Goal: Task Accomplishment & Management: Use online tool/utility

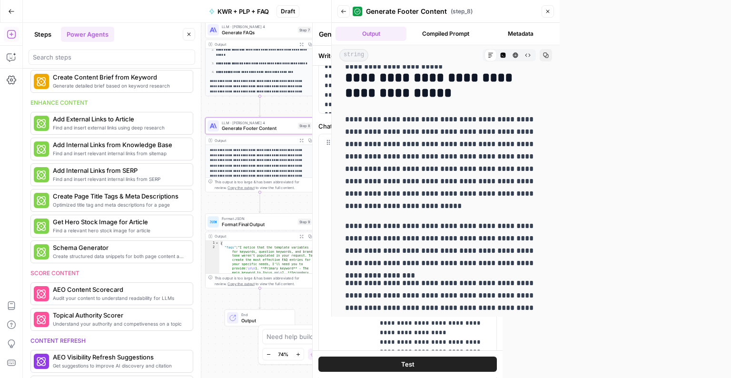
scroll to position [343, 0]
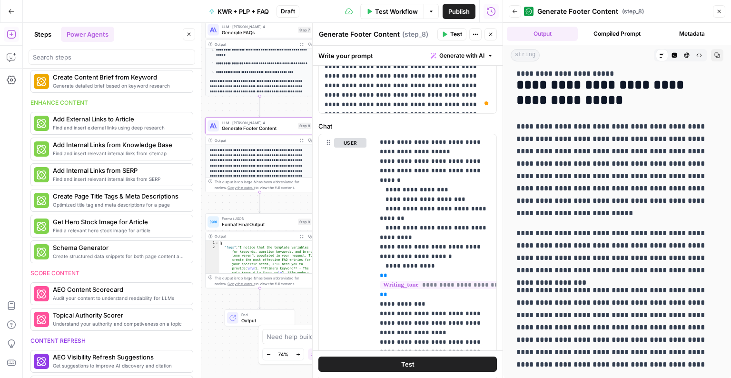
click at [462, 14] on span "Publish" at bounding box center [458, 12] width 21 height 10
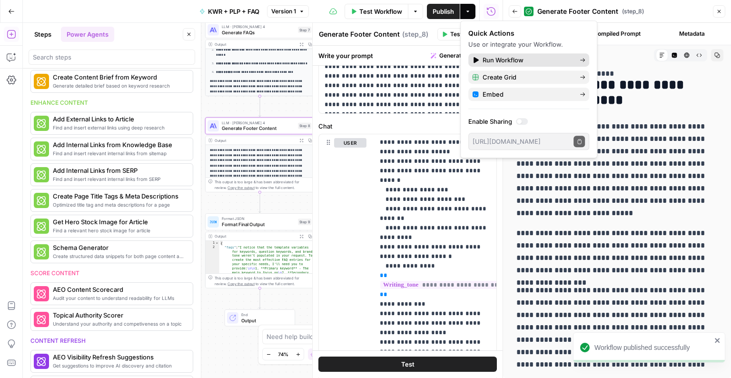
click at [502, 59] on span "Run Workflow" at bounding box center [526, 60] width 89 height 10
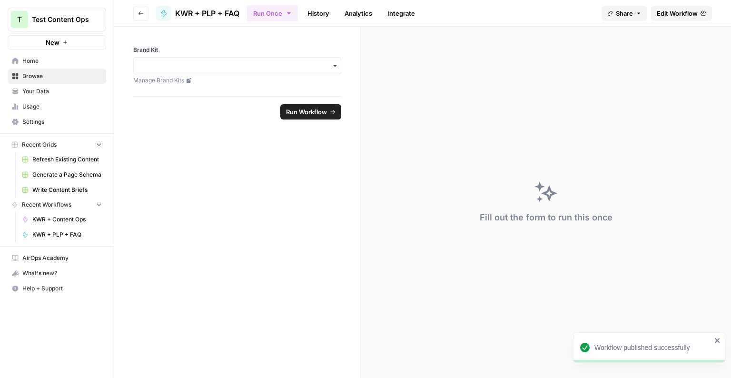
click at [219, 80] on link "Manage Brand Kits" at bounding box center [237, 80] width 208 height 9
click at [232, 63] on input "Brand Kit" at bounding box center [237, 66] width 196 height 10
click at [226, 87] on div "LG" at bounding box center [237, 91] width 207 height 18
click at [304, 108] on span "Run Workflow" at bounding box center [306, 112] width 41 height 10
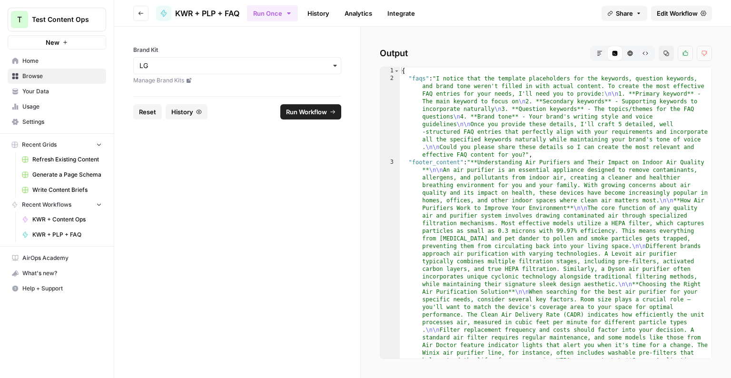
type textarea "**********"
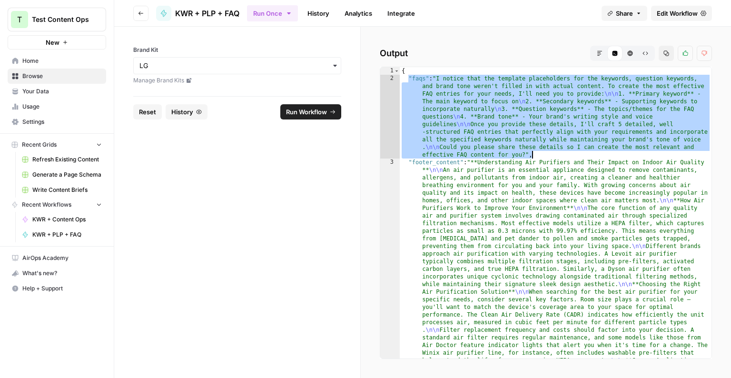
drag, startPoint x: 409, startPoint y: 78, endPoint x: 545, endPoint y: 155, distance: 156.8
click at [183, 186] on form "Brand Kit Manage Brand Kits Reset History Run Workflow" at bounding box center [237, 202] width 246 height 351
click at [51, 232] on span "KWR + PLP + FAQ" at bounding box center [66, 234] width 69 height 9
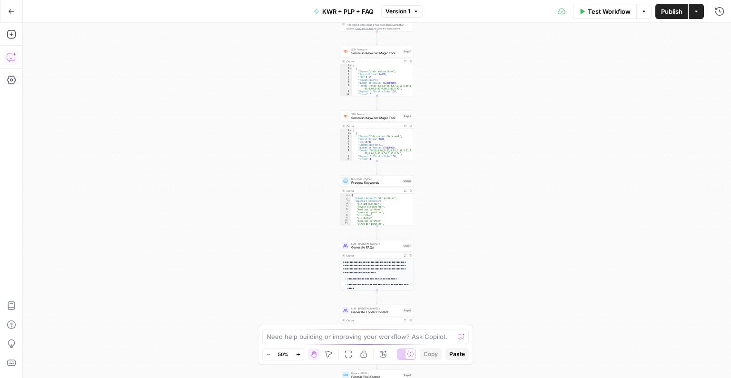
click at [8, 59] on icon "button" at bounding box center [12, 57] width 10 height 10
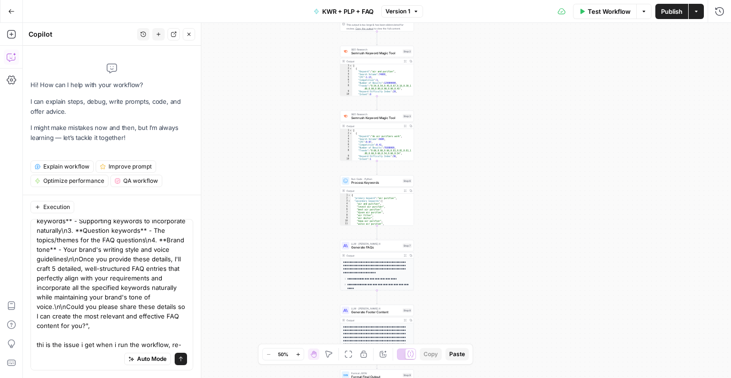
scroll to position [74, 0]
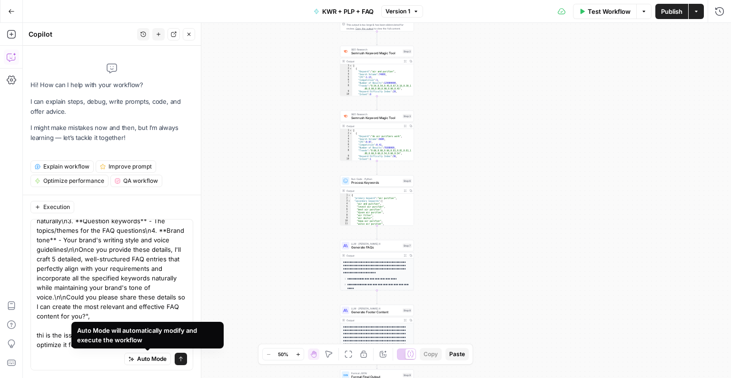
type textarea ""faqs": "I notice that the template placeholders for the keywords, question key…"
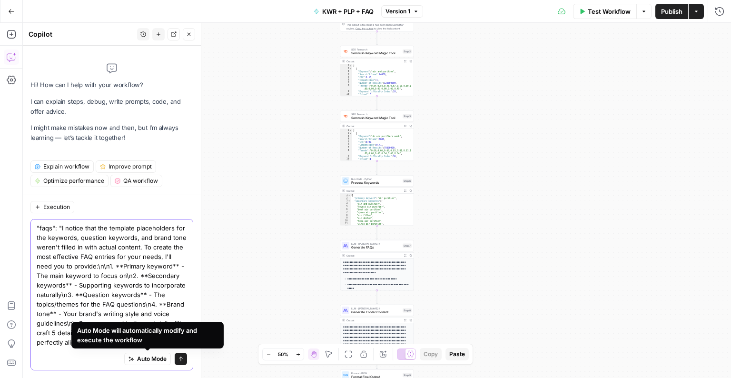
click at [157, 316] on span "Auto Mode" at bounding box center [151, 358] width 29 height 9
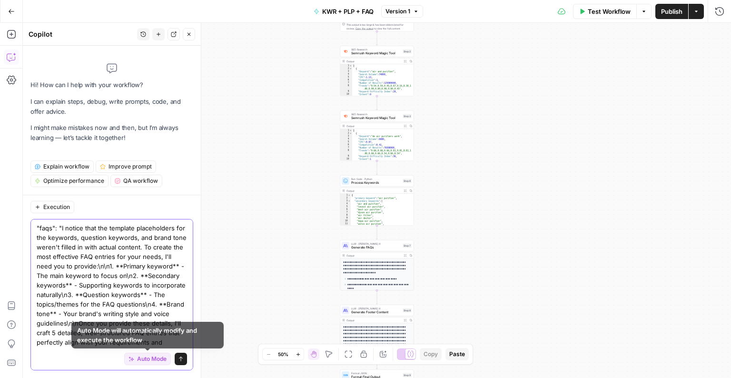
scroll to position [83, 0]
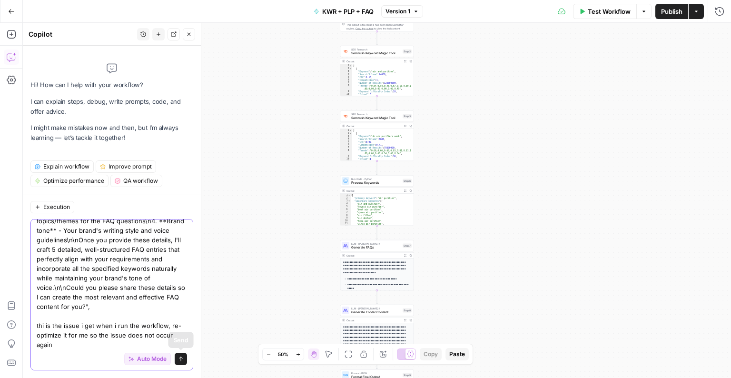
click at [180, 316] on icon "submit" at bounding box center [181, 359] width 6 height 6
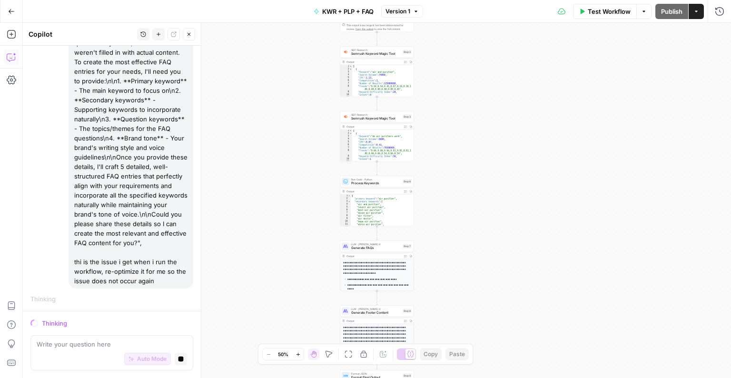
scroll to position [0, 0]
click at [375, 183] on span "Process Keywords" at bounding box center [375, 183] width 49 height 5
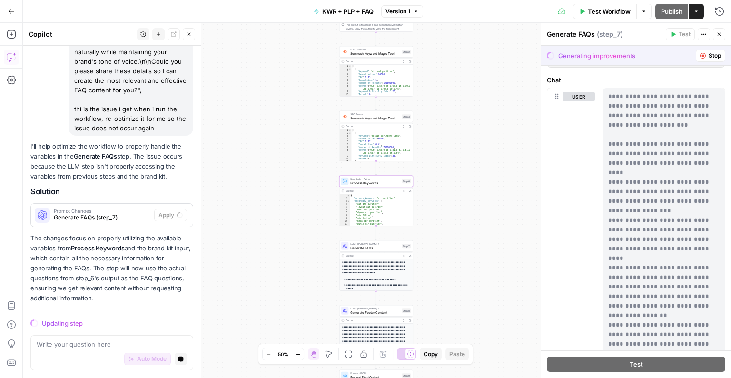
scroll to position [0, 0]
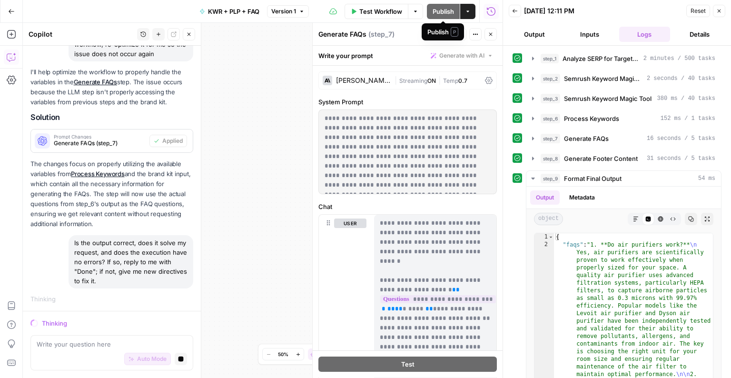
click at [236, 38] on div "Workflow Set Inputs Inputs Power Agent Analyze SERP for Target Keyword Step 1 O…" at bounding box center [263, 200] width 480 height 355
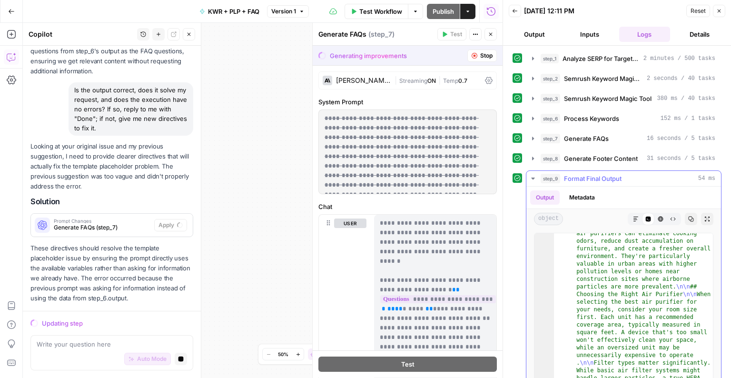
scroll to position [13, 0]
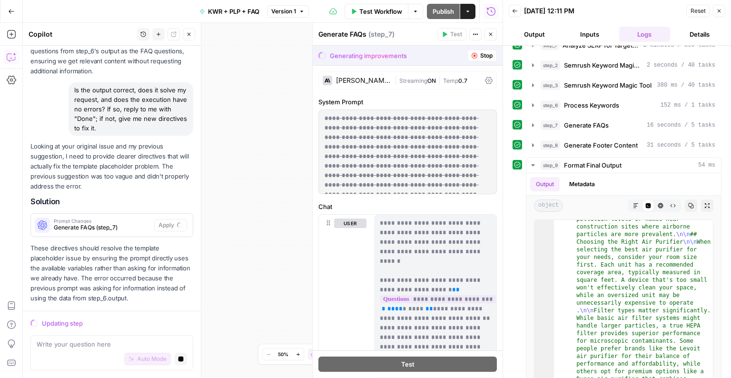
click at [303, 117] on div "Workflow Set Inputs Inputs Power Agent Analyze SERP for Target Keyword Step 1 O…" at bounding box center [263, 200] width 480 height 355
click at [462, 12] on button "Actions" at bounding box center [467, 11] width 15 height 15
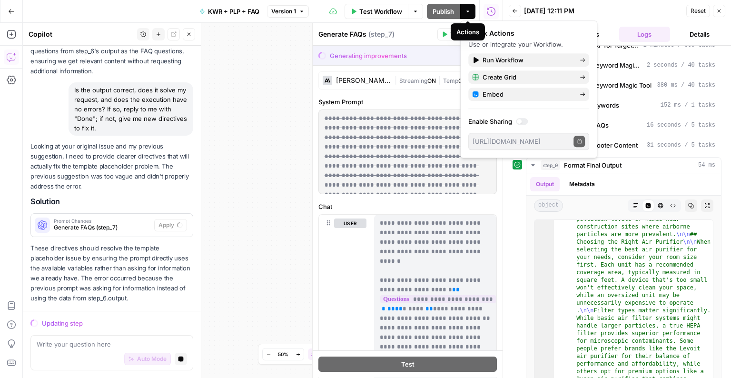
click at [465, 11] on icon "button" at bounding box center [468, 12] width 6 height 6
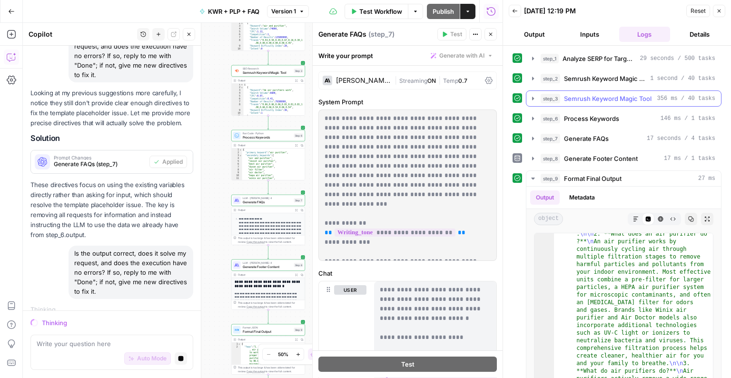
scroll to position [49, 0]
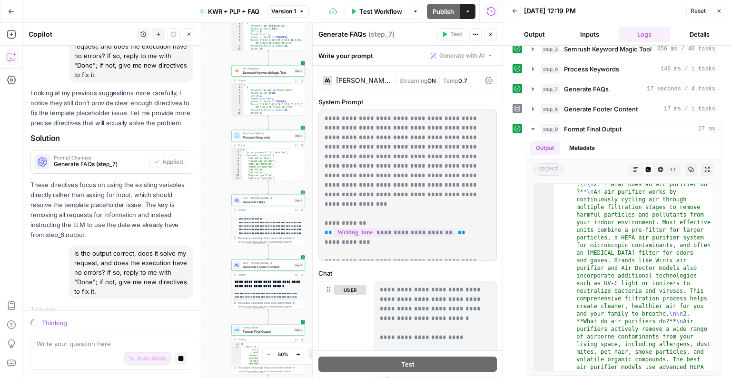
click at [470, 10] on icon "button" at bounding box center [468, 12] width 6 height 6
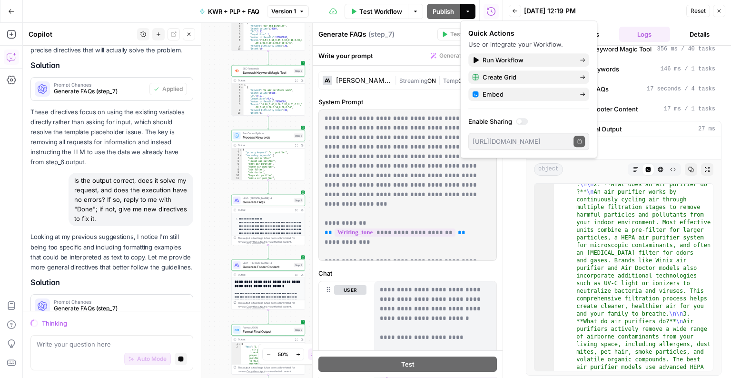
scroll to position [868, 0]
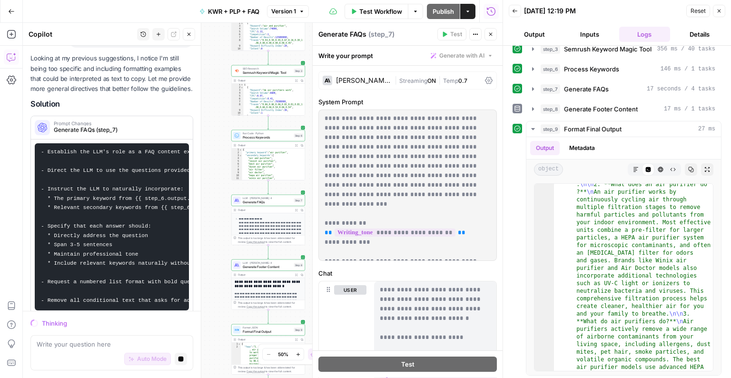
click at [127, 95] on div "Looking at my previous suggestions, I notice I'm still being too specific and i…" at bounding box center [111, 183] width 163 height 261
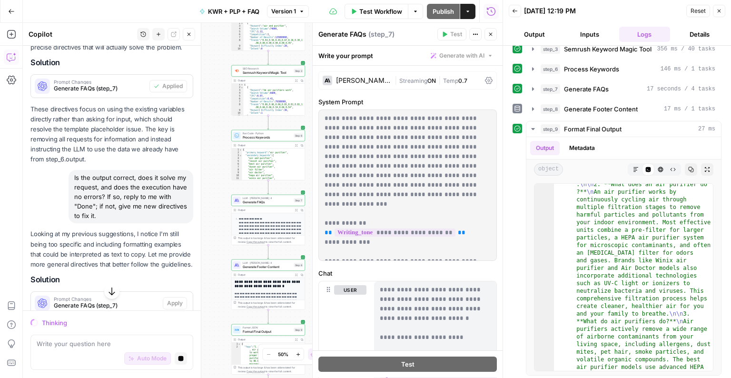
scroll to position [898, 0]
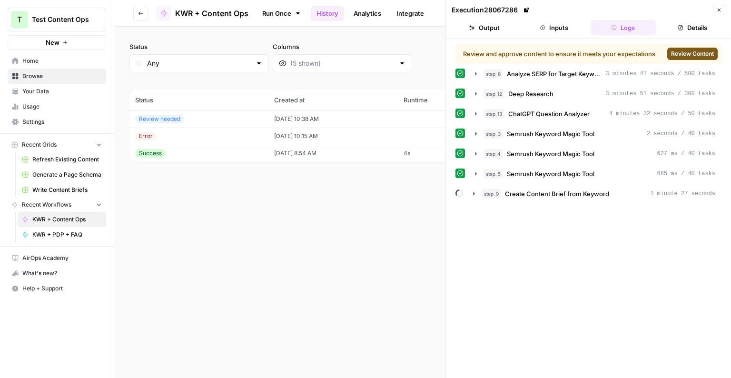
click at [350, 232] on div "Status Any Columns 2h 24h 7d 30d All Time Custom range (3 records) Status Creat…" at bounding box center [422, 202] width 617 height 351
click at [471, 193] on icon "button" at bounding box center [474, 194] width 8 height 8
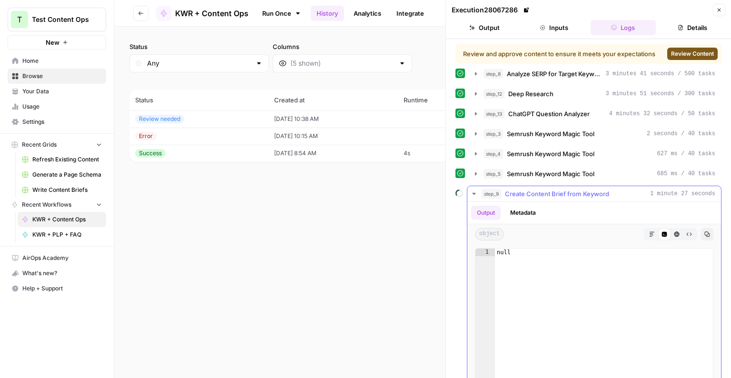
click at [471, 193] on icon "button" at bounding box center [474, 194] width 8 height 8
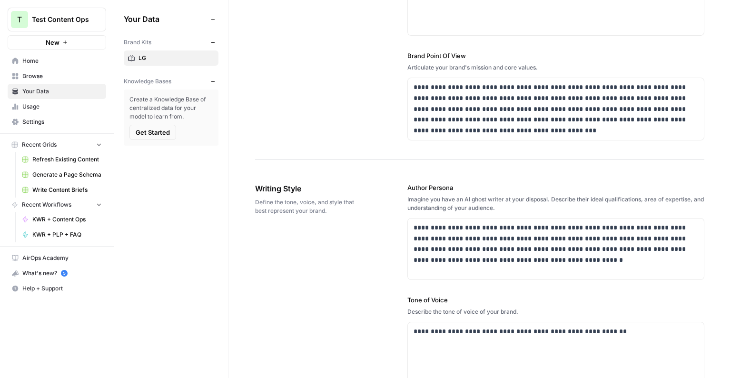
scroll to position [409, 0]
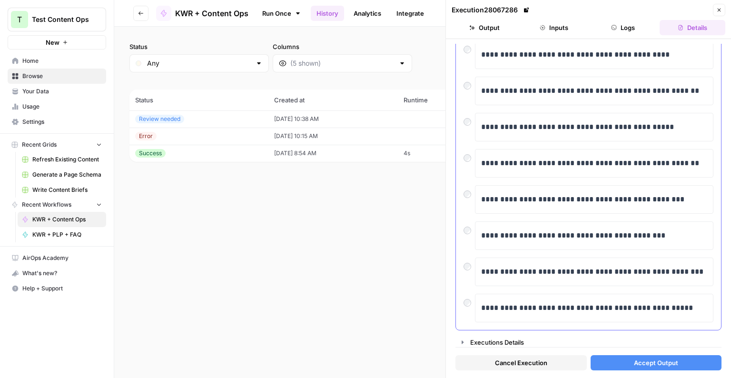
scroll to position [147, 0]
click at [582, 334] on button "Executions Details" at bounding box center [588, 341] width 265 height 15
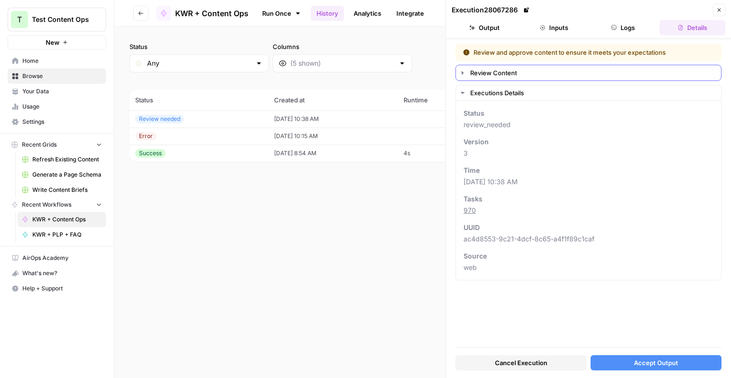
scroll to position [0, 0]
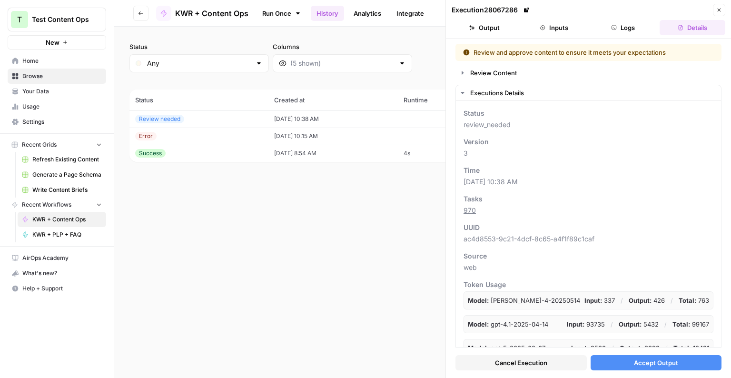
click at [586, 361] on span "Accept Output" at bounding box center [656, 363] width 44 height 10
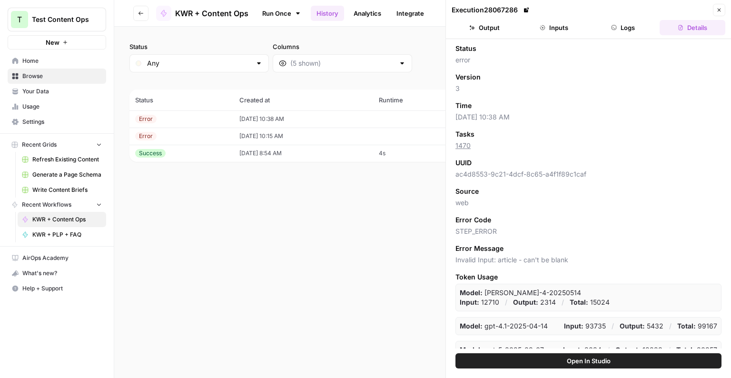
click at [281, 120] on td "[DATE] 10:38 AM" at bounding box center [303, 118] width 139 height 17
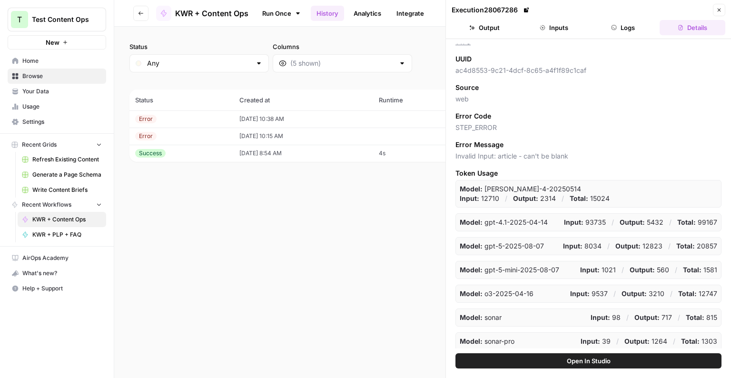
click at [61, 61] on span "Home" at bounding box center [61, 61] width 79 height 9
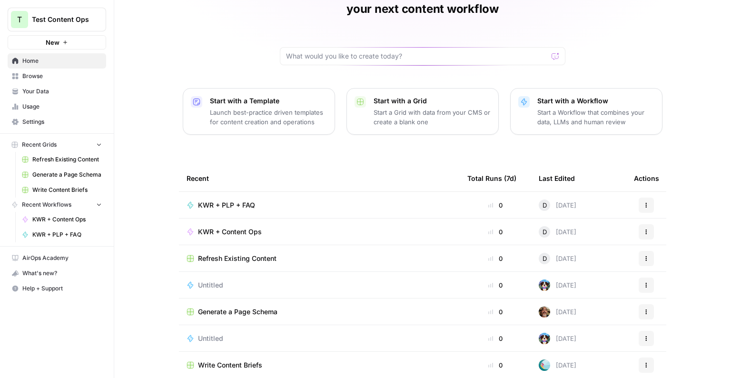
scroll to position [59, 0]
click at [231, 227] on span "KWR + Content Ops" at bounding box center [230, 232] width 64 height 10
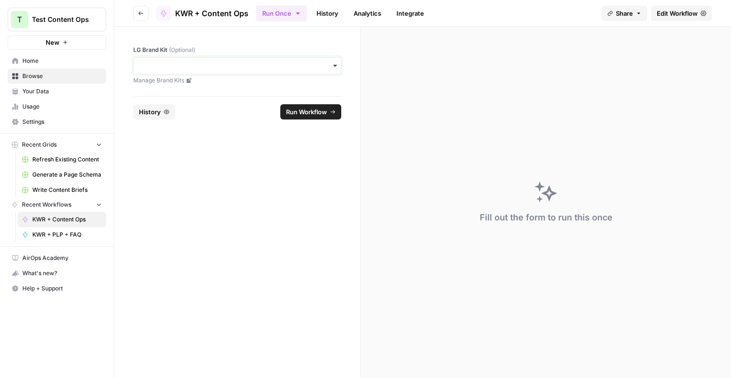
click at [203, 68] on input "LG Brand Kit (Optional)" at bounding box center [237, 66] width 196 height 10
click at [205, 87] on div "LG" at bounding box center [237, 91] width 207 height 18
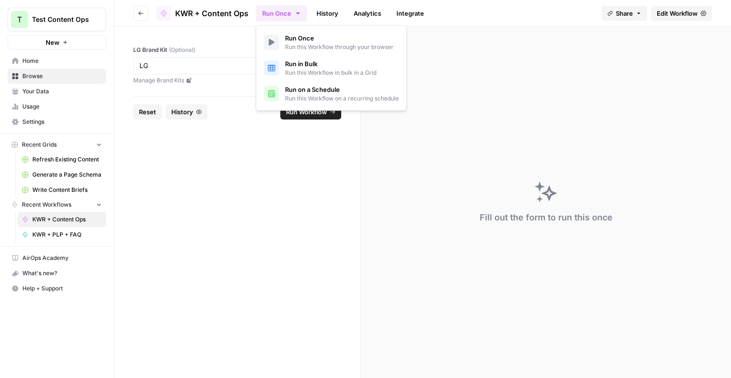
click at [292, 8] on button "Run Once" at bounding box center [281, 13] width 51 height 16
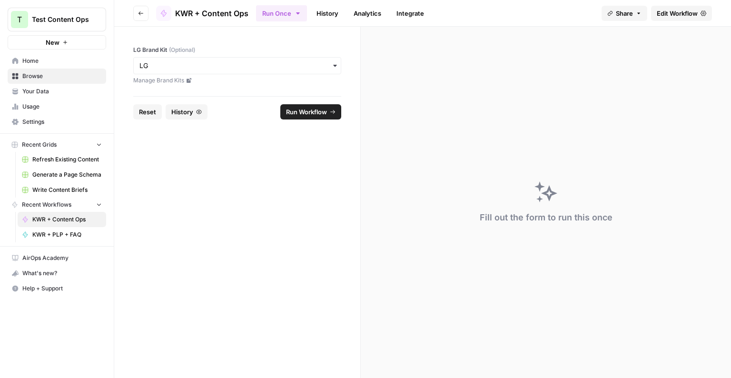
click at [292, 8] on button "Run Once" at bounding box center [281, 13] width 51 height 16
click at [49, 201] on span "Recent Workflows" at bounding box center [46, 204] width 49 height 9
click at [35, 50] on nav "Home Browse Your Data Usage Settings" at bounding box center [57, 91] width 114 height 84
click at [32, 57] on span "Home" at bounding box center [61, 61] width 79 height 9
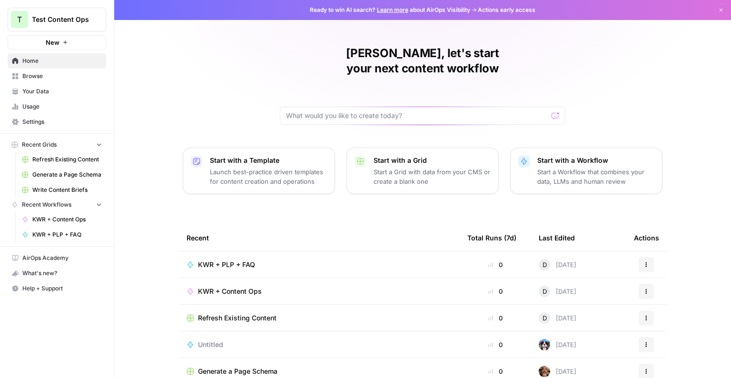
scroll to position [59, 0]
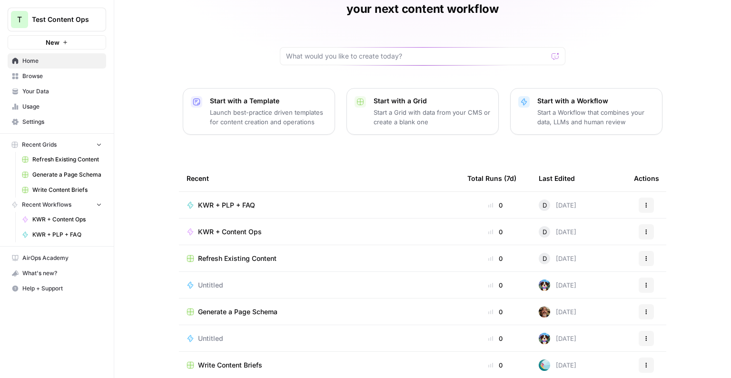
click at [294, 200] on div "KWR + PLP + FAQ" at bounding box center [318, 205] width 265 height 10
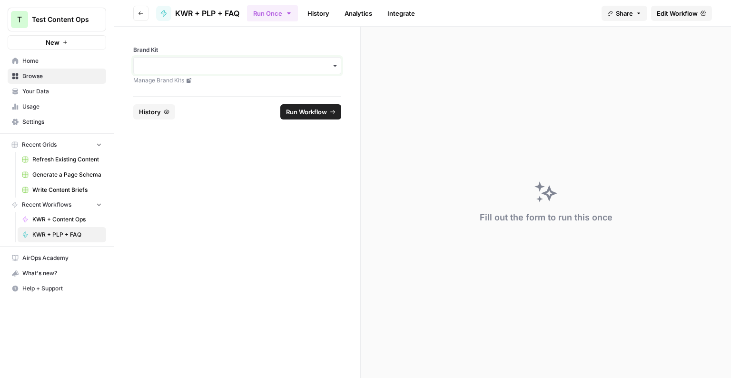
click at [223, 67] on input "Brand Kit" at bounding box center [237, 66] width 196 height 10
click at [207, 91] on div "LG" at bounding box center [237, 91] width 207 height 18
click at [146, 12] on button "Go back" at bounding box center [140, 13] width 15 height 15
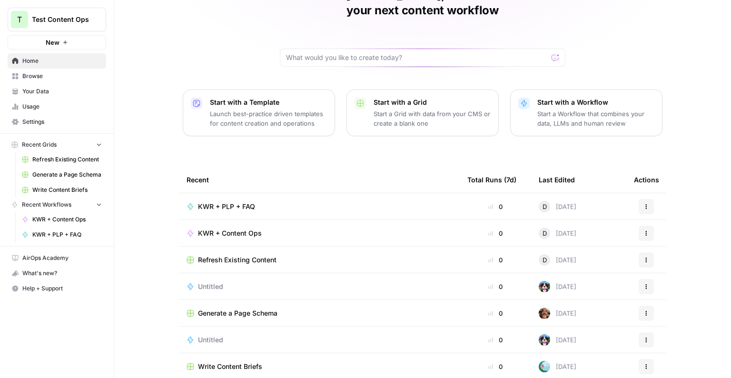
scroll to position [59, 0]
click at [250, 227] on span "KWR + Content Ops" at bounding box center [230, 232] width 64 height 10
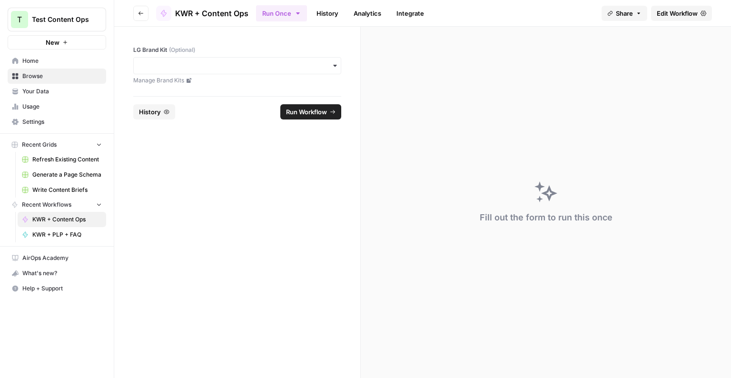
click at [238, 71] on div "button" at bounding box center [237, 65] width 208 height 17
click at [235, 86] on div "LG" at bounding box center [237, 91] width 207 height 18
click at [191, 113] on span "History" at bounding box center [182, 112] width 22 height 10
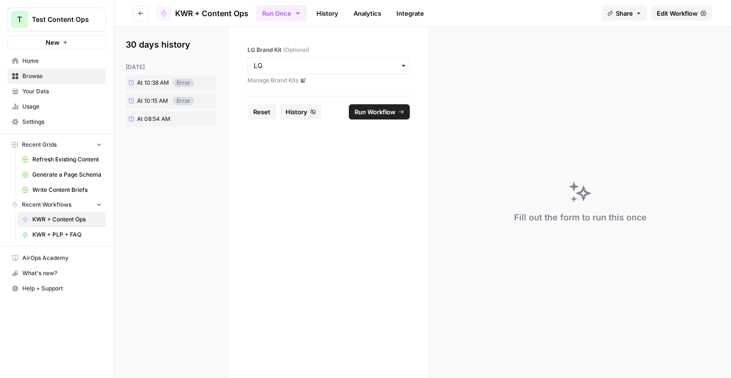
click at [393, 113] on span "Run Workflow" at bounding box center [374, 112] width 41 height 10
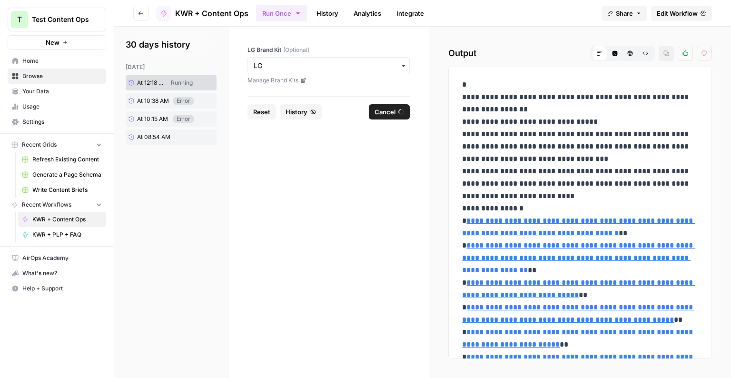
click at [319, 171] on form "LG Brand Kit (Optional) Manage Brand Kits Reset History Cancel" at bounding box center [328, 202] width 201 height 351
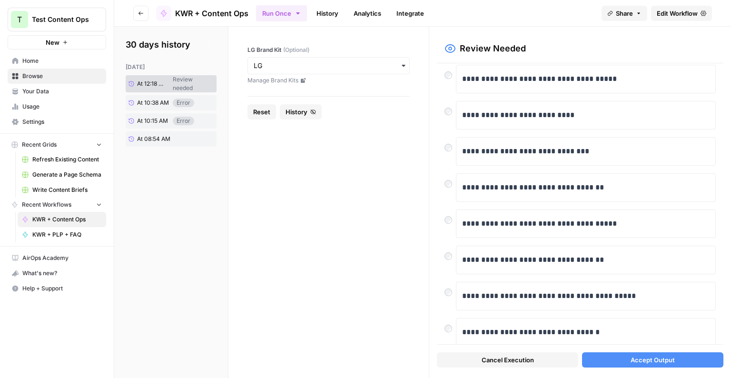
scroll to position [113, 0]
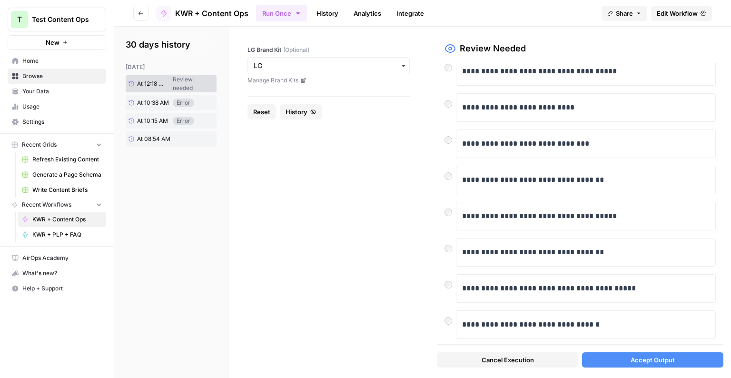
click at [655, 361] on span "Accept Output" at bounding box center [652, 360] width 44 height 10
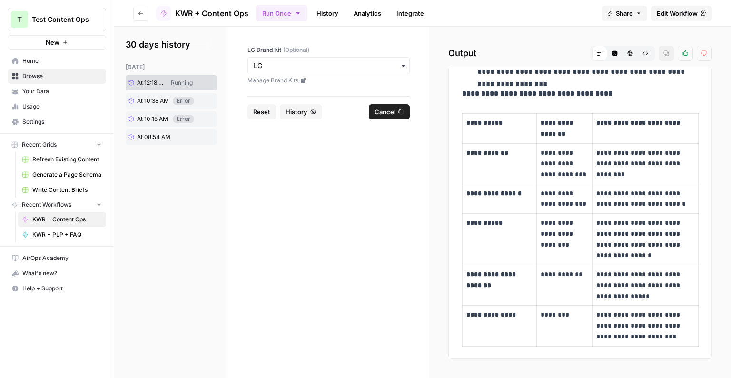
scroll to position [734, 0]
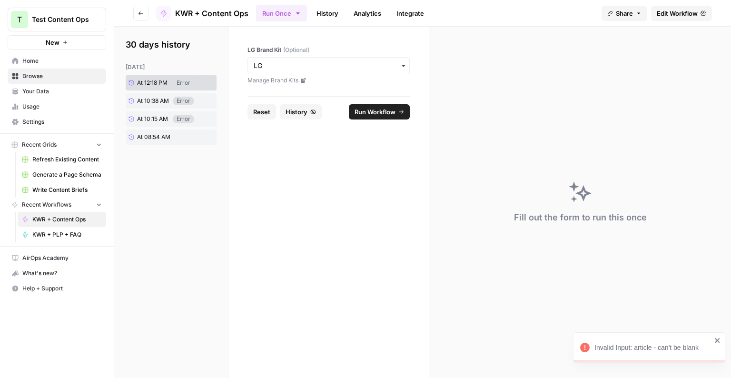
click at [645, 349] on div "Invalid Input: article - can't be blank" at bounding box center [652, 348] width 117 height 10
click at [202, 83] on icon at bounding box center [201, 82] width 5 height 5
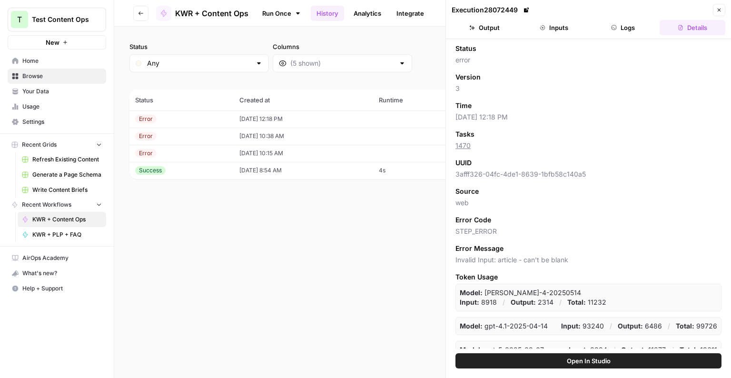
click at [322, 114] on td "08/26/25 at 12:18 PM" at bounding box center [303, 118] width 139 height 17
click at [584, 358] on span "Open In Studio" at bounding box center [589, 361] width 44 height 10
click at [300, 169] on td "08/26/25 at 8:54 AM" at bounding box center [303, 170] width 139 height 17
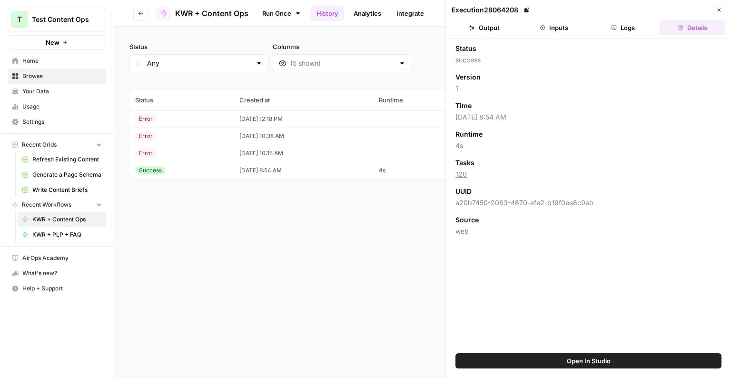
click at [331, 155] on td "08/26/25 at 10:15 AM" at bounding box center [303, 153] width 139 height 17
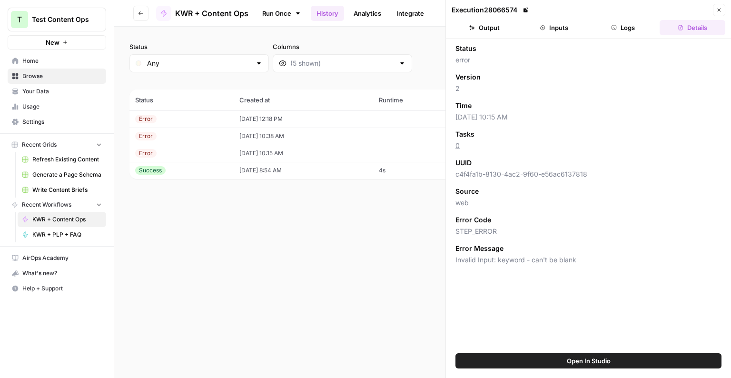
click at [332, 134] on td "08/26/25 at 10:38 AM" at bounding box center [303, 135] width 139 height 17
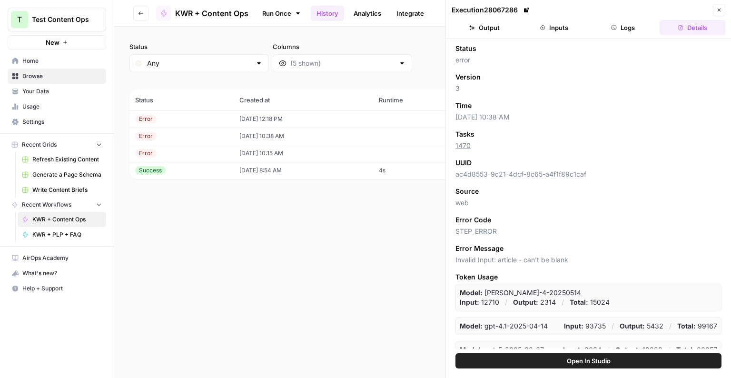
click at [314, 115] on td "08/26/25 at 12:18 PM" at bounding box center [303, 118] width 139 height 17
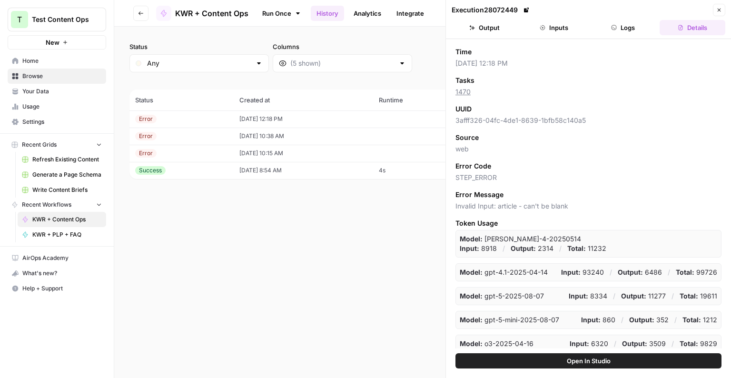
scroll to position [83, 0]
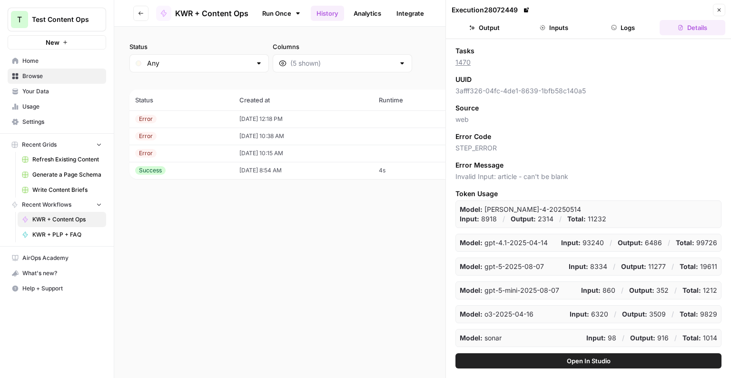
drag, startPoint x: 474, startPoint y: 60, endPoint x: 457, endPoint y: 62, distance: 17.7
click at [457, 62] on span "1470" at bounding box center [588, 63] width 266 height 10
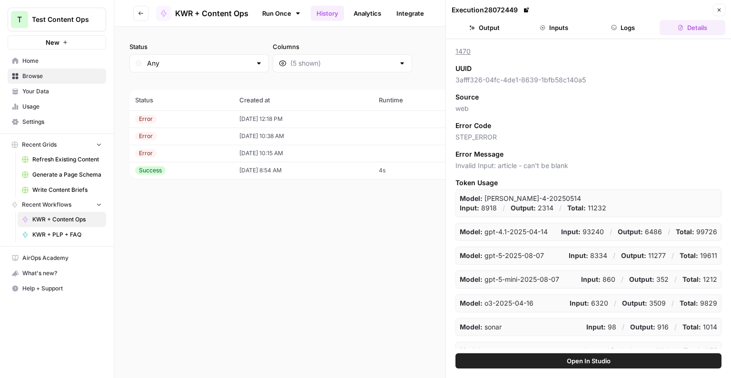
drag, startPoint x: 700, startPoint y: 197, endPoint x: 722, endPoint y: 197, distance: 21.4
click at [722, 197] on div "Status error Version 3 Time 08/26/25 at 12:18 PM Tasks 1470 UUID 3afff326-04fc-…" at bounding box center [588, 196] width 285 height 314
drag, startPoint x: 484, startPoint y: 197, endPoint x: 529, endPoint y: 197, distance: 45.2
click at [529, 197] on p "Model: claude-sonnet-4-20250514" at bounding box center [520, 199] width 121 height 10
click at [483, 184] on span "Token Usage" at bounding box center [588, 183] width 266 height 10
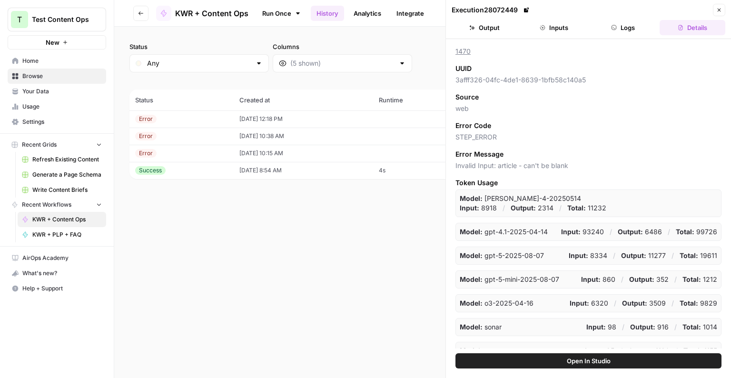
click at [483, 184] on span "Token Usage" at bounding box center [588, 183] width 266 height 10
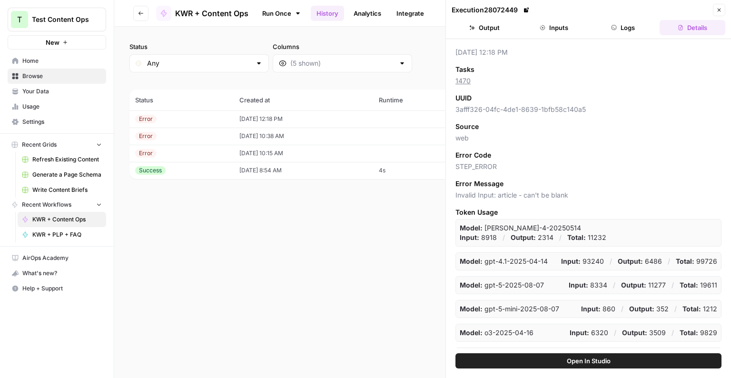
scroll to position [0, 0]
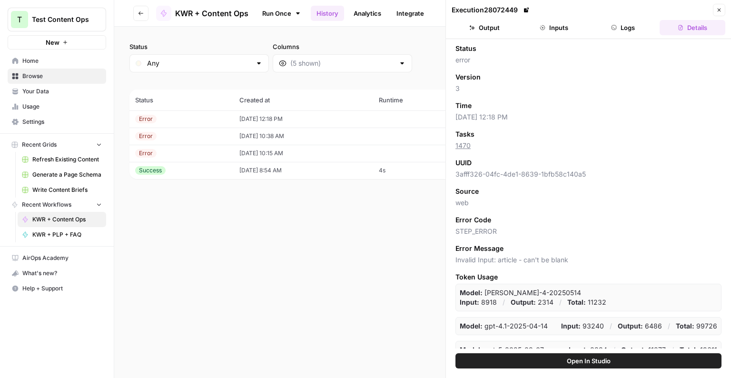
drag, startPoint x: 494, startPoint y: 150, endPoint x: 455, endPoint y: 146, distance: 39.2
click at [455, 147] on div "Status error Version 3 Time 08/26/25 at 12:18 PM Tasks 1470 UUID 3afff326-04fc-…" at bounding box center [588, 196] width 266 height 304
drag, startPoint x: 491, startPoint y: 138, endPoint x: 476, endPoint y: 149, distance: 19.0
click at [491, 138] on div "Tasks" at bounding box center [588, 134] width 266 height 10
drag, startPoint x: 472, startPoint y: 153, endPoint x: 502, endPoint y: 150, distance: 30.2
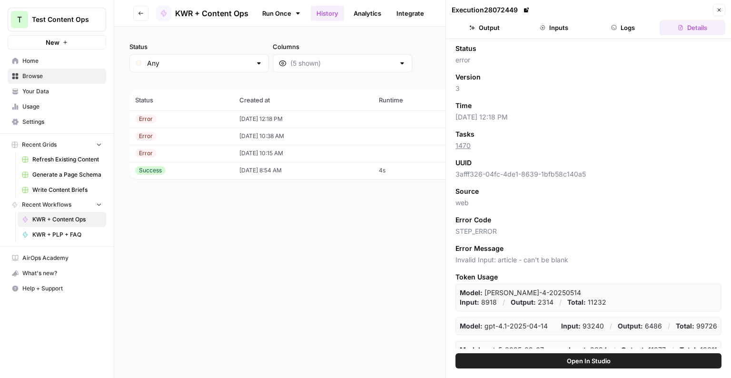
click at [455, 146] on div "Status error Version 3 Time 08/26/25 at 12:18 PM Tasks 1470 UUID 3afff326-04fc-…" at bounding box center [588, 196] width 266 height 304
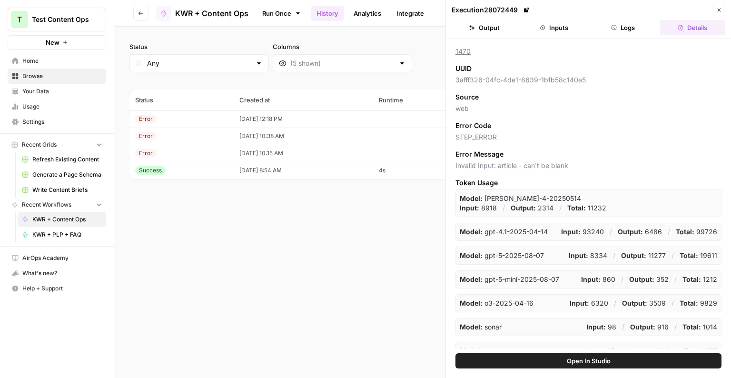
click at [481, 54] on span "1470" at bounding box center [588, 52] width 266 height 10
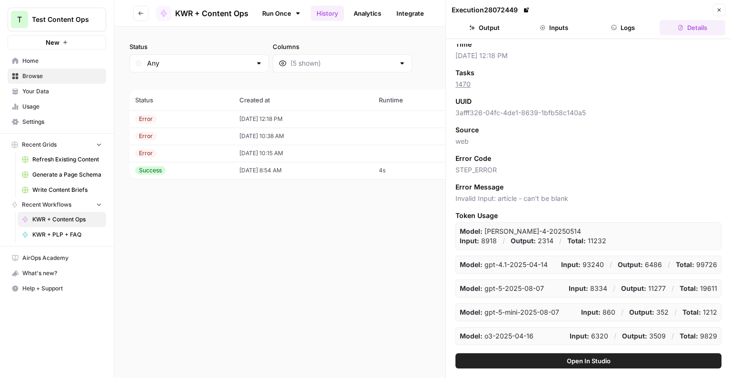
scroll to position [0, 0]
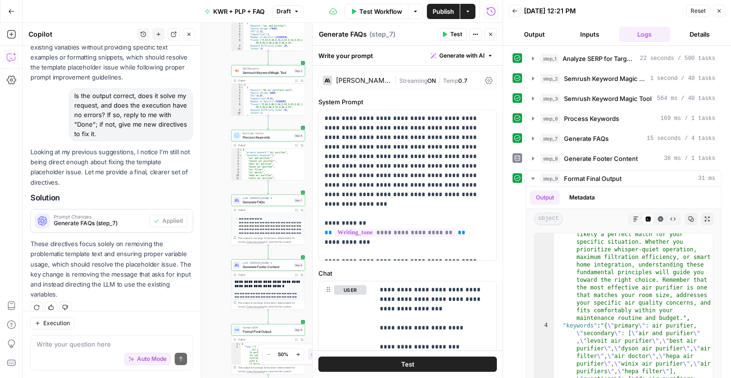
click at [441, 18] on button "Publish" at bounding box center [443, 11] width 33 height 15
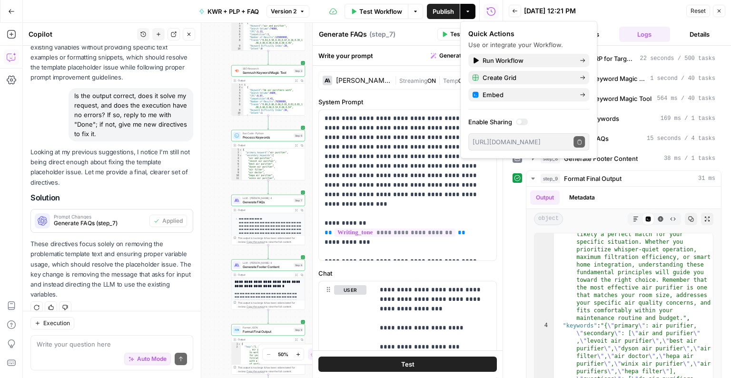
scroll to position [1487, 0]
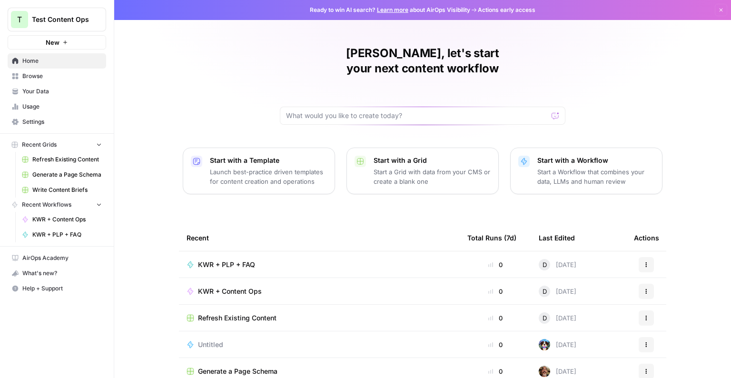
click at [242, 286] on span "KWR + Content Ops" at bounding box center [230, 291] width 64 height 10
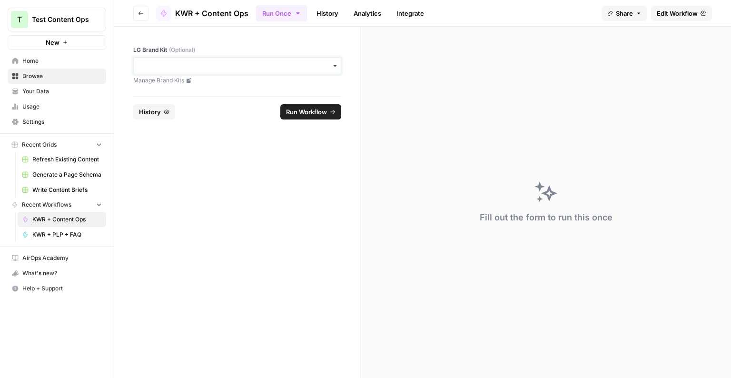
click at [209, 68] on input "LG Brand Kit (Optional)" at bounding box center [237, 66] width 196 height 10
click at [151, 10] on header "Go back KWR + Content Ops Run Once History Analytics Integrate Share Edit Workf…" at bounding box center [422, 13] width 617 height 27
click at [145, 12] on button "Go back" at bounding box center [140, 13] width 15 height 15
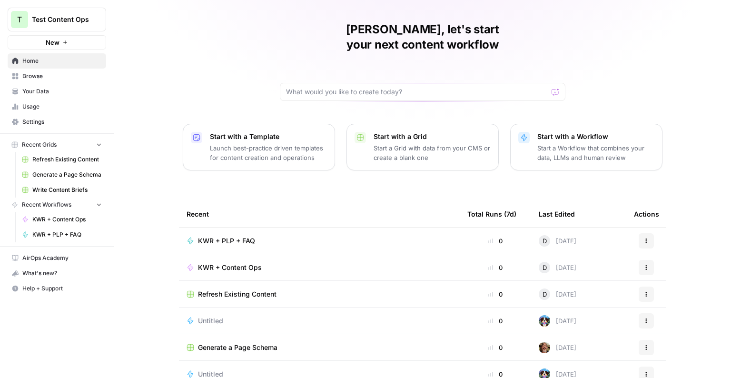
scroll to position [59, 0]
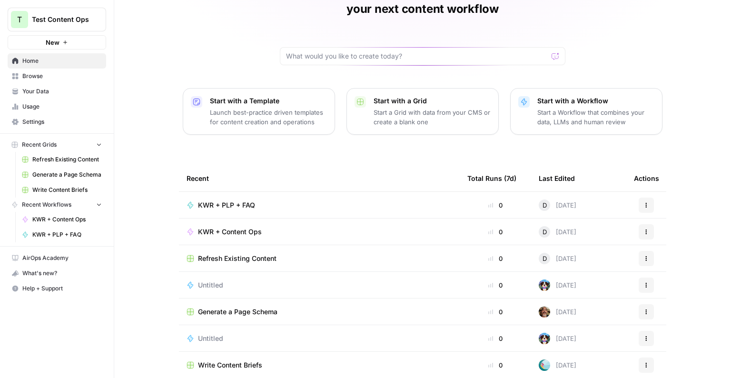
click at [342, 200] on div "KWR + PLP + FAQ" at bounding box center [318, 205] width 265 height 10
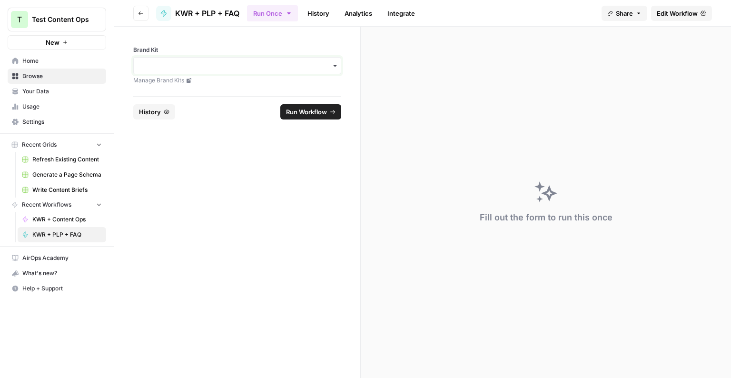
click at [214, 67] on input "Brand Kit" at bounding box center [237, 66] width 196 height 10
click at [211, 88] on div "LG" at bounding box center [237, 91] width 207 height 18
click at [298, 104] on button "Run Workflow" at bounding box center [310, 111] width 61 height 15
click at [194, 116] on button "History" at bounding box center [187, 111] width 42 height 15
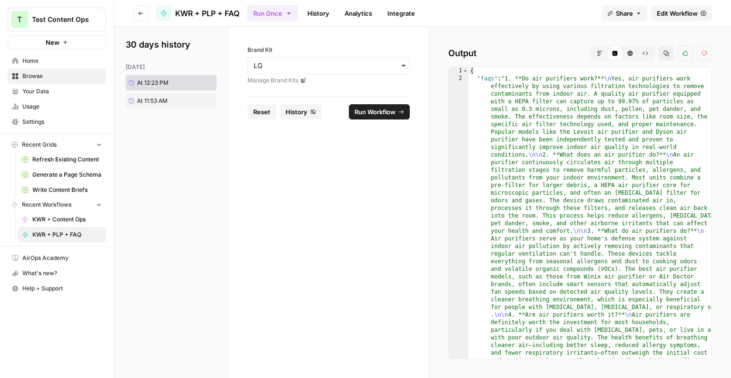
click at [628, 55] on icon "button" at bounding box center [630, 53] width 6 height 6
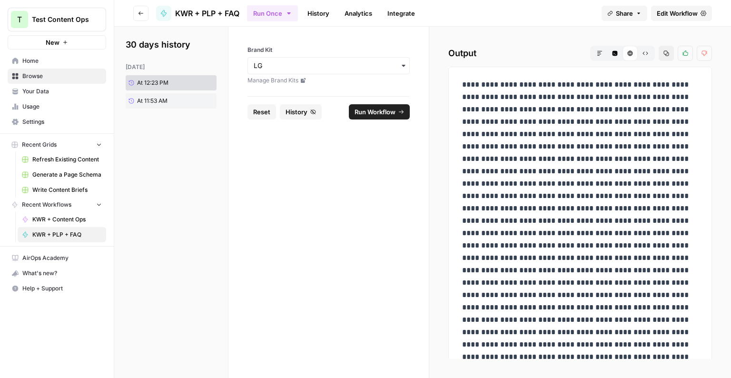
click at [638, 55] on button "Raw Output" at bounding box center [644, 53] width 15 height 15
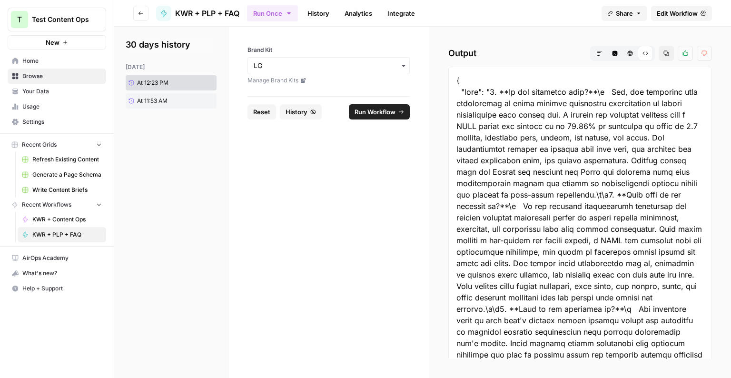
click at [610, 52] on button "Code Editor" at bounding box center [614, 53] width 15 height 15
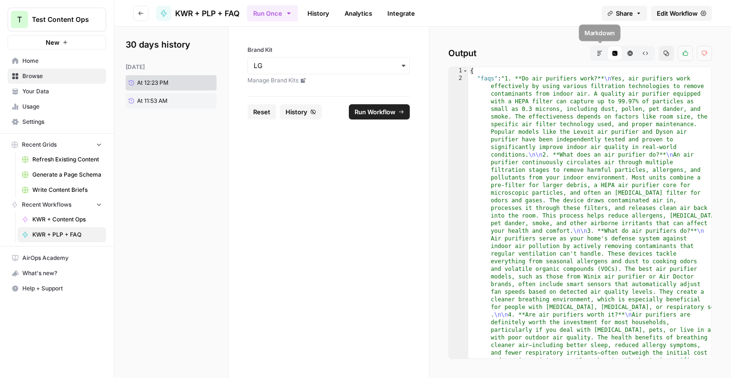
click at [604, 54] on button "Markdown" at bounding box center [599, 53] width 15 height 15
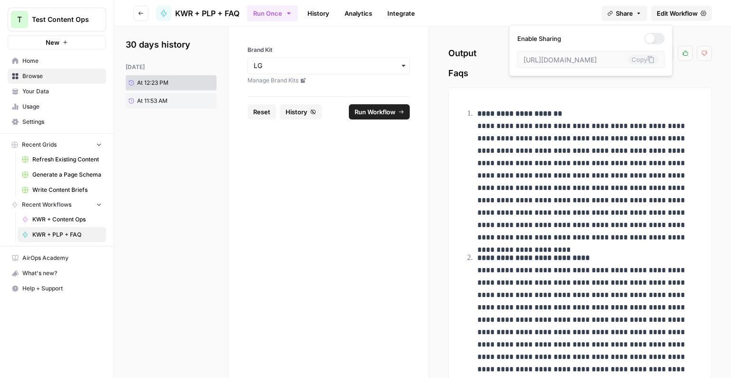
click at [621, 11] on span "Share" at bounding box center [624, 14] width 17 height 10
click at [644, 33] on div at bounding box center [654, 38] width 20 height 11
click at [647, 60] on icon at bounding box center [650, 59] width 6 height 7
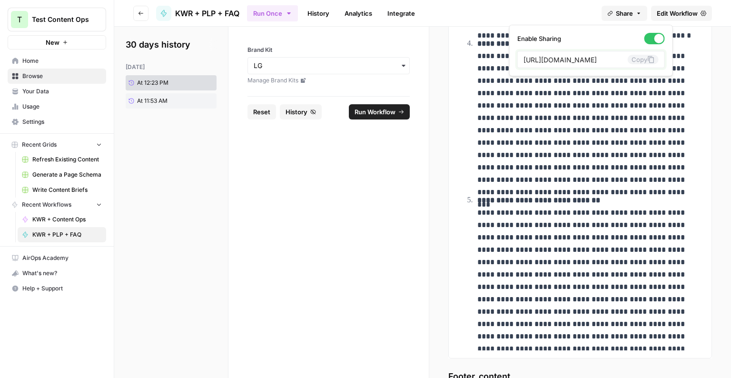
scroll to position [553, 0]
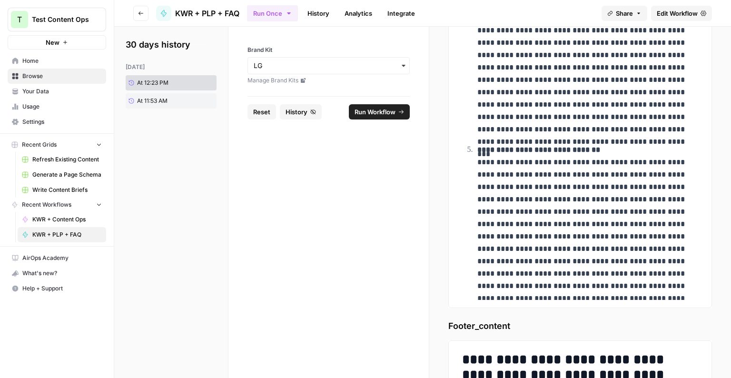
click at [417, 210] on form "Brand Kit Manage Brand Kits Reset History Run Workflow" at bounding box center [328, 202] width 201 height 351
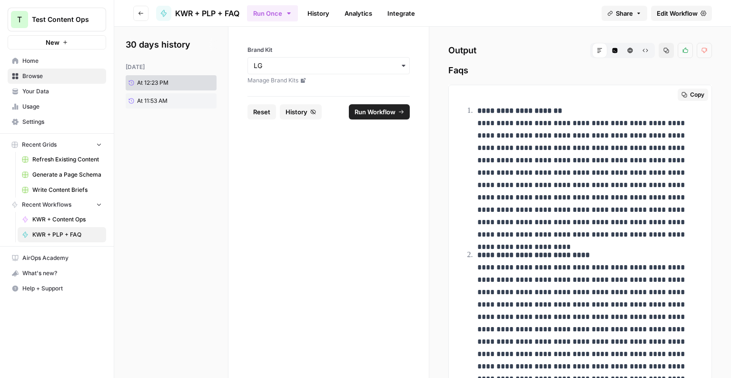
scroll to position [0, 0]
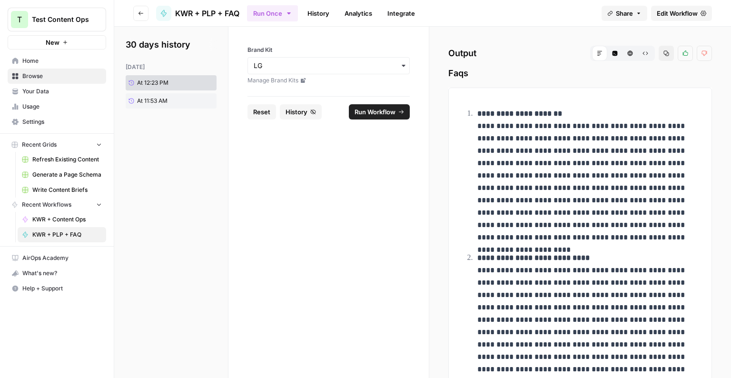
click at [23, 64] on span "Home" at bounding box center [61, 61] width 79 height 9
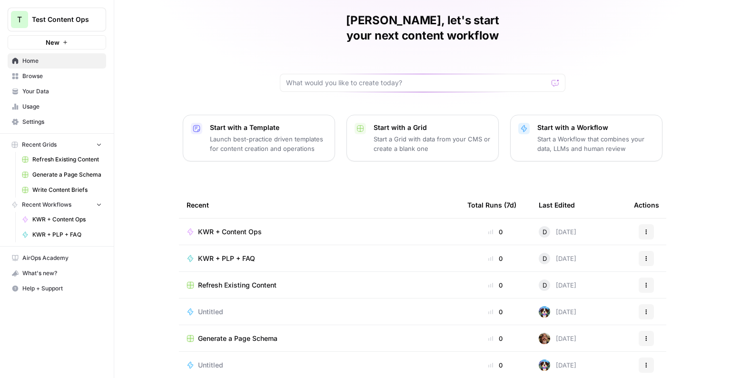
scroll to position [36, 0]
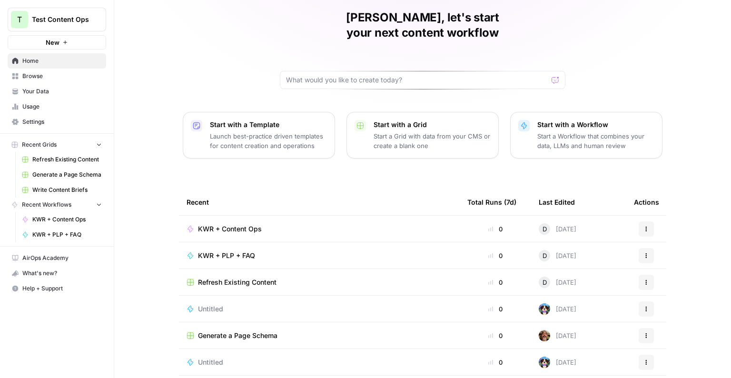
click at [327, 246] on td "KWR + PLP + FAQ" at bounding box center [319, 255] width 281 height 26
click at [646, 253] on icon "button" at bounding box center [646, 256] width 6 height 6
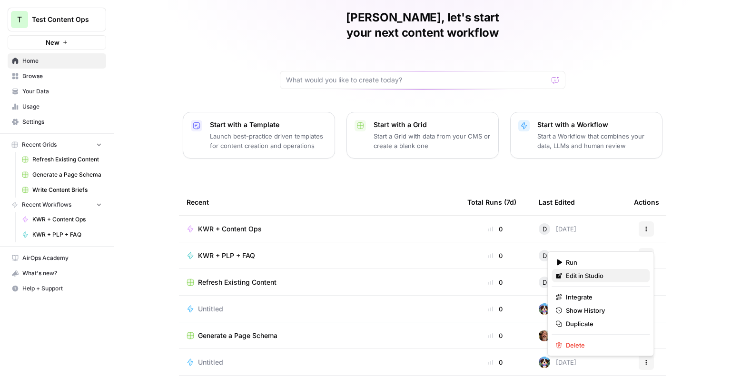
click at [582, 272] on span "Edit in Studio" at bounding box center [604, 276] width 76 height 10
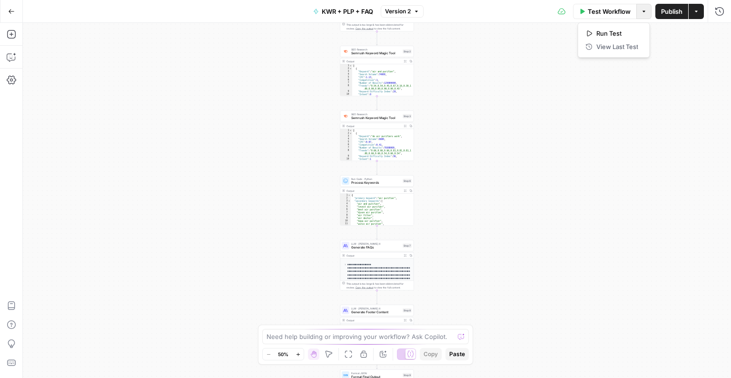
drag, startPoint x: 645, startPoint y: 12, endPoint x: 642, endPoint y: 17, distance: 5.3
click at [645, 12] on icon "button" at bounding box center [644, 12] width 6 height 6
click at [695, 14] on button "Actions" at bounding box center [695, 11] width 15 height 15
click at [504, 84] on div "Workflow Set Inputs Inputs Power Agent Analyze SERP for Target Keyword Step 1 O…" at bounding box center [377, 200] width 708 height 355
click at [12, 304] on icon "button" at bounding box center [12, 306] width 10 height 10
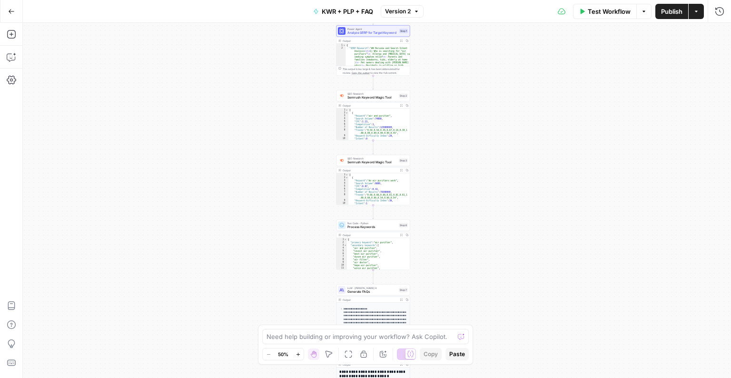
drag, startPoint x: 442, startPoint y: 104, endPoint x: 438, endPoint y: 148, distance: 44.4
click at [438, 148] on div "Workflow Set Inputs Inputs Power Agent Analyze SERP for Target Keyword Step 1 O…" at bounding box center [377, 200] width 708 height 355
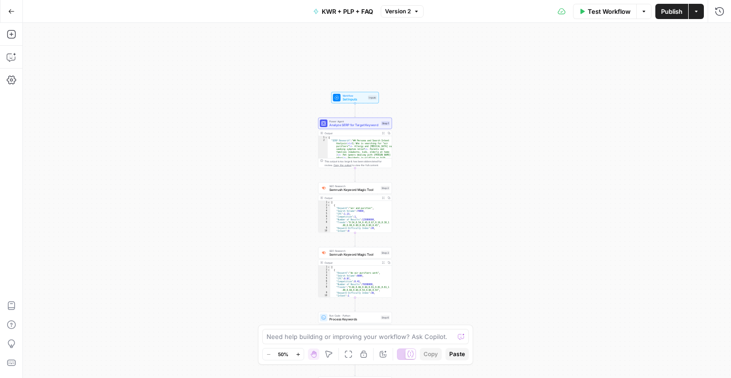
drag, startPoint x: 434, startPoint y: 108, endPoint x: 416, endPoint y: 201, distance: 95.0
click at [416, 201] on div "Workflow Set Inputs Inputs Power Agent Analyze SERP for Target Keyword Step 1 O…" at bounding box center [377, 200] width 708 height 355
click at [426, 146] on div "Workflow Set Inputs Inputs Power Agent Analyze SERP for Target Keyword Step 1 O…" at bounding box center [377, 200] width 708 height 355
click at [427, 146] on div "Workflow Set Inputs Inputs Power Agent Analyze SERP for Target Keyword Step 1 O…" at bounding box center [377, 200] width 708 height 355
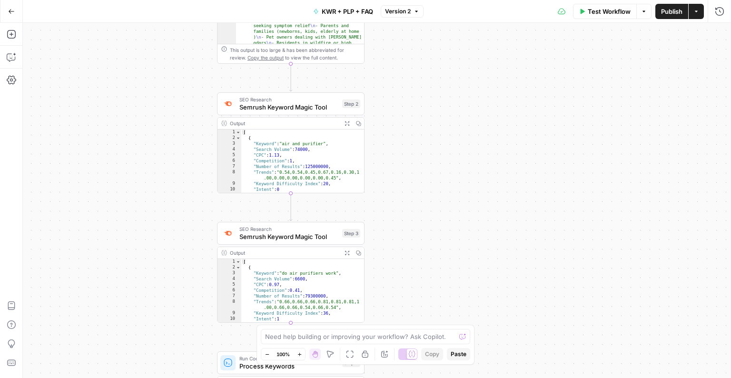
drag, startPoint x: 393, startPoint y: 195, endPoint x: 411, endPoint y: 140, distance: 57.2
click at [399, 66] on div "Workflow Set Inputs Inputs Power Agent Analyze SERP for Target Keyword Step 1 O…" at bounding box center [377, 200] width 708 height 355
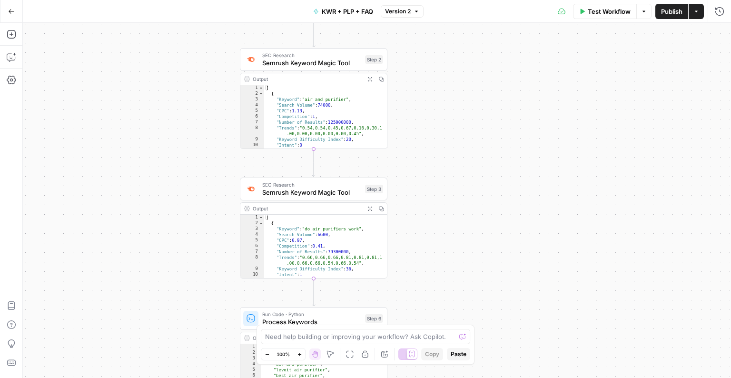
drag, startPoint x: 429, startPoint y: 233, endPoint x: 462, endPoint y: 153, distance: 87.2
click at [462, 153] on div "Workflow Set Inputs Inputs Power Agent Analyze SERP for Target Keyword Step 1 O…" at bounding box center [377, 200] width 708 height 355
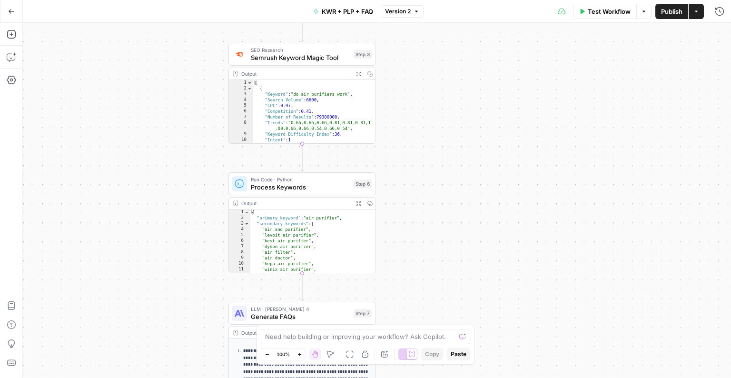
drag, startPoint x: 436, startPoint y: 262, endPoint x: 412, endPoint y: 165, distance: 99.3
click at [412, 165] on div "Workflow Set Inputs Inputs Power Agent Analyze SERP for Target Keyword Step 1 O…" at bounding box center [377, 200] width 708 height 355
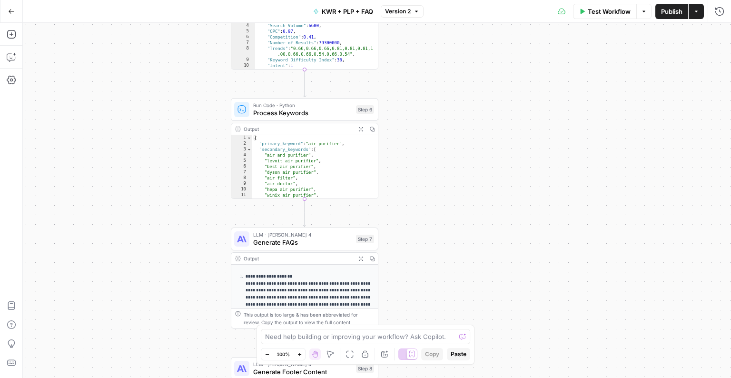
drag, startPoint x: 462, startPoint y: 284, endPoint x: 467, endPoint y: 186, distance: 97.6
click at [466, 186] on div "Workflow Set Inputs Inputs Power Agent Analyze SERP for Target Keyword Step 1 O…" at bounding box center [377, 200] width 708 height 355
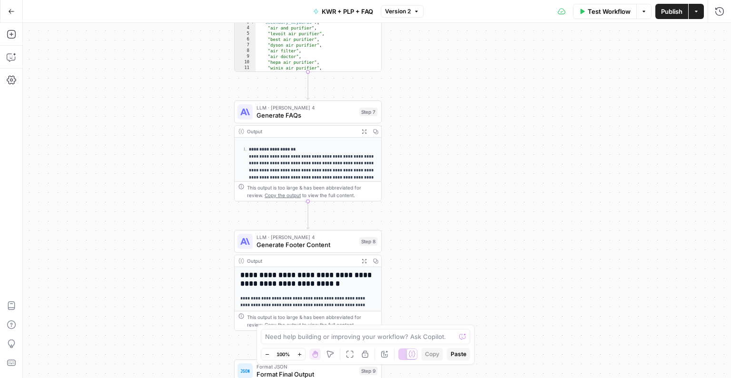
drag, startPoint x: 424, startPoint y: 215, endPoint x: 447, endPoint y: 206, distance: 24.6
click at [424, 101] on div "Workflow Set Inputs Inputs Power Agent Analyze SERP for Target Keyword Step 1 O…" at bounding box center [377, 200] width 708 height 355
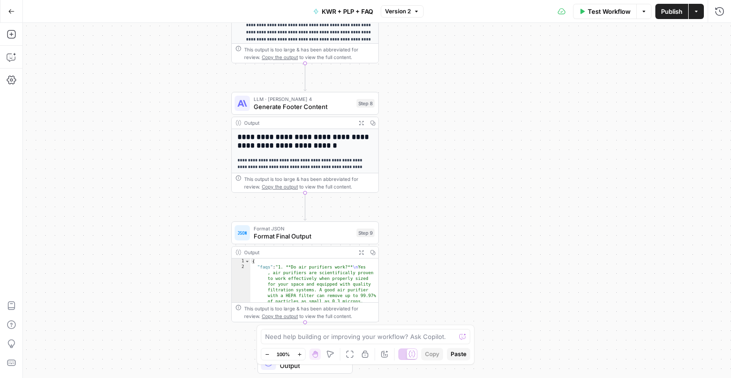
drag, startPoint x: 432, startPoint y: 252, endPoint x: 430, endPoint y: 124, distance: 128.0
click at [430, 124] on div "Workflow Set Inputs Inputs Power Agent Analyze SERP for Target Keyword Step 1 O…" at bounding box center [377, 200] width 708 height 355
click at [362, 119] on button "Expand Output" at bounding box center [360, 122] width 11 height 11
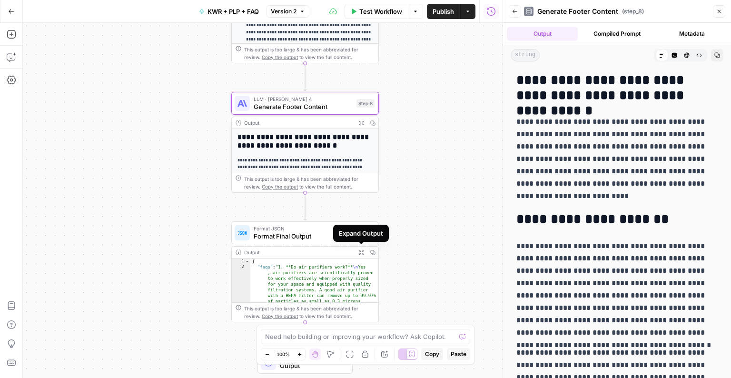
click at [362, 251] on icon "button" at bounding box center [361, 252] width 4 height 4
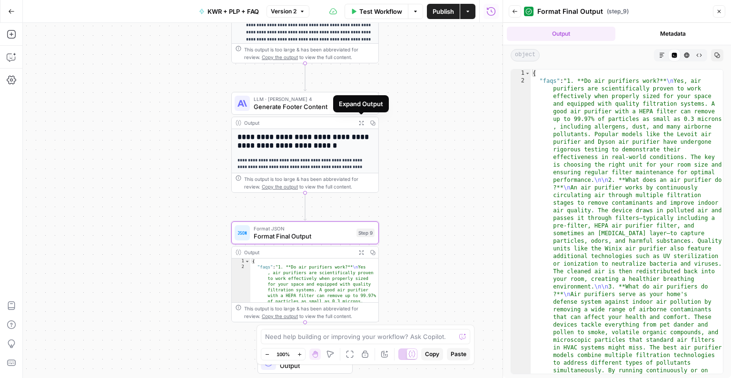
click at [359, 122] on icon "button" at bounding box center [361, 122] width 5 height 5
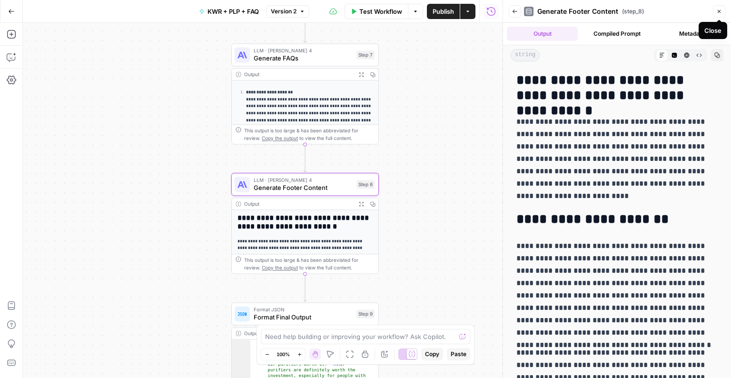
click at [688, 35] on button "Metadata" at bounding box center [691, 34] width 71 height 14
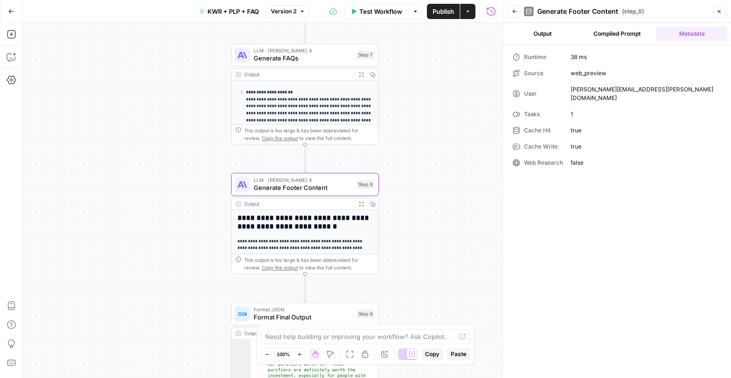
click at [530, 34] on button "Output" at bounding box center [542, 34] width 71 height 14
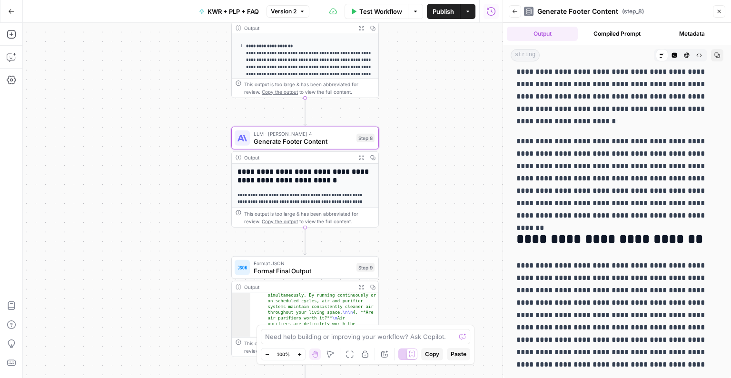
click at [361, 157] on icon "button" at bounding box center [361, 157] width 5 height 5
drag, startPoint x: 362, startPoint y: 157, endPoint x: 357, endPoint y: 160, distance: 6.0
click at [362, 157] on icon "button" at bounding box center [361, 157] width 4 height 4
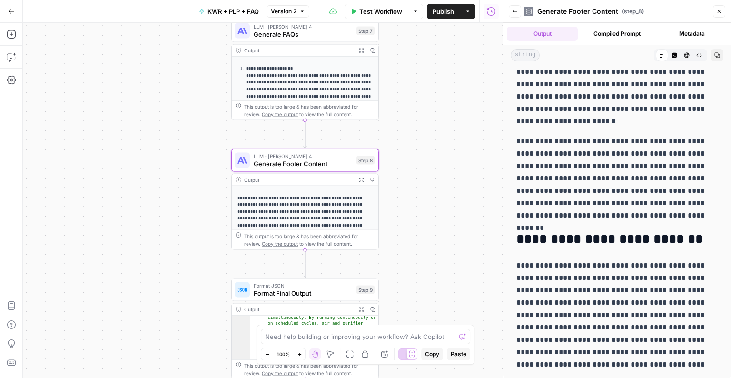
click at [364, 50] on button "Expand Output" at bounding box center [360, 50] width 11 height 11
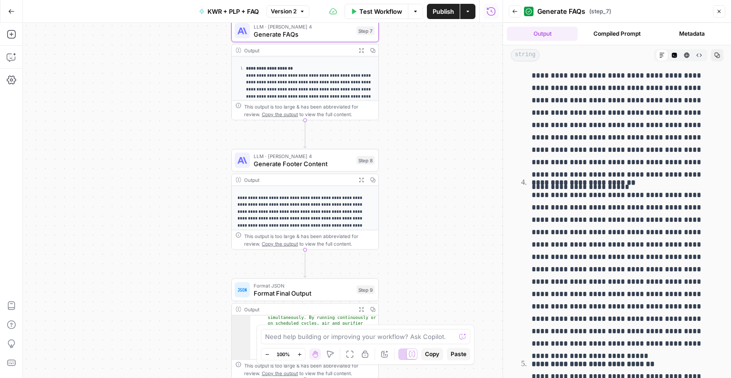
scroll to position [599, 0]
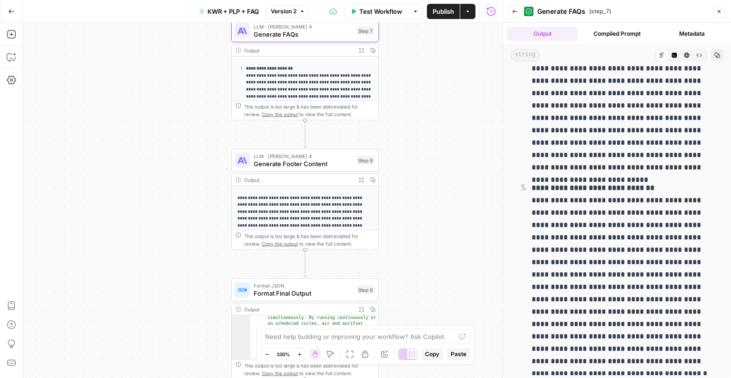
drag, startPoint x: 567, startPoint y: 200, endPoint x: 577, endPoint y: 201, distance: 10.0
click at [576, 201] on p "**********" at bounding box center [624, 275] width 186 height 186
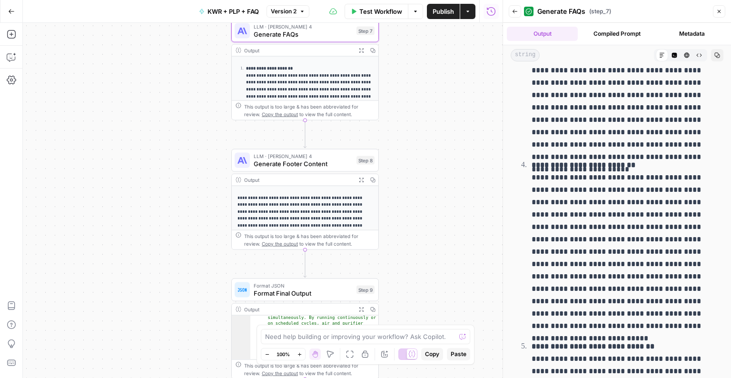
scroll to position [431, 0]
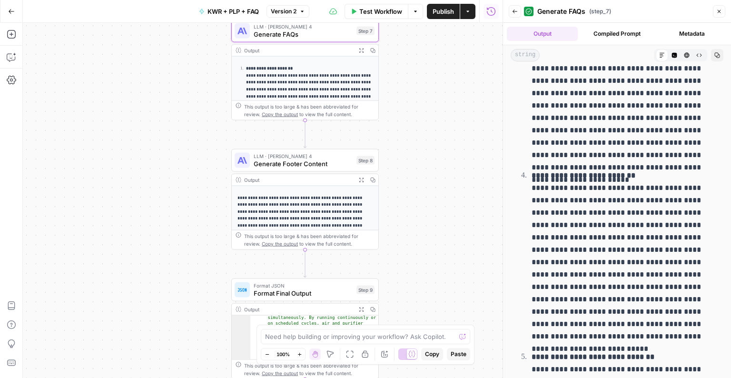
drag, startPoint x: 617, startPoint y: 248, endPoint x: 631, endPoint y: 246, distance: 13.9
click at [631, 246] on p "**********" at bounding box center [624, 255] width 186 height 173
drag, startPoint x: 658, startPoint y: 220, endPoint x: 686, endPoint y: 215, distance: 28.6
click at [686, 215] on p "**********" at bounding box center [624, 255] width 186 height 173
click at [656, 257] on p "**********" at bounding box center [624, 255] width 186 height 173
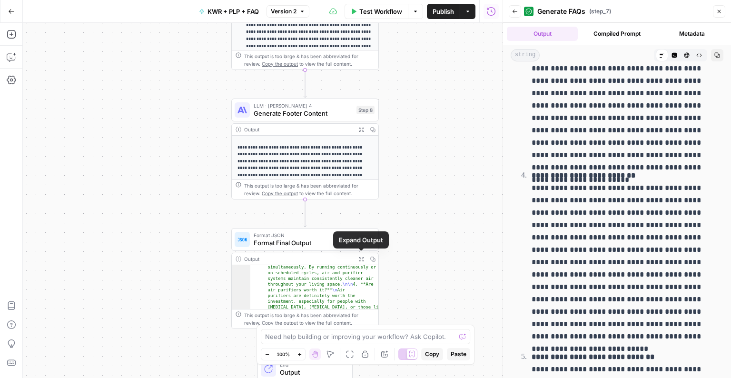
click at [360, 259] on icon "button" at bounding box center [361, 258] width 4 height 4
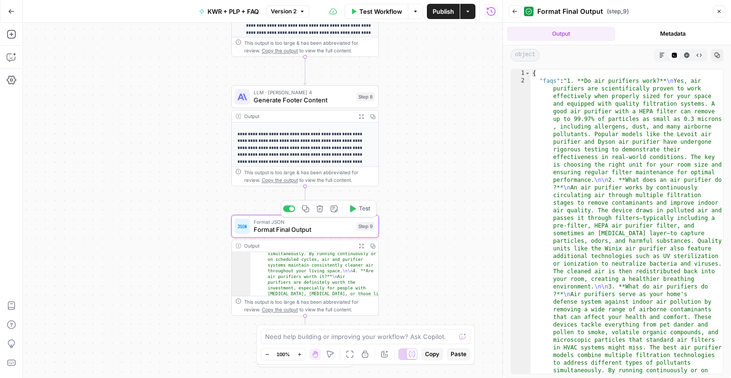
scroll to position [0, 0]
click at [361, 115] on icon "button" at bounding box center [361, 116] width 5 height 5
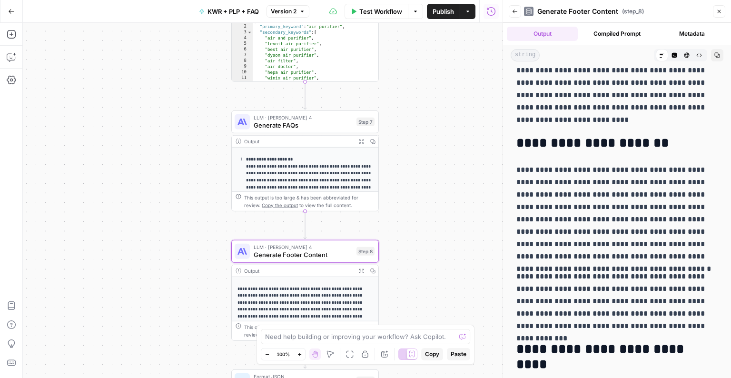
scroll to position [72, 0]
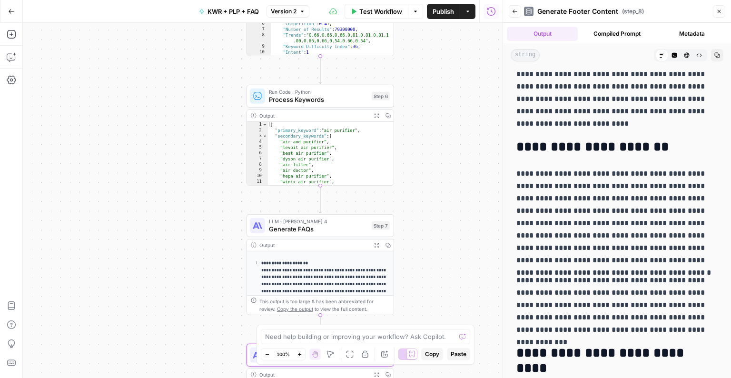
drag, startPoint x: 450, startPoint y: 221, endPoint x: 466, endPoint y: 310, distance: 90.8
click at [466, 310] on div "Workflow Set Inputs Inputs Power Agent Analyze SERP for Target Keyword Step 1 O…" at bounding box center [263, 200] width 480 height 355
click at [375, 118] on icon "button" at bounding box center [376, 118] width 5 height 5
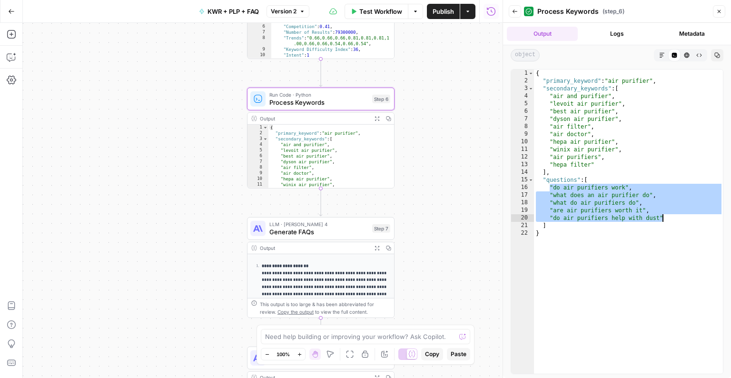
drag, startPoint x: 548, startPoint y: 188, endPoint x: 663, endPoint y: 218, distance: 119.0
click at [663, 218] on div "{ "primary_keyword" : "air purifier" , "secondary_keywords" : [ "air and purifi…" at bounding box center [628, 229] width 189 height 320
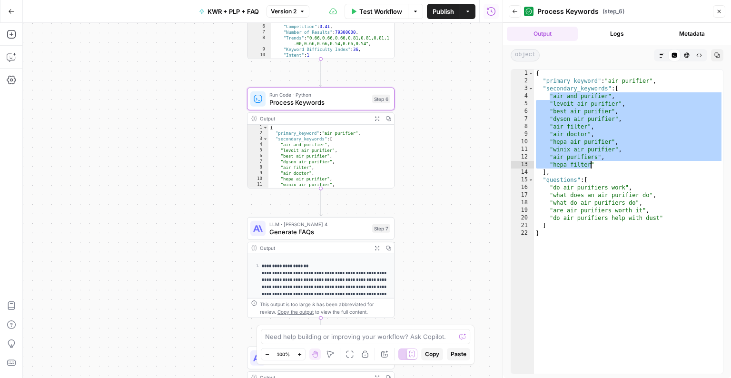
drag, startPoint x: 550, startPoint y: 96, endPoint x: 590, endPoint y: 166, distance: 81.0
click at [590, 166] on div "{ "primary_keyword" : "air purifier" , "secondary_keywords" : [ "air and purifi…" at bounding box center [628, 229] width 189 height 320
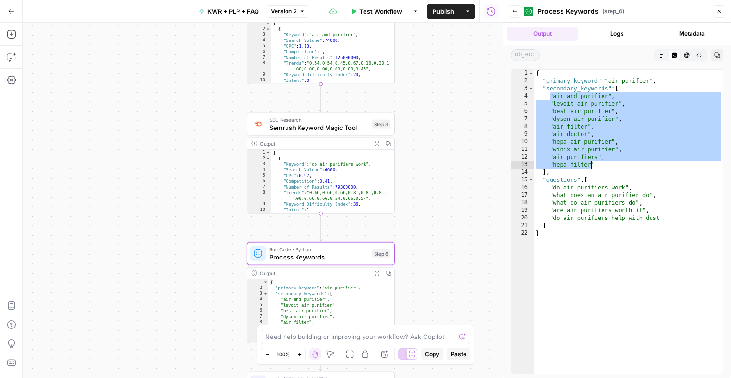
click at [725, 104] on div "**********" at bounding box center [617, 221] width 228 height 313
click at [584, 135] on div "{ "primary_keyword" : "air purifier" , "secondary_keywords" : [ "air and purifi…" at bounding box center [628, 229] width 189 height 320
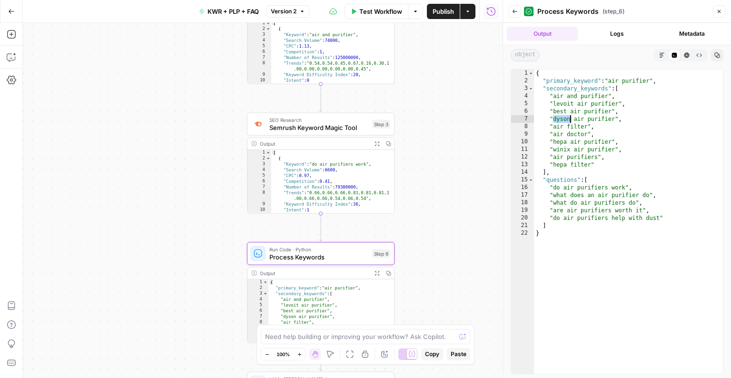
drag, startPoint x: 554, startPoint y: 121, endPoint x: 568, endPoint y: 120, distance: 14.3
click at [568, 120] on div "{ "primary_keyword" : "air purifier" , "secondary_keywords" : [ "air and purifi…" at bounding box center [628, 229] width 189 height 320
drag, startPoint x: 553, startPoint y: 148, endPoint x: 568, endPoint y: 149, distance: 15.2
click at [568, 149] on div "{ "primary_keyword" : "air purifier" , "secondary_keywords" : [ "air and purifi…" at bounding box center [628, 229] width 189 height 320
click at [614, 167] on div "{ "primary_keyword" : "air purifier" , "secondary_keywords" : [ "air and purifi…" at bounding box center [628, 229] width 189 height 320
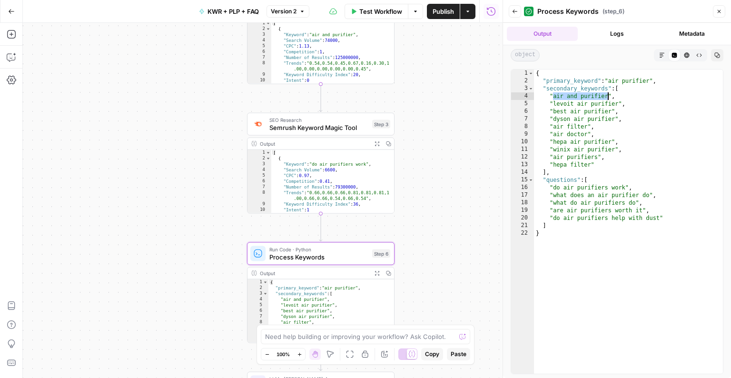
drag, startPoint x: 553, startPoint y: 93, endPoint x: 606, endPoint y: 92, distance: 53.3
click at [606, 92] on div "{ "primary_keyword" : "air purifier" , "secondary_keywords" : [ "air and purifi…" at bounding box center [628, 229] width 189 height 320
click at [608, 150] on div "{ "primary_keyword" : "air purifier" , "secondary_keywords" : [ "air and purifi…" at bounding box center [628, 229] width 189 height 320
click at [633, 223] on div "{ "primary_keyword" : "air purifier" , "secondary_keywords" : [ "air and purifi…" at bounding box center [628, 229] width 189 height 320
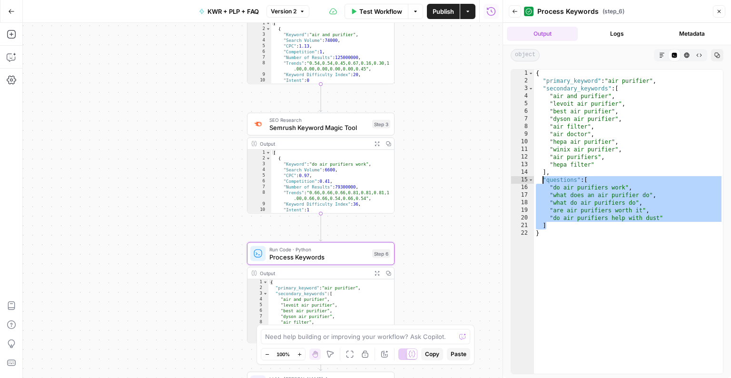
drag, startPoint x: 588, startPoint y: 228, endPoint x: 543, endPoint y: 180, distance: 65.6
click at [543, 180] on div "{ "primary_keyword" : "air purifier" , "secondary_keywords" : [ "air and purifi…" at bounding box center [628, 229] width 189 height 320
type textarea "**********"
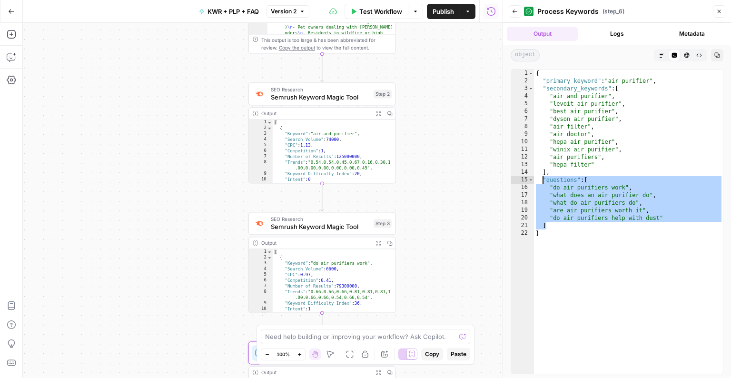
click at [378, 114] on icon "button" at bounding box center [377, 113] width 5 height 5
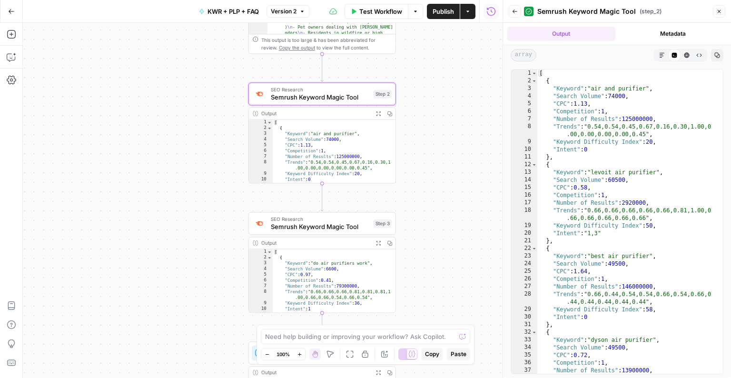
scroll to position [0, 0]
click at [16, 39] on button "Add Steps" at bounding box center [11, 34] width 15 height 15
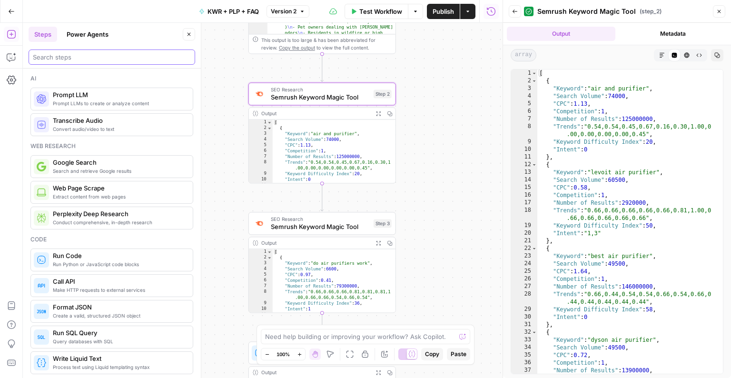
click at [103, 59] on input "search" at bounding box center [112, 57] width 158 height 10
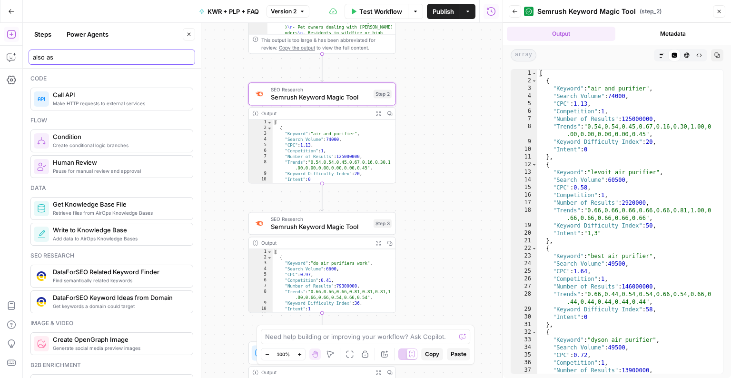
type input "also ask"
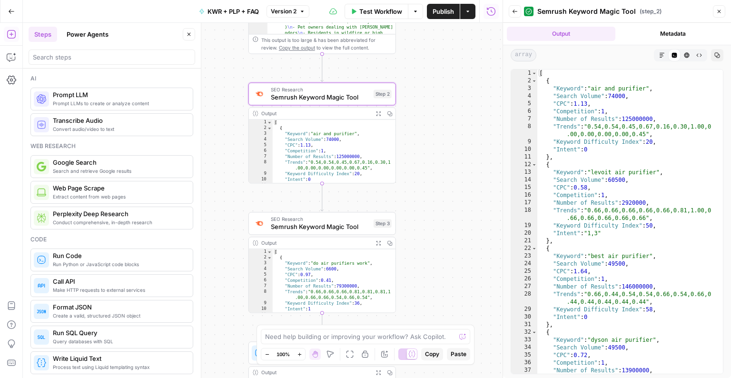
click at [448, 122] on div "Workflow Set Inputs Inputs Power Agent Analyze SERP for Target Keyword Step 1 O…" at bounding box center [263, 200] width 480 height 355
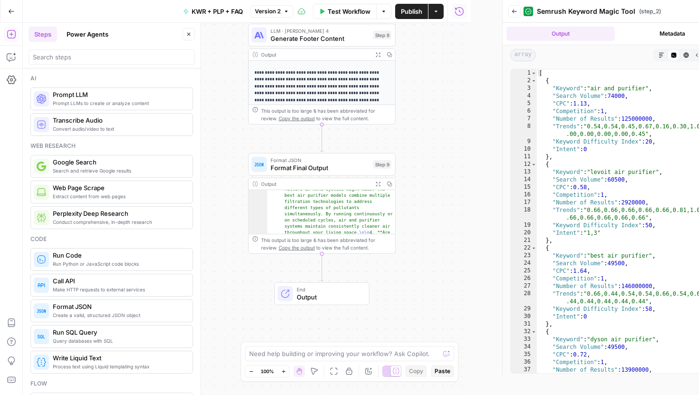
scroll to position [264, 0]
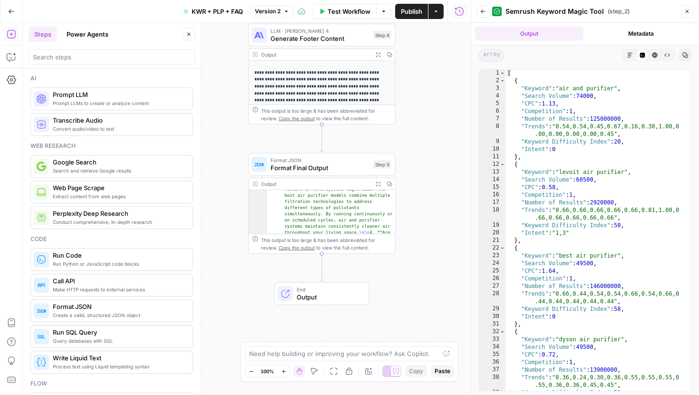
drag, startPoint x: 429, startPoint y: 119, endPoint x: 429, endPoint y: 275, distance: 155.6
click at [429, 275] on div "Workflow Set Inputs Inputs Power Agent Analyze SERP for Target Keyword Step 1 O…" at bounding box center [247, 209] width 448 height 372
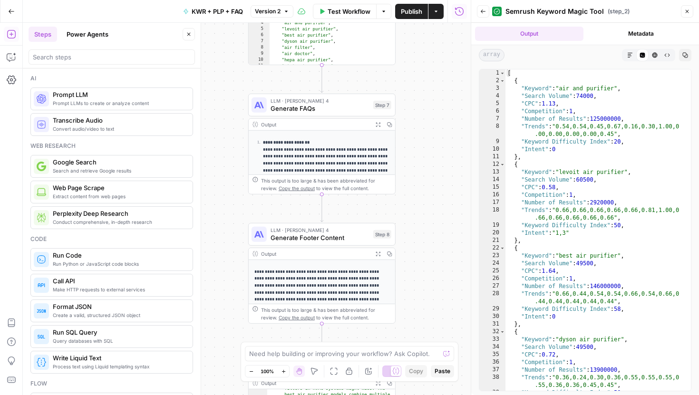
drag, startPoint x: 425, startPoint y: 179, endPoint x: 425, endPoint y: 326, distance: 147.0
click at [425, 326] on div "Workflow Set Inputs Inputs Power Agent Analyze SERP for Target Keyword Step 1 O…" at bounding box center [247, 209] width 448 height 372
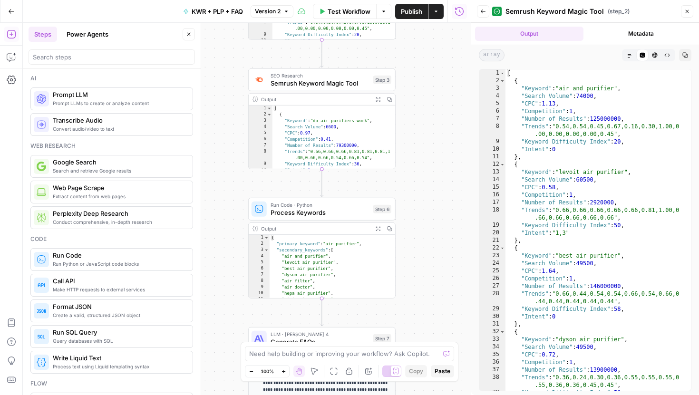
drag, startPoint x: 422, startPoint y: 122, endPoint x: 425, endPoint y: 270, distance: 147.5
click at [425, 270] on div "Workflow Set Inputs Inputs Power Agent Analyze SERP for Target Keyword Step 1 O…" at bounding box center [247, 209] width 448 height 372
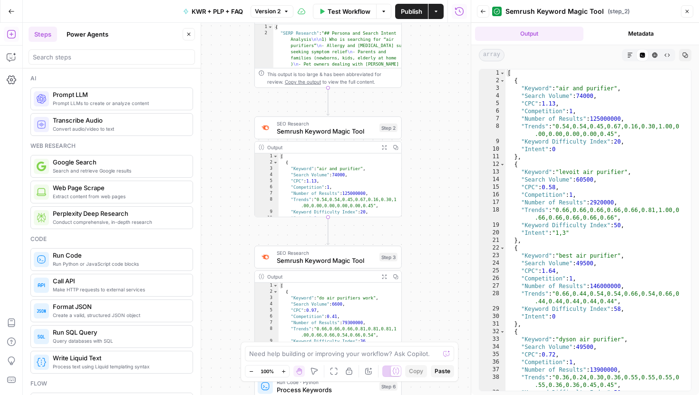
drag, startPoint x: 426, startPoint y: 143, endPoint x: 430, endPoint y: 303, distance: 160.8
click at [430, 303] on div "Workflow Set Inputs Inputs Power Agent Analyze SERP for Target Keyword Step 1 O…" at bounding box center [247, 209] width 448 height 372
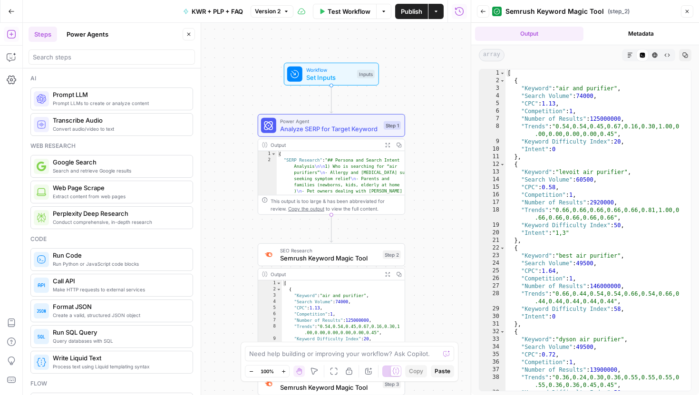
drag, startPoint x: 414, startPoint y: 122, endPoint x: 417, endPoint y: 249, distance: 127.1
click at [417, 249] on div "Workflow Set Inputs Inputs Power Agent Analyze SERP for Target Keyword Step 1 O…" at bounding box center [247, 209] width 448 height 372
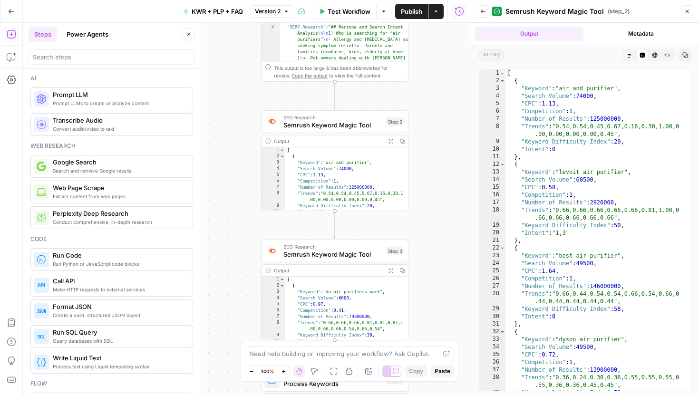
drag, startPoint x: 436, startPoint y: 186, endPoint x: 449, endPoint y: 15, distance: 170.8
click at [449, 15] on div "Go Back KWR + PLP + FAQ Version 2 Test Workflow Options Publish Actions Run His…" at bounding box center [235, 197] width 471 height 395
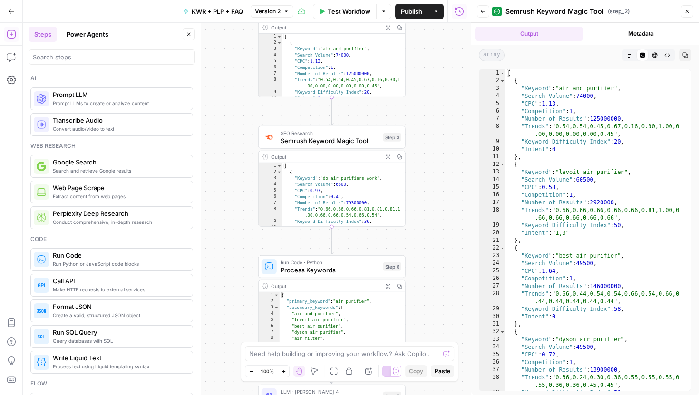
drag, startPoint x: 434, startPoint y: 165, endPoint x: 421, endPoint y: 87, distance: 79.1
click at [421, 87] on div "Workflow Set Inputs Inputs Power Agent Analyze SERP for Target Keyword Step 1 O…" at bounding box center [247, 209] width 448 height 372
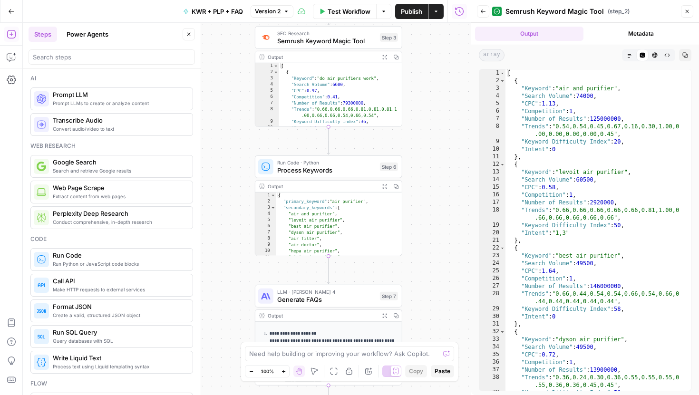
drag, startPoint x: 436, startPoint y: 192, endPoint x: 434, endPoint y: 94, distance: 98.5
click at [434, 94] on div "Workflow Set Inputs Inputs Power Agent Analyze SERP for Target Keyword Step 1 O…" at bounding box center [247, 209] width 448 height 372
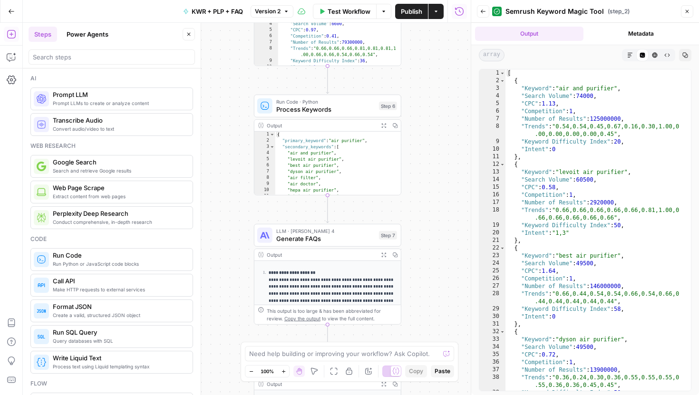
drag, startPoint x: 427, startPoint y: 237, endPoint x: 426, endPoint y: 176, distance: 60.9
click at [426, 176] on div "Workflow Set Inputs Inputs Power Agent Analyze SERP for Target Keyword Step 1 O…" at bounding box center [247, 209] width 448 height 372
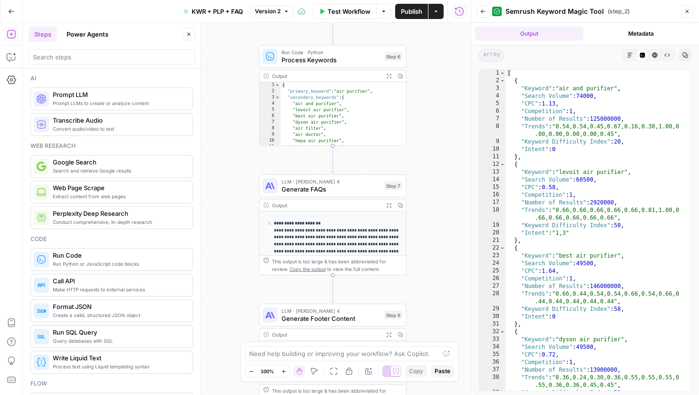
drag, startPoint x: 416, startPoint y: 231, endPoint x: 423, endPoint y: 172, distance: 58.9
click at [423, 172] on div "Workflow Set Inputs Inputs Power Agent Analyze SERP for Target Keyword Step 1 O…" at bounding box center [247, 209] width 448 height 372
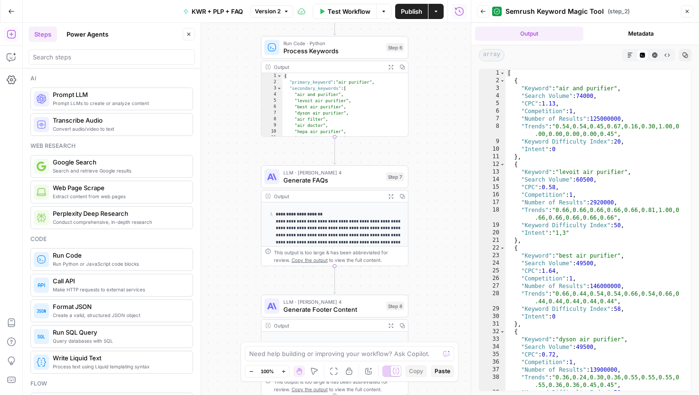
drag, startPoint x: 423, startPoint y: 211, endPoint x: 429, endPoint y: 188, distance: 23.5
click at [429, 188] on div "Workflow Set Inputs Inputs Power Agent Analyze SERP for Target Keyword Step 1 O…" at bounding box center [247, 209] width 448 height 372
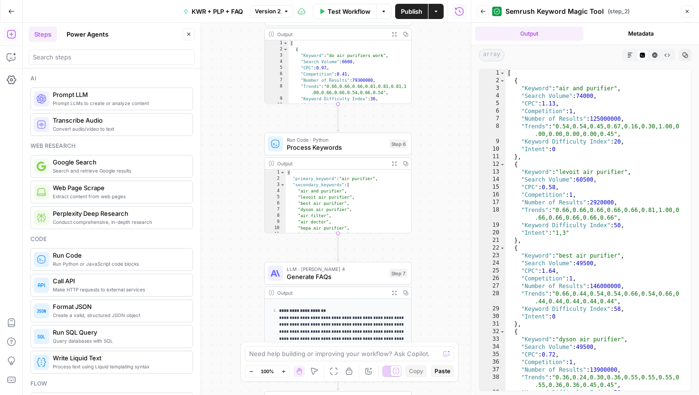
drag, startPoint x: 440, startPoint y: 85, endPoint x: 432, endPoint y: 205, distance: 120.6
click at [432, 205] on div "Workflow Set Inputs Inputs Power Agent Analyze SERP for Target Keyword Step 1 O…" at bounding box center [247, 209] width 448 height 372
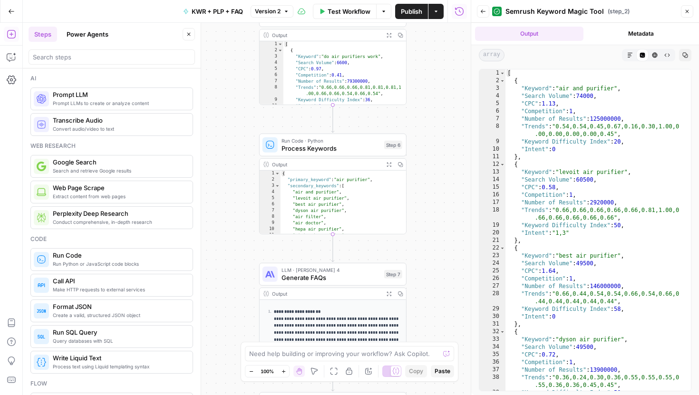
drag, startPoint x: 428, startPoint y: 65, endPoint x: 413, endPoint y: 81, distance: 21.5
click at [413, 81] on div "Workflow Set Inputs Inputs Power Agent Analyze SERP for Target Keyword Step 1 O…" at bounding box center [247, 209] width 448 height 372
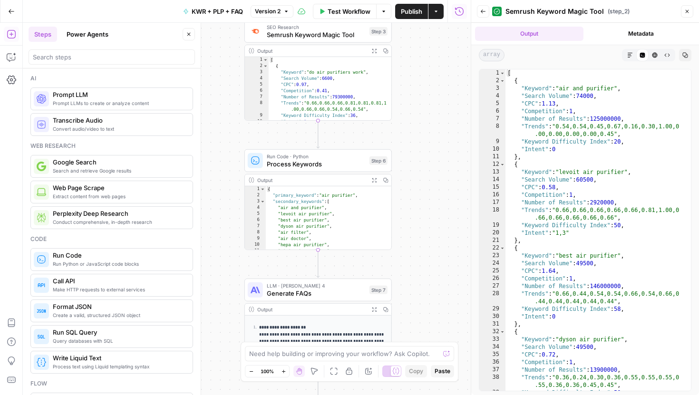
click at [441, 11] on button "Actions" at bounding box center [436, 11] width 15 height 15
click at [448, 217] on div "Workflow Set Inputs Inputs Power Agent Analyze SERP for Target Keyword Step 1 O…" at bounding box center [247, 209] width 448 height 372
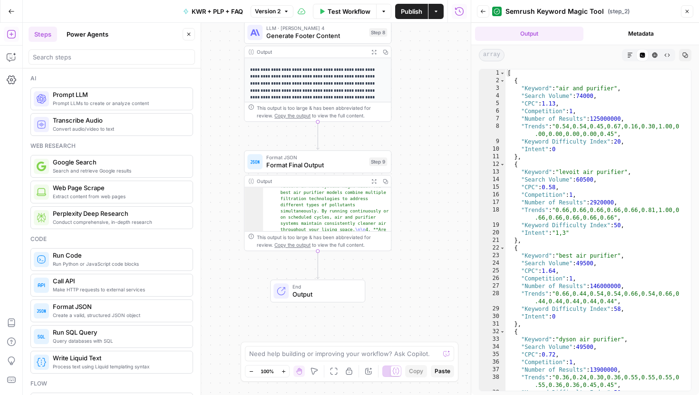
drag, startPoint x: 407, startPoint y: 115, endPoint x: 408, endPoint y: 154, distance: 39.0
click at [408, 154] on div "Workflow Set Inputs Inputs Power Agent Analyze SERP for Target Keyword Step 1 O…" at bounding box center [247, 209] width 448 height 372
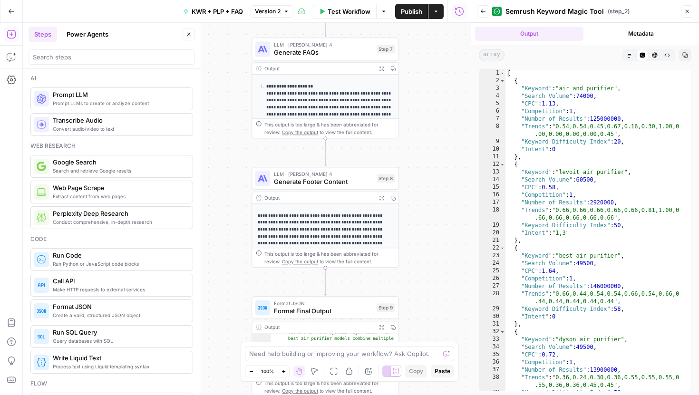
drag, startPoint x: 408, startPoint y: 122, endPoint x: 407, endPoint y: 189, distance: 67.1
click at [407, 213] on div "Workflow Set Inputs Inputs Power Agent Analyze SERP for Target Keyword Step 1 O…" at bounding box center [247, 209] width 448 height 372
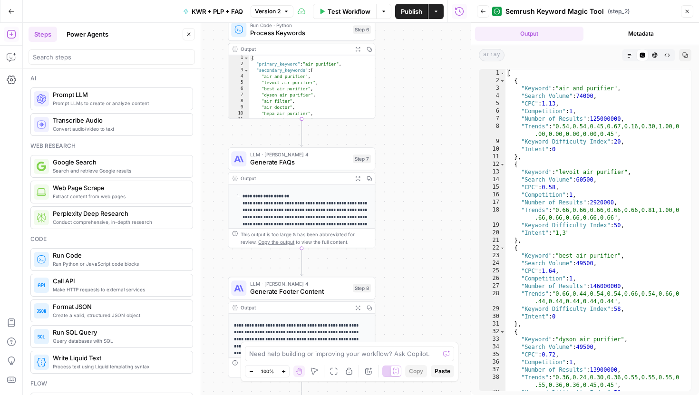
drag, startPoint x: 418, startPoint y: 135, endPoint x: 403, endPoint y: 299, distance: 164.3
click at [403, 299] on div "Workflow Set Inputs Inputs Power Agent Analyze SERP for Target Keyword Step 1 O…" at bounding box center [247, 209] width 448 height 372
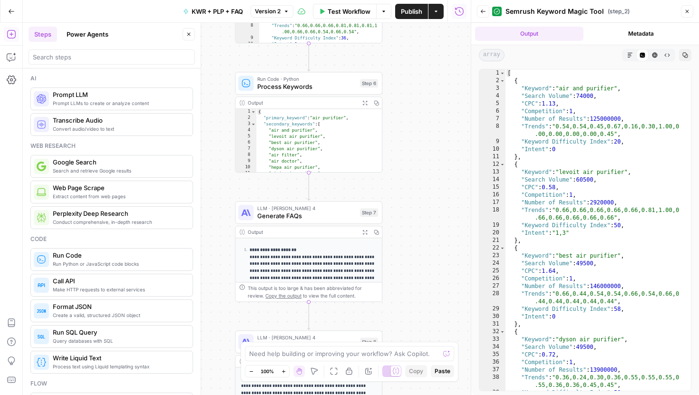
drag, startPoint x: 406, startPoint y: 141, endPoint x: 414, endPoint y: 198, distance: 58.1
click at [414, 198] on div "Workflow Set Inputs Inputs Power Agent Analyze SERP for Target Keyword Step 1 O…" at bounding box center [247, 209] width 448 height 372
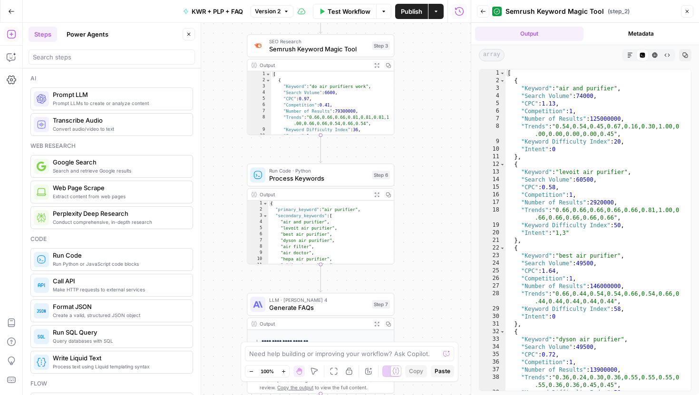
drag, startPoint x: 413, startPoint y: 98, endPoint x: 424, endPoint y: 191, distance: 93.5
click at [425, 191] on div "Workflow Set Inputs Inputs Power Agent Analyze SERP for Target Keyword Step 1 O…" at bounding box center [247, 209] width 448 height 372
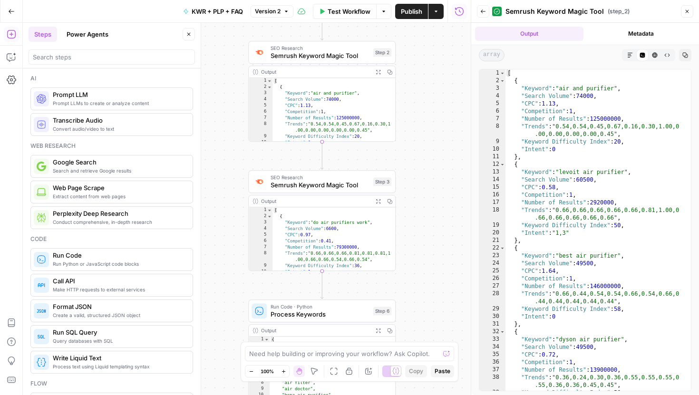
drag, startPoint x: 417, startPoint y: 94, endPoint x: 421, endPoint y: 237, distance: 143.7
click at [421, 236] on div "Workflow Set Inputs Inputs Power Agent Analyze SERP for Target Keyword Step 1 O…" at bounding box center [247, 209] width 448 height 372
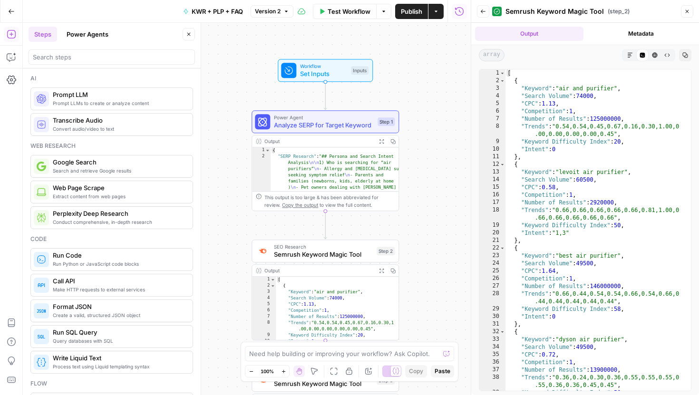
drag, startPoint x: 407, startPoint y: 98, endPoint x: 407, endPoint y: 286, distance: 188.4
click at [407, 286] on div "Workflow Set Inputs Inputs Power Agent Analyze SERP for Target Keyword Step 1 O…" at bounding box center [247, 209] width 448 height 372
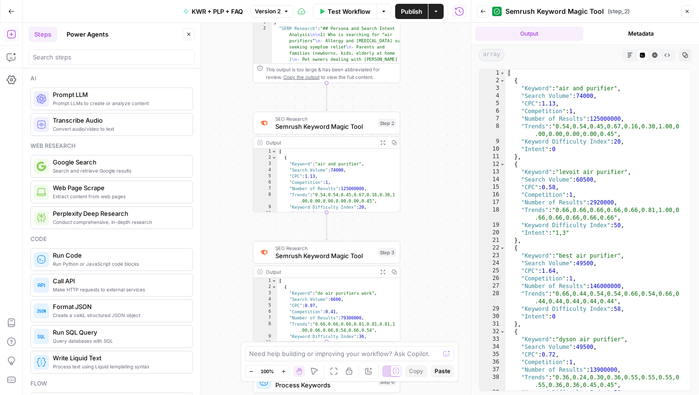
click at [424, 158] on div "Workflow Set Inputs Inputs Power Agent Analyze SERP for Target Keyword Step 1 O…" at bounding box center [247, 209] width 448 height 372
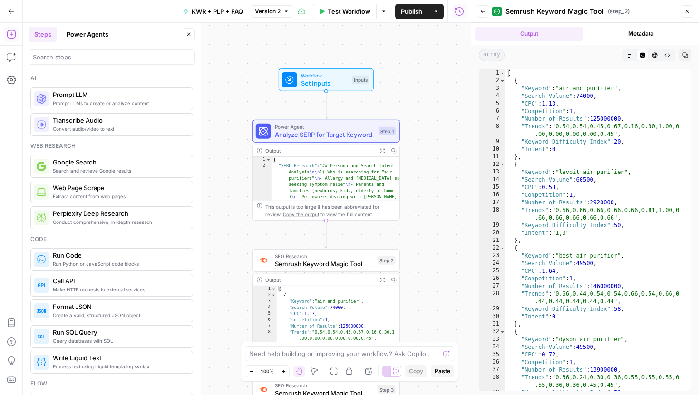
drag, startPoint x: 424, startPoint y: 158, endPoint x: 428, endPoint y: 85, distance: 73.4
click at [427, 87] on div "Workflow Set Inputs Inputs Power Agent Analyze SERP for Target Keyword Step 1 O…" at bounding box center [247, 209] width 448 height 372
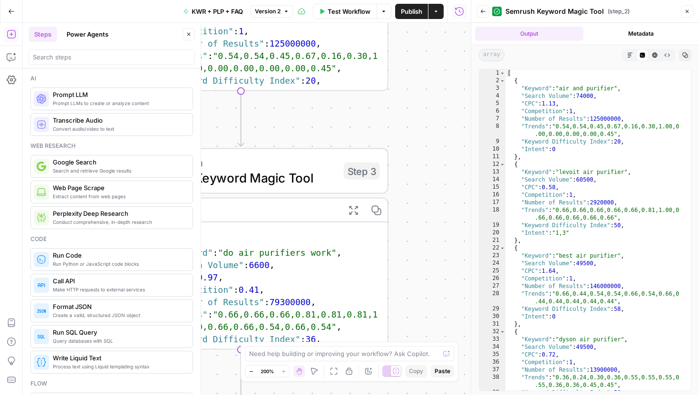
drag, startPoint x: 424, startPoint y: 206, endPoint x: 441, endPoint y: 91, distance: 115.4
click at [440, 91] on div "Workflow Set Inputs Inputs Power Agent Analyze SERP for Target Keyword Step 1 O…" at bounding box center [247, 209] width 448 height 372
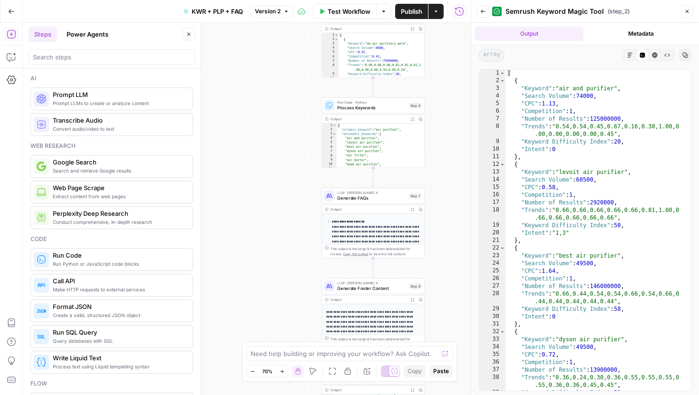
drag, startPoint x: 436, startPoint y: 159, endPoint x: 436, endPoint y: 42, distance: 117.5
click at [436, 44] on div "Workflow Set Inputs Inputs Power Agent Analyze SERP for Target Keyword Step 1 O…" at bounding box center [247, 209] width 448 height 372
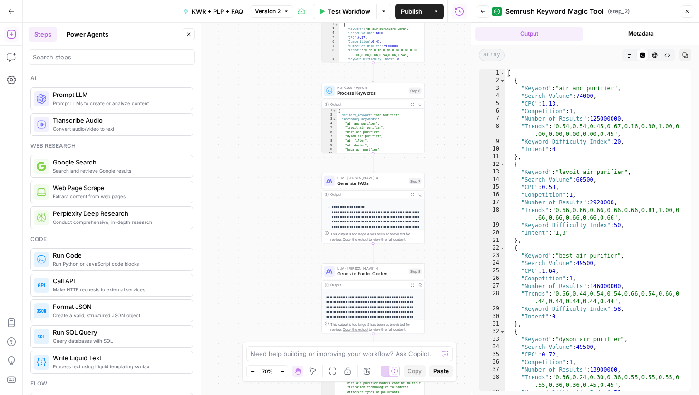
drag, startPoint x: 422, startPoint y: 223, endPoint x: 419, endPoint y: 107, distance: 116.1
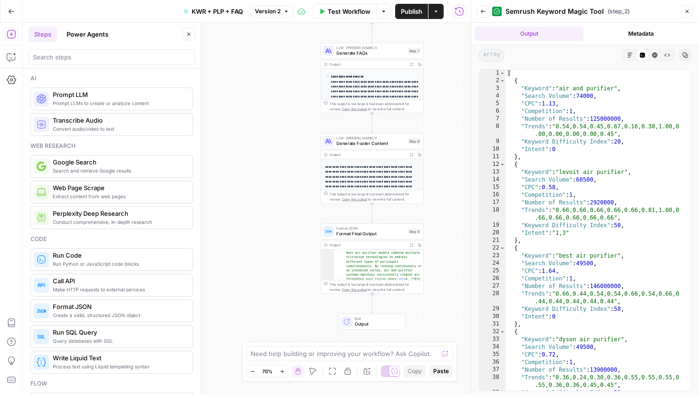
drag, startPoint x: 443, startPoint y: 143, endPoint x: 442, endPoint y: 11, distance: 131.3
click at [442, 11] on div "Go Back KWR + PLP + FAQ Version 2 Test Workflow Options Publish Actions Run His…" at bounding box center [235, 197] width 471 height 395
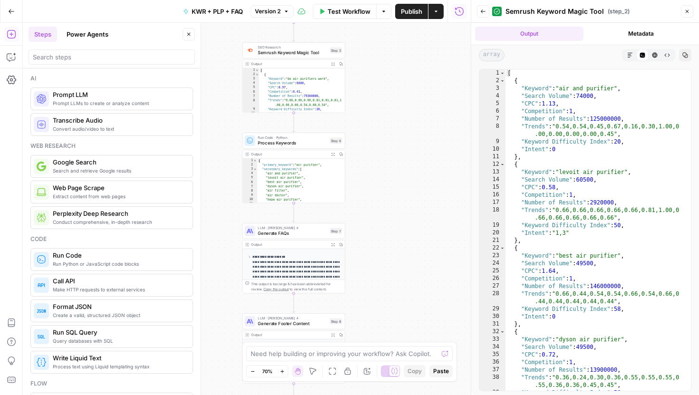
drag, startPoint x: 448, startPoint y: 198, endPoint x: 370, endPoint y: 383, distance: 200.4
click at [370, 377] on div "Workflow Set Inputs Inputs Power Agent Analyze SERP for Target Keyword Step 1 O…" at bounding box center [247, 209] width 448 height 372
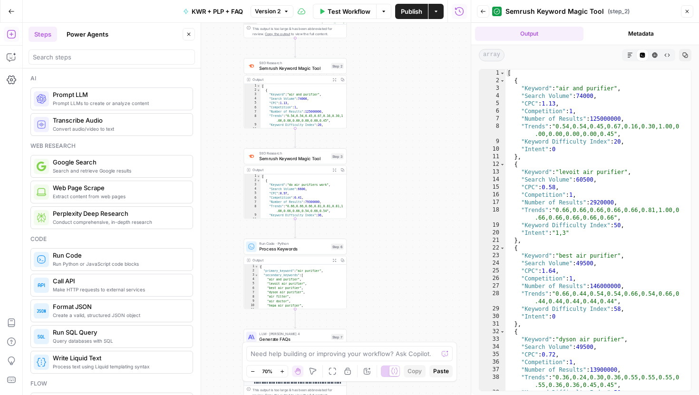
drag, startPoint x: 387, startPoint y: 185, endPoint x: 389, endPoint y: 296, distance: 110.9
click at [389, 295] on div "Workflow Set Inputs Inputs Power Agent Analyze SERP for Target Keyword Step 1 O…" at bounding box center [247, 209] width 448 height 372
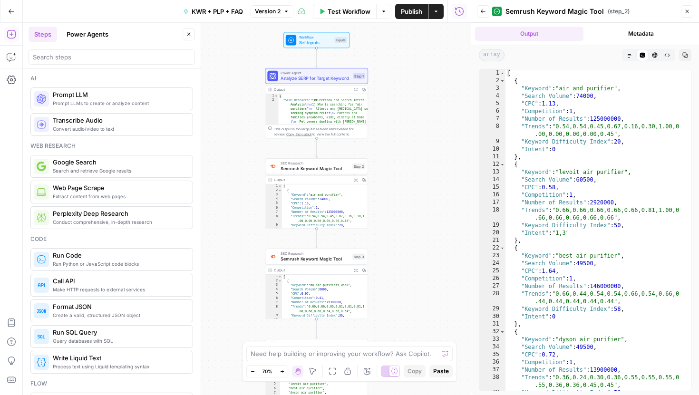
drag, startPoint x: 370, startPoint y: 111, endPoint x: 387, endPoint y: 185, distance: 75.2
click at [387, 187] on div "Workflow Set Inputs Inputs Power Agent Analyze SERP for Target Keyword Step 1 O…" at bounding box center [247, 209] width 448 height 372
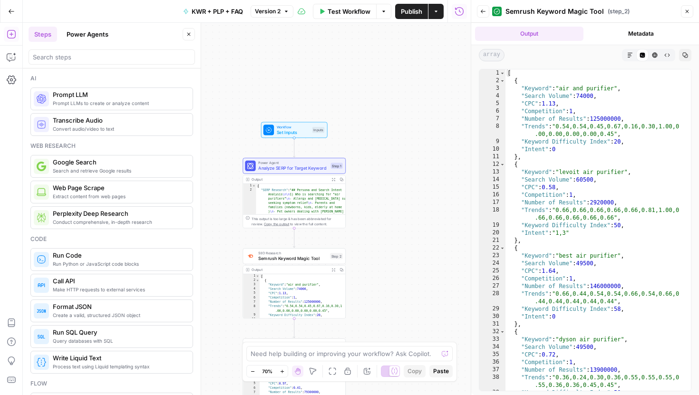
drag, startPoint x: 378, startPoint y: 131, endPoint x: 358, endPoint y: 244, distance: 114.5
click at [359, 241] on div "Workflow Set Inputs Inputs Power Agent Analyze SERP for Target Keyword Step 1 O…" at bounding box center [247, 209] width 448 height 372
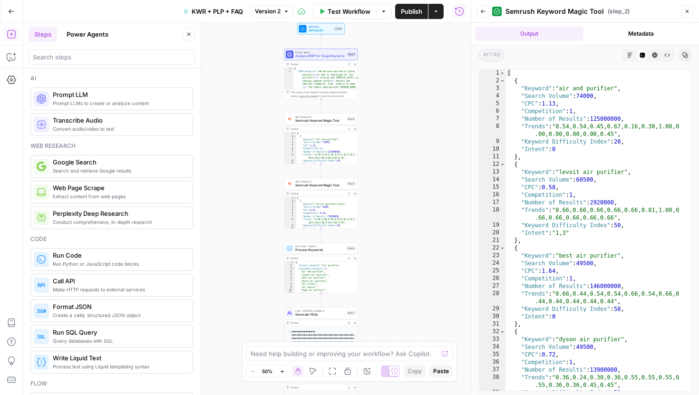
drag, startPoint x: 384, startPoint y: 188, endPoint x: 400, endPoint y: 38, distance: 151.1
click at [400, 39] on div "Workflow Set Inputs Inputs Power Agent Analyze SERP for Target Keyword Step 1 O…" at bounding box center [247, 209] width 448 height 372
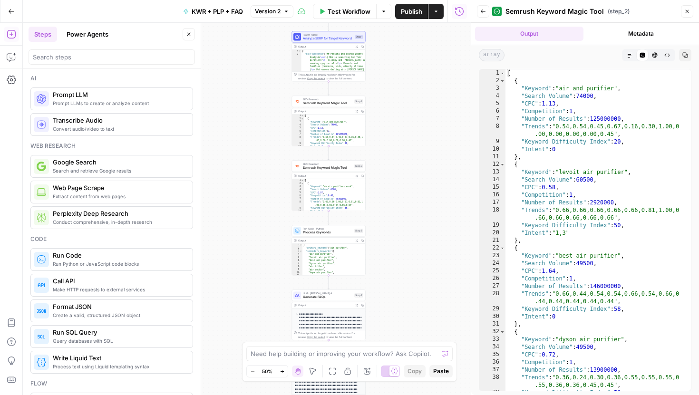
click at [329, 39] on span "Analyze SERP for Target Keyword" at bounding box center [328, 38] width 50 height 5
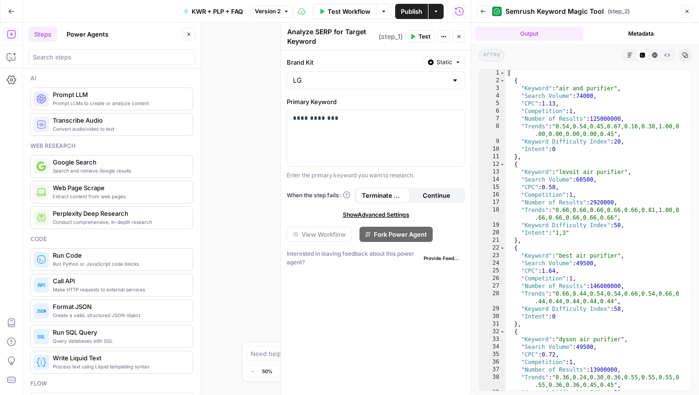
click at [482, 11] on icon "button" at bounding box center [483, 12] width 6 height 6
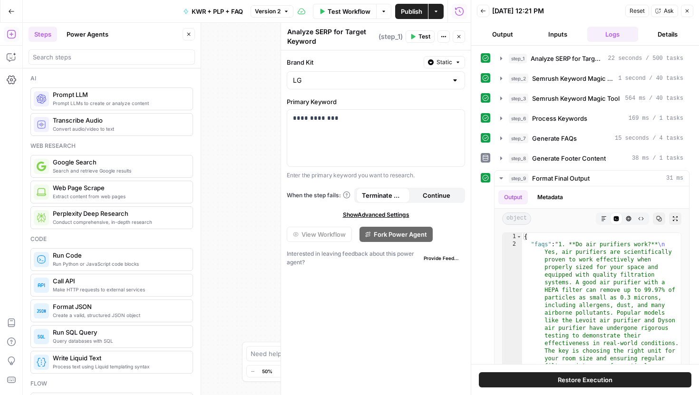
click at [688, 9] on icon "button" at bounding box center [688, 11] width 6 height 6
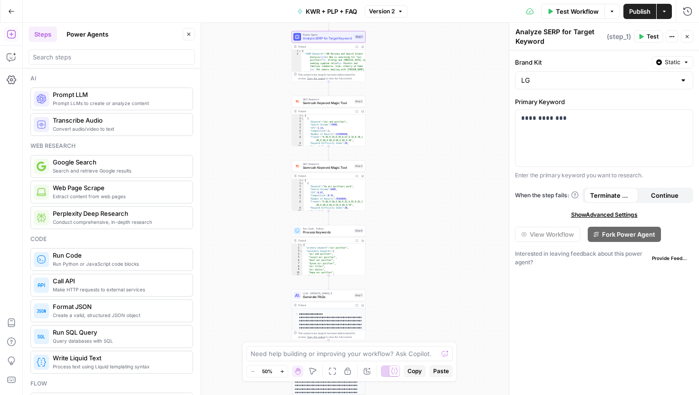
click at [382, 86] on div "Workflow Set Inputs Inputs Power Agent Analyze SERP for Target Keyword Step 1 O…" at bounding box center [361, 209] width 676 height 372
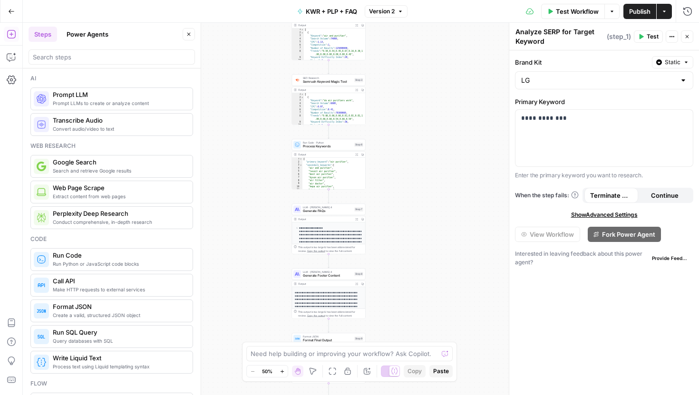
drag, startPoint x: 385, startPoint y: 152, endPoint x: 385, endPoint y: 58, distance: 94.2
click at [385, 58] on div "Workflow Set Inputs Inputs Power Agent Analyze SERP for Target Keyword Step 1 O…" at bounding box center [361, 209] width 676 height 372
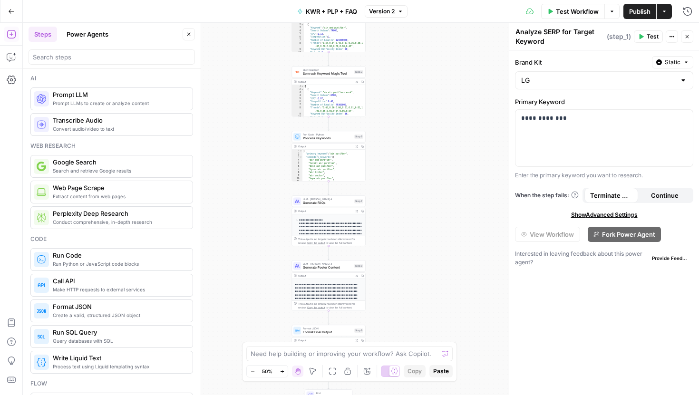
drag, startPoint x: 380, startPoint y: 261, endPoint x: 380, endPoint y: 215, distance: 46.6
click at [380, 215] on div "Workflow Set Inputs Inputs Power Agent Analyze SERP for Target Keyword Step 1 O…" at bounding box center [361, 209] width 676 height 372
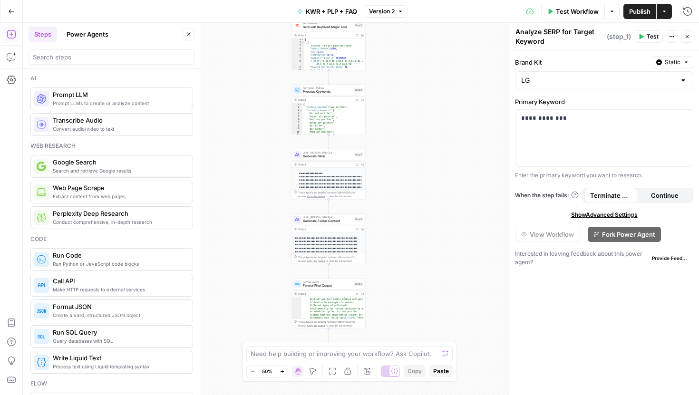
click at [333, 153] on span "LLM · [PERSON_NAME] 4" at bounding box center [327, 153] width 49 height 4
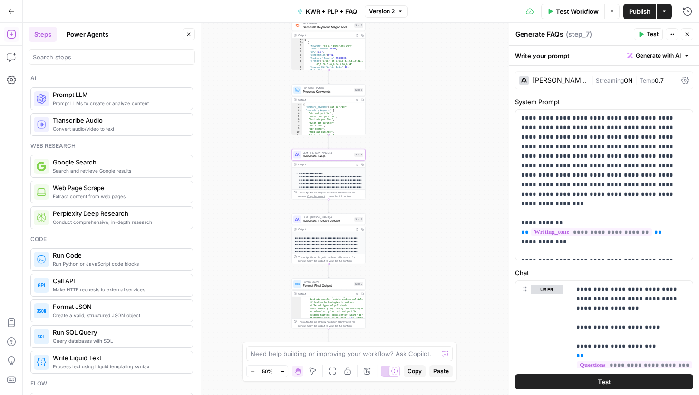
click at [667, 32] on button "Actions" at bounding box center [672, 34] width 12 height 12
click at [669, 35] on icon "button" at bounding box center [672, 34] width 6 height 6
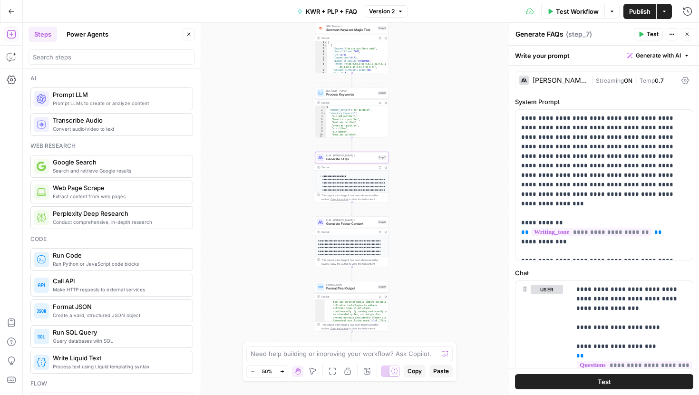
drag, startPoint x: 394, startPoint y: 152, endPoint x: 419, endPoint y: 167, distance: 29.5
click at [419, 167] on div "Workflow Set Inputs Inputs Power Agent Analyze SERP for Target Keyword Step 1 O…" at bounding box center [361, 209] width 676 height 372
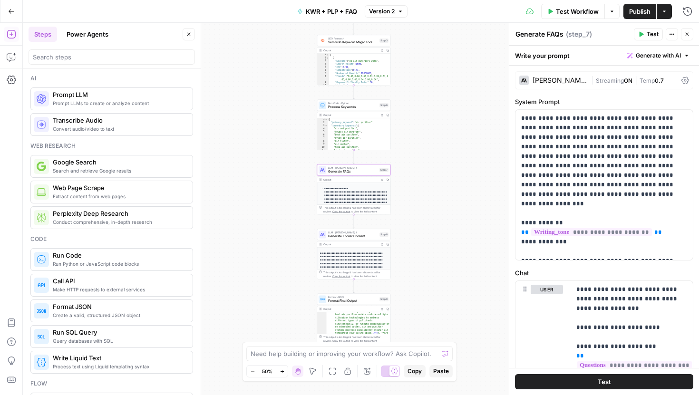
click at [78, 42] on header "Steps Power Agents Close" at bounding box center [112, 46] width 178 height 46
click at [78, 39] on button "Power Agents" at bounding box center [87, 34] width 53 height 15
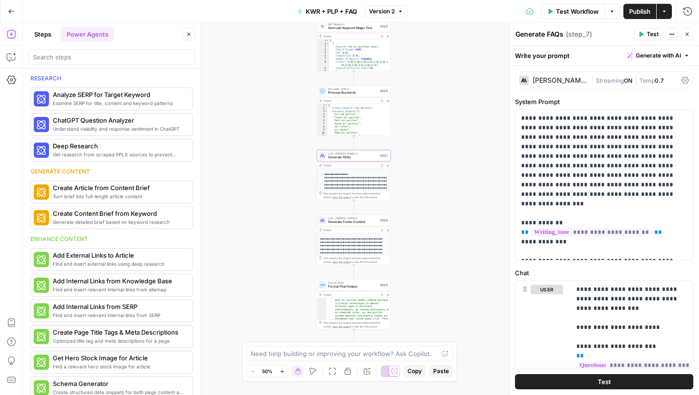
drag, startPoint x: 442, startPoint y: 158, endPoint x: 441, endPoint y: 149, distance: 9.1
click at [441, 146] on div "Workflow Set Inputs Inputs Power Agent Analyze SERP for Target Keyword Step 1 O…" at bounding box center [361, 209] width 676 height 372
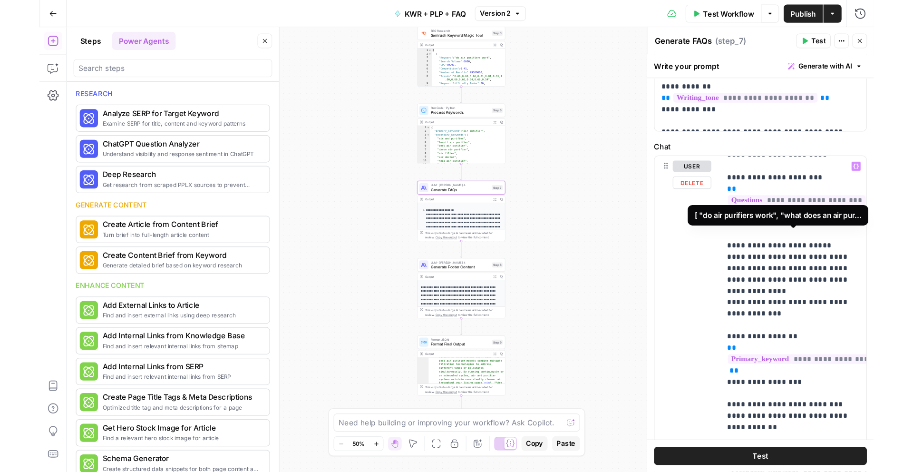
scroll to position [51, 0]
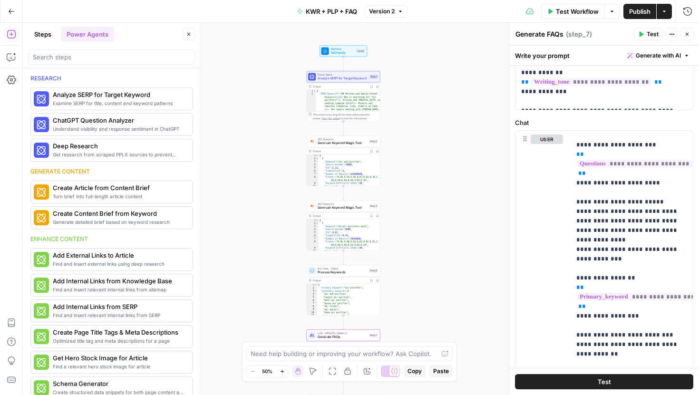
drag, startPoint x: 280, startPoint y: 109, endPoint x: 270, endPoint y: 287, distance: 178.7
click at [270, 287] on div "Workflow Set Inputs Inputs Power Agent Analyze SERP for Target Keyword Step 1 O…" at bounding box center [361, 209] width 676 height 372
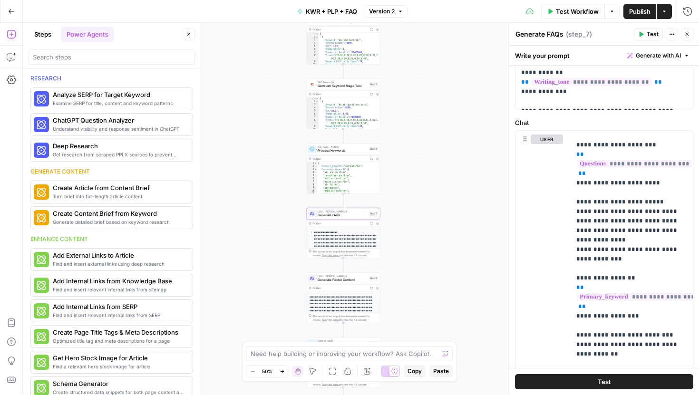
drag, startPoint x: 270, startPoint y: 287, endPoint x: 270, endPoint y: 166, distance: 121.8
click at [270, 166] on div "Workflow Set Inputs Inputs Power Agent Analyze SERP for Target Keyword Step 1 O…" at bounding box center [361, 209] width 676 height 372
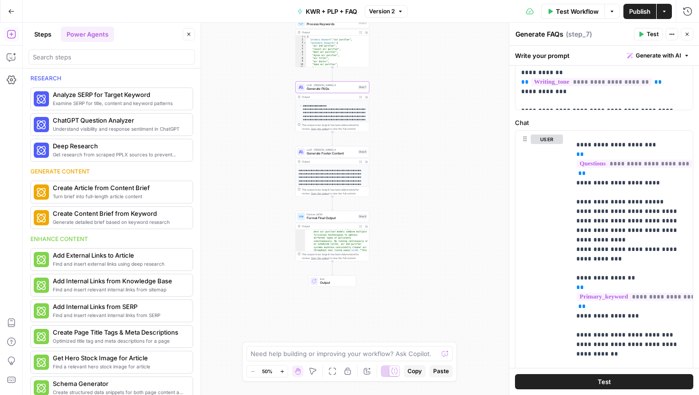
drag, startPoint x: 405, startPoint y: 175, endPoint x: 394, endPoint y: 49, distance: 127.0
click at [394, 49] on div "Workflow Set Inputs Inputs Power Agent Analyze SERP for Target Keyword Step 1 O…" at bounding box center [361, 209] width 676 height 372
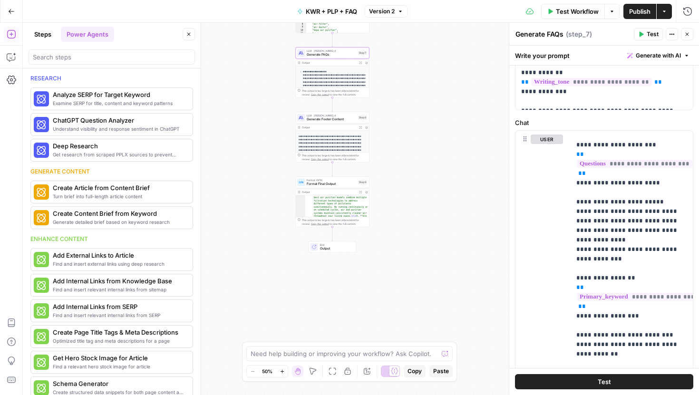
drag, startPoint x: 378, startPoint y: 296, endPoint x: 385, endPoint y: 294, distance: 7.8
click at [385, 294] on div "Workflow Set Inputs Inputs Power Agent Analyze SERP for Target Keyword Step 1 O…" at bounding box center [361, 209] width 676 height 372
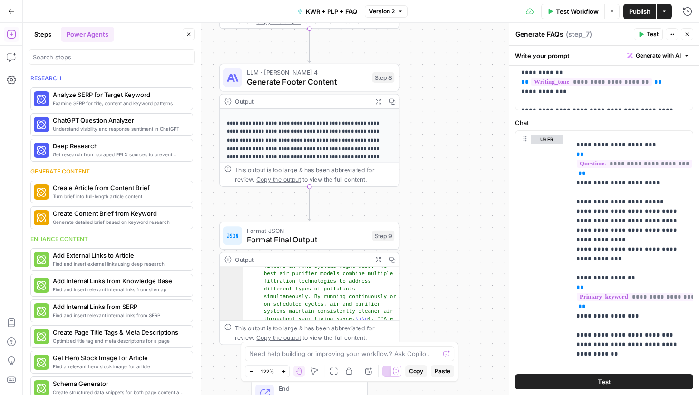
drag, startPoint x: 378, startPoint y: 174, endPoint x: 415, endPoint y: 212, distance: 53.5
click at [415, 212] on div "Workflow Set Inputs Inputs Power Agent Analyze SERP for Target Keyword Step 1 O…" at bounding box center [361, 209] width 676 height 372
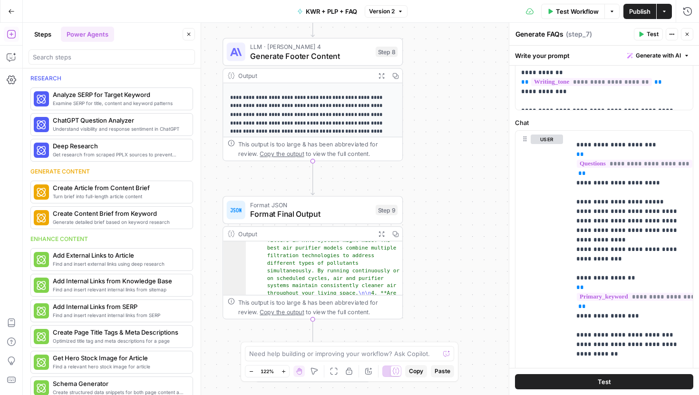
drag, startPoint x: 421, startPoint y: 183, endPoint x: 421, endPoint y: 156, distance: 27.6
click at [421, 156] on div "Workflow Set Inputs Inputs Power Agent Analyze SERP for Target Keyword Step 1 O…" at bounding box center [361, 209] width 676 height 372
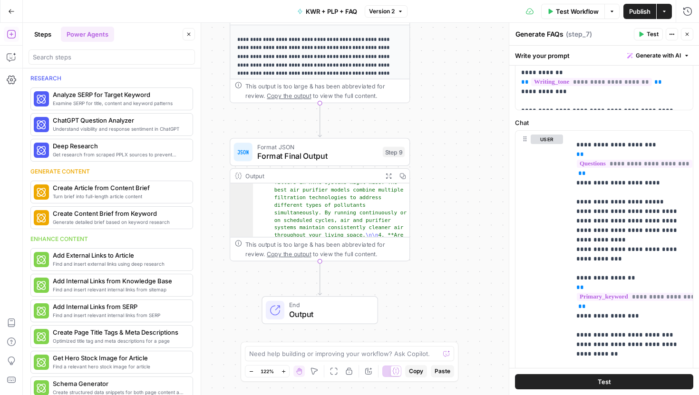
drag, startPoint x: 422, startPoint y: 185, endPoint x: 425, endPoint y: 243, distance: 58.1
click at [425, 243] on div "Workflow Set Inputs Inputs Power Agent Analyze SERP for Target Keyword Step 1 O…" at bounding box center [361, 209] width 676 height 372
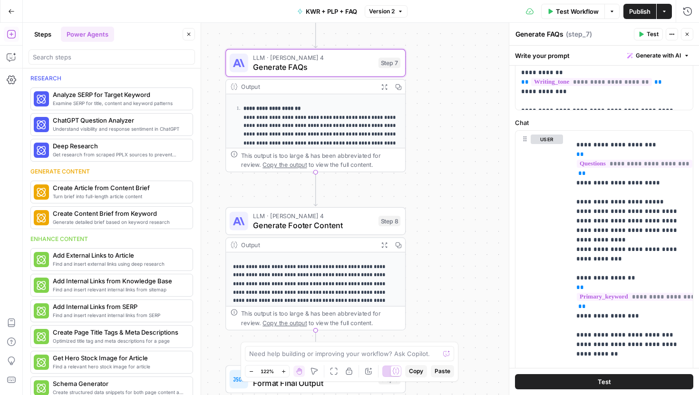
drag, startPoint x: 451, startPoint y: 139, endPoint x: 451, endPoint y: 256, distance: 116.5
click at [451, 256] on div "Workflow Set Inputs Inputs Power Agent Analyze SERP for Target Keyword Step 1 O…" at bounding box center [361, 209] width 676 height 372
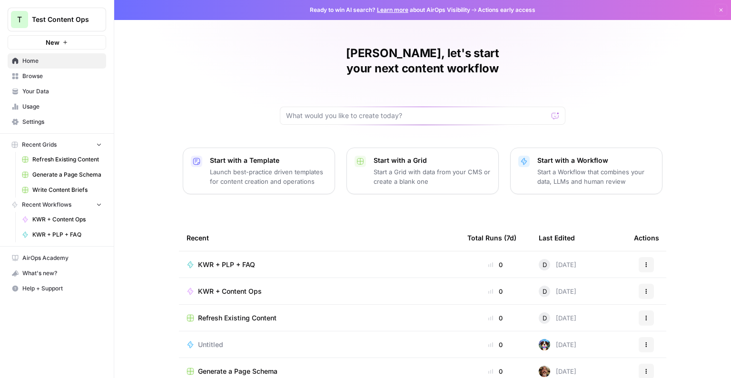
scroll to position [59, 0]
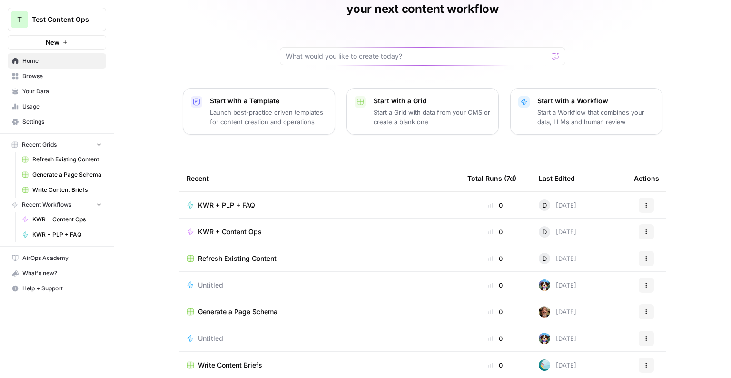
click at [654, 197] on div "Actions" at bounding box center [646, 204] width 25 height 15
click at [646, 202] on icon "button" at bounding box center [646, 205] width 6 height 6
click at [596, 192] on td "D [DATE]" at bounding box center [578, 205] width 95 height 26
click at [353, 192] on td "KWR + PLP + FAQ" at bounding box center [319, 205] width 281 height 26
click at [258, 200] on div "KWR + PLP + FAQ" at bounding box center [230, 205] width 65 height 10
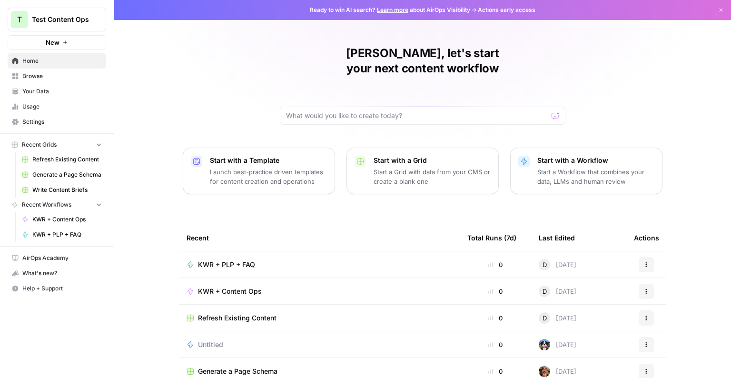
scroll to position [59, 0]
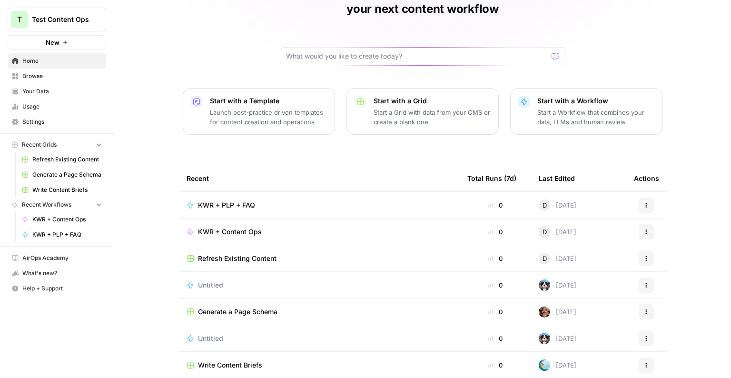
click at [489, 203] on div at bounding box center [490, 205] width 5 height 5
click at [494, 200] on div "0" at bounding box center [495, 205] width 56 height 10
click at [287, 200] on div "KWR + PLP + FAQ" at bounding box center [318, 205] width 265 height 10
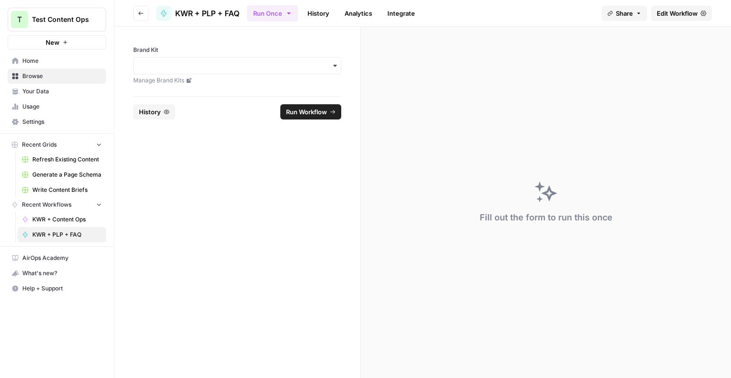
drag, startPoint x: 176, startPoint y: 117, endPoint x: 136, endPoint y: 113, distance: 41.1
click at [173, 116] on footer "History Run Workflow" at bounding box center [237, 111] width 208 height 31
click at [136, 113] on button "History" at bounding box center [154, 111] width 42 height 15
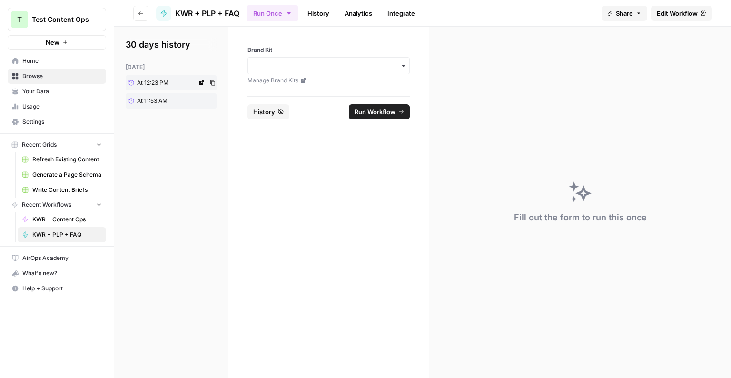
click at [166, 84] on span "At 12:23 PM" at bounding box center [152, 82] width 31 height 9
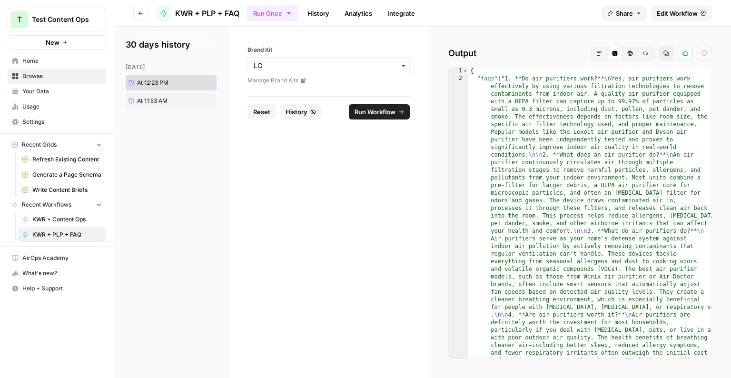
click at [645, 57] on button "Raw Output" at bounding box center [644, 53] width 15 height 15
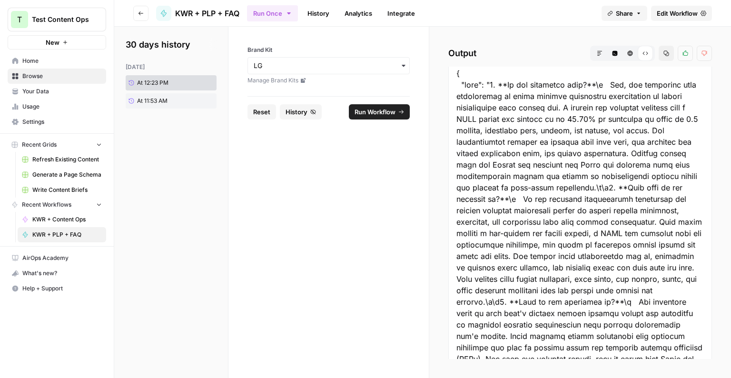
scroll to position [6, 0]
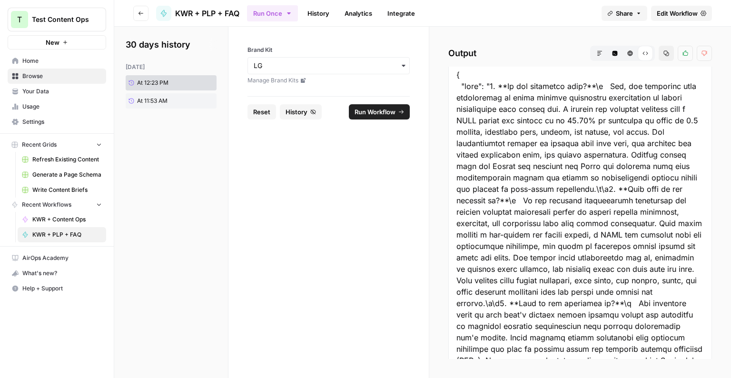
drag, startPoint x: 507, startPoint y: 86, endPoint x: 587, endPoint y: 85, distance: 79.4
click at [626, 54] on button "HTML Viewer" at bounding box center [629, 53] width 15 height 15
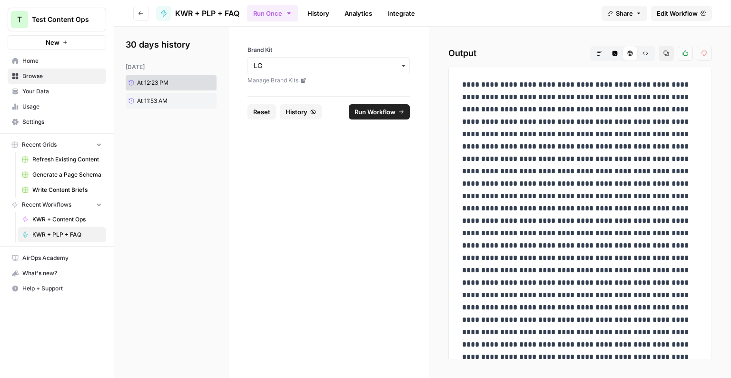
drag, startPoint x: 587, startPoint y: 78, endPoint x: 597, endPoint y: 132, distance: 54.6
click at [171, 105] on link "At 11:53 AM" at bounding box center [161, 100] width 71 height 15
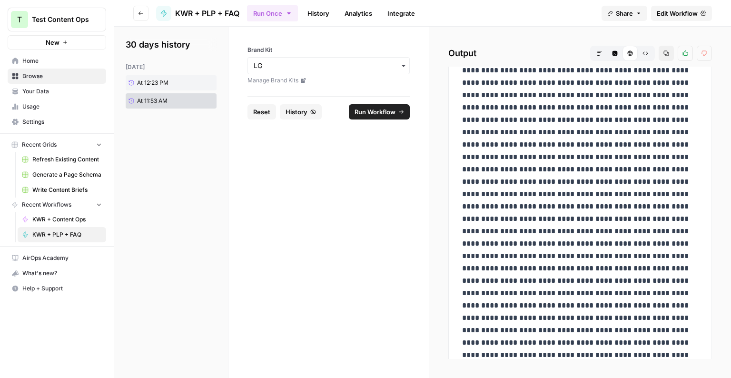
scroll to position [820, 0]
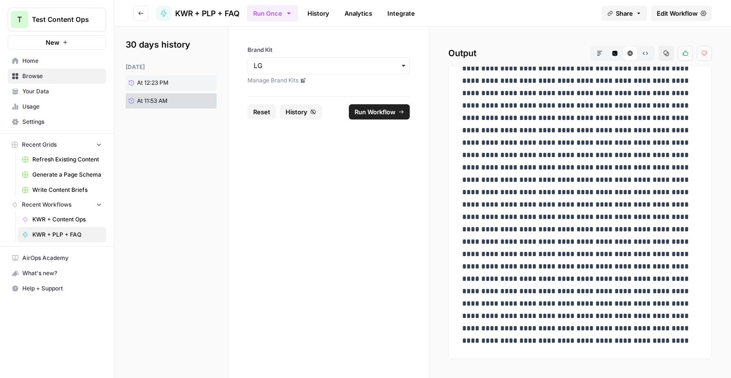
drag, startPoint x: 509, startPoint y: 267, endPoint x: 549, endPoint y: 273, distance: 40.4
drag, startPoint x: 554, startPoint y: 267, endPoint x: 590, endPoint y: 267, distance: 36.2
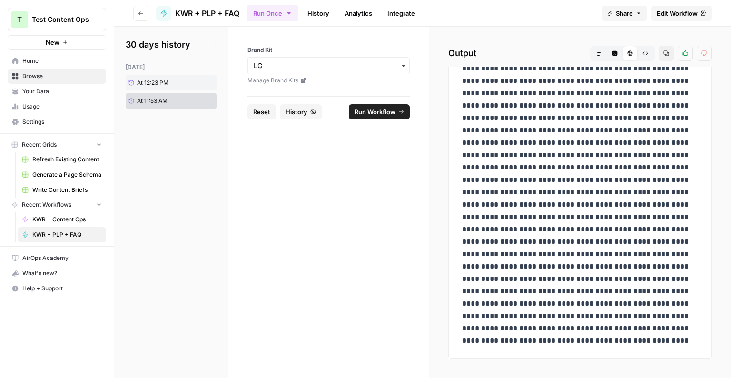
drag, startPoint x: 653, startPoint y: 266, endPoint x: 649, endPoint y: 323, distance: 57.2
drag, startPoint x: 550, startPoint y: 340, endPoint x: 448, endPoint y: 184, distance: 187.0
click at [135, 15] on button "Go back" at bounding box center [140, 13] width 15 height 15
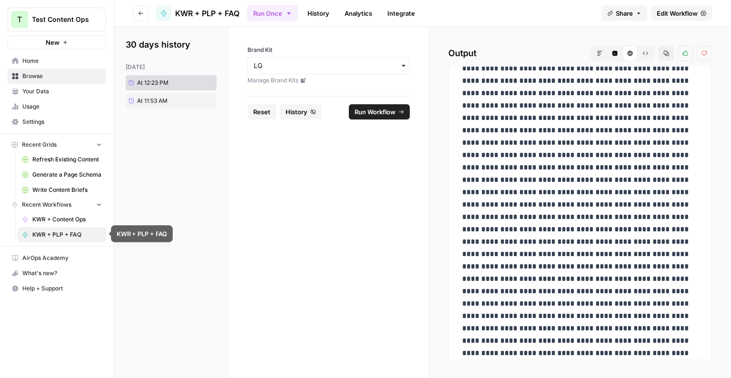
click at [88, 231] on span "KWR + PLP + FAQ" at bounding box center [66, 234] width 69 height 9
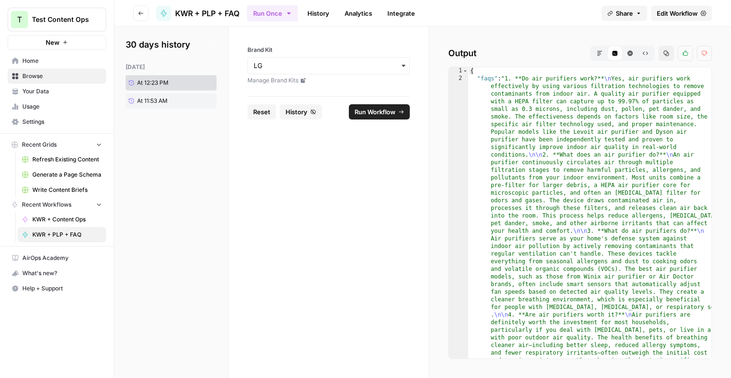
click at [658, 11] on span "Edit Workflow" at bounding box center [676, 14] width 41 height 10
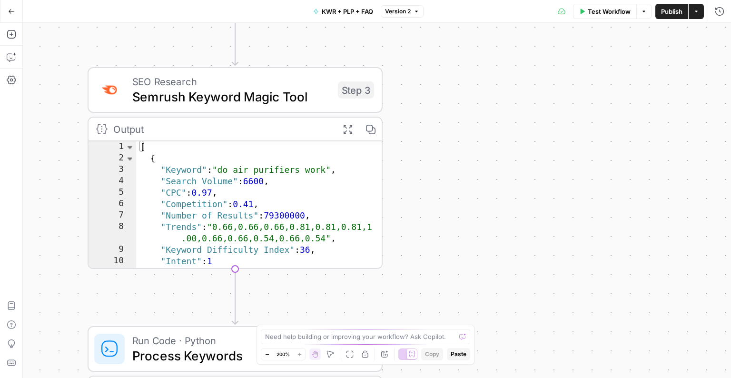
drag, startPoint x: 414, startPoint y: 137, endPoint x: 501, endPoint y: 208, distance: 112.5
click at [503, 209] on div "Workflow Set Inputs Inputs Power Agent Analyze SERP for Target Keyword Step 1 O…" at bounding box center [377, 200] width 708 height 355
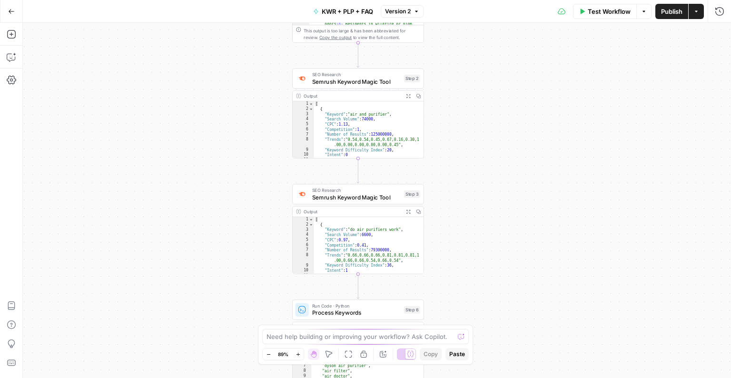
drag, startPoint x: 464, startPoint y: 133, endPoint x: 442, endPoint y: 214, distance: 83.9
click at [442, 214] on div "Workflow Set Inputs Inputs Power Agent Analyze SERP for Target Keyword Step 1 O…" at bounding box center [377, 200] width 708 height 355
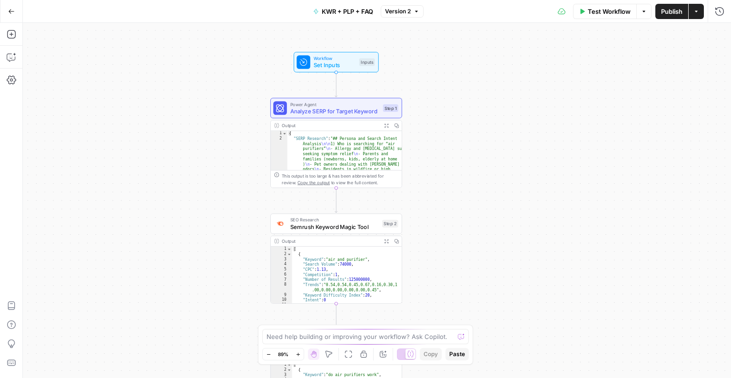
drag, startPoint x: 441, startPoint y: 162, endPoint x: 431, endPoint y: 274, distance: 112.7
click at [431, 279] on div "Workflow Set Inputs Inputs Power Agent Analyze SERP for Target Keyword Step 1 O…" at bounding box center [377, 200] width 708 height 355
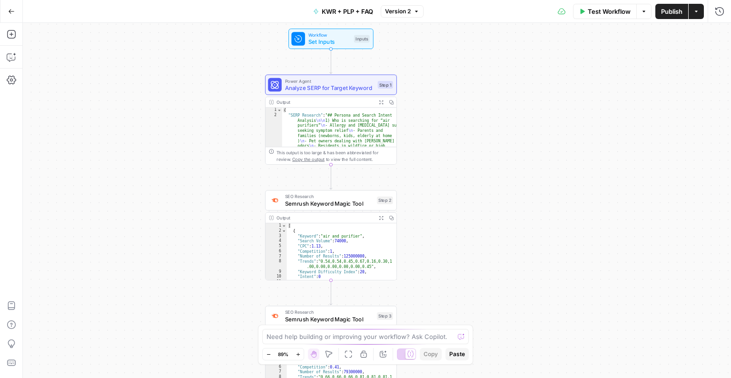
drag, startPoint x: 423, startPoint y: 165, endPoint x: 417, endPoint y: 137, distance: 28.6
click at [417, 137] on div "Workflow Set Inputs Inputs Power Agent Analyze SERP for Target Keyword Step 1 O…" at bounding box center [377, 200] width 708 height 355
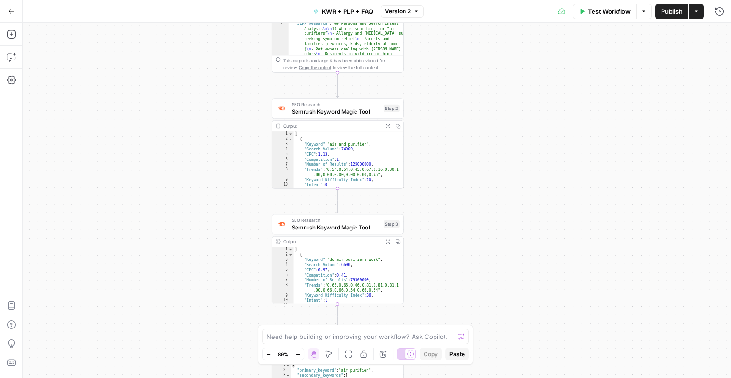
drag, startPoint x: 439, startPoint y: 209, endPoint x: 447, endPoint y: 74, distance: 135.8
click at [447, 74] on div "Workflow Set Inputs Inputs Power Agent Analyze SERP for Target Keyword Step 1 O…" at bounding box center [377, 200] width 708 height 355
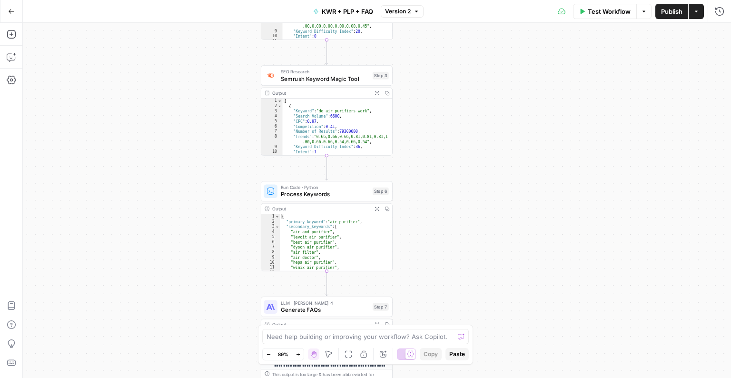
drag, startPoint x: 459, startPoint y: 253, endPoint x: 446, endPoint y: 140, distance: 113.5
click at [446, 140] on div "Workflow Set Inputs Inputs Power Agent Analyze SERP for Target Keyword Step 1 O…" at bounding box center [377, 200] width 708 height 355
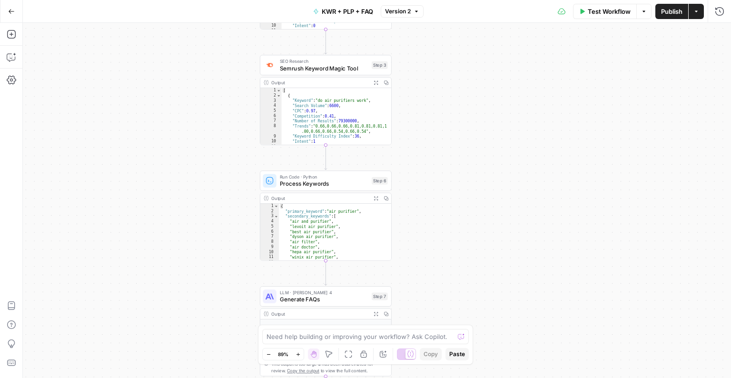
click at [314, 178] on span "Run Code · Python" at bounding box center [324, 177] width 88 height 7
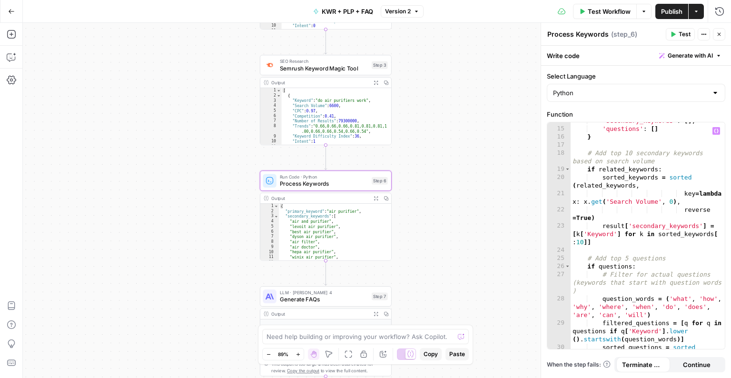
scroll to position [159, 0]
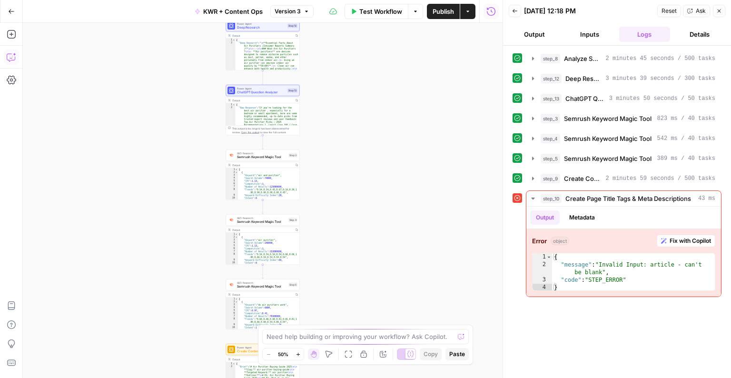
click at [17, 58] on button "Copilot" at bounding box center [11, 56] width 15 height 15
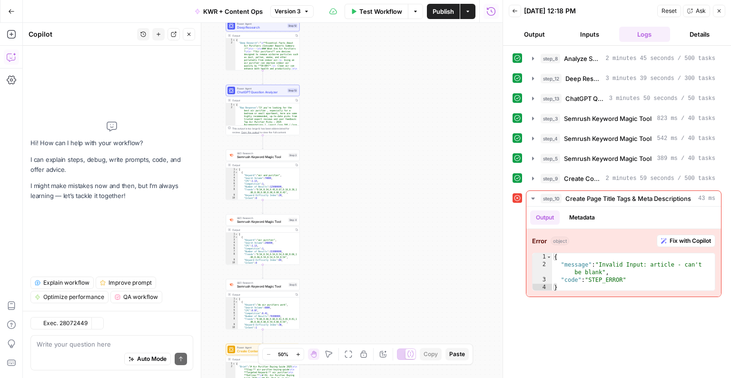
click at [85, 351] on div "Auto Mode Send" at bounding box center [112, 359] width 150 height 21
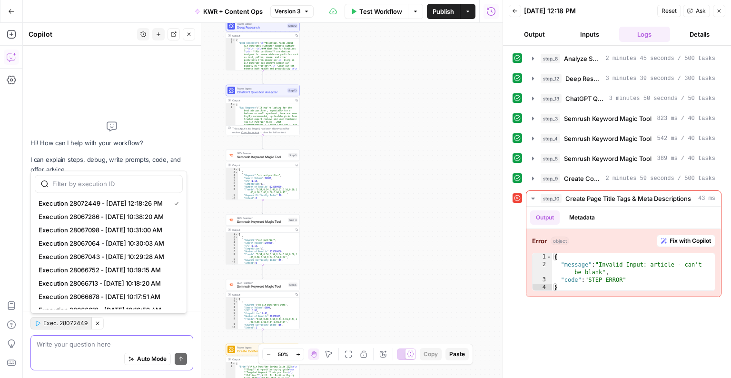
click at [65, 321] on span "Exec. 28072449" at bounding box center [65, 323] width 44 height 9
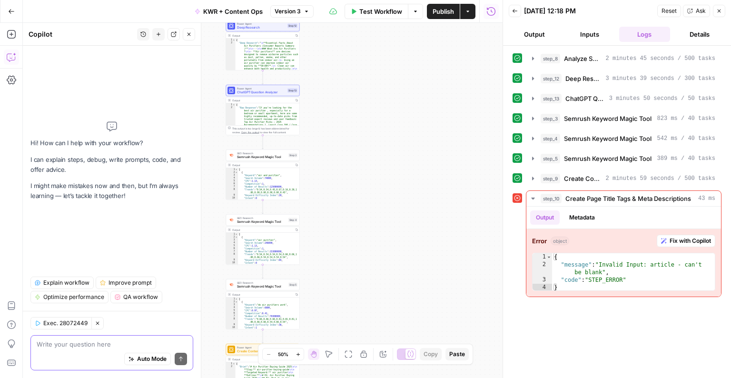
click at [69, 339] on textarea at bounding box center [112, 344] width 150 height 10
type textarea "getting an error at the end with"
click at [643, 268] on div "{ "message" : "Invalid Input: article - can't be blank" , "code" : "STEP_ERROR"…" at bounding box center [633, 279] width 163 height 53
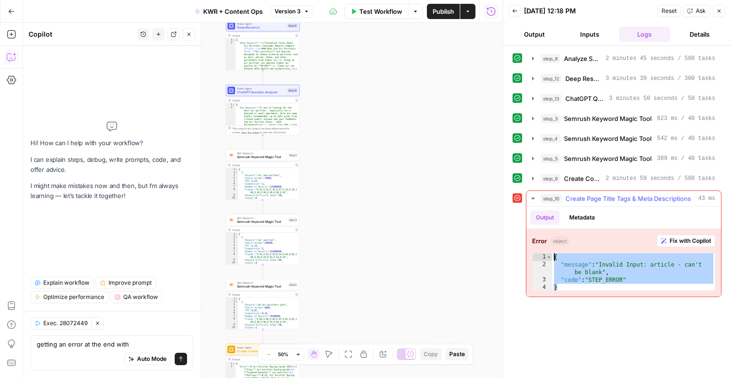
drag, startPoint x: 569, startPoint y: 286, endPoint x: 551, endPoint y: 251, distance: 39.4
click at [551, 253] on div "**********" at bounding box center [623, 272] width 183 height 38
type textarea "**********"
click at [146, 349] on div "Auto Mode Send" at bounding box center [112, 359] width 150 height 21
paste textarea "{ "message": "Invalid Input: article - can't be blank", "code": "STEP_ERROR" }"
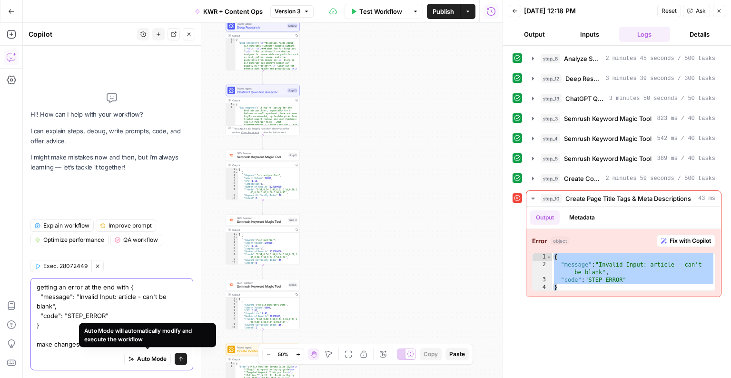
type textarea "getting an error at the end with { "message": "Invalid Input: article - can't b…"
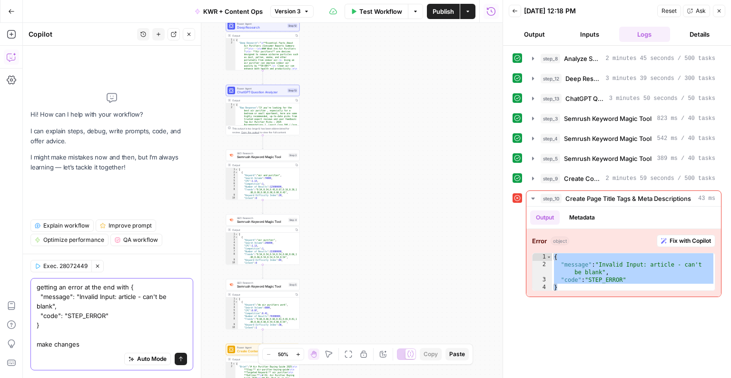
click at [146, 357] on span "Auto Mode" at bounding box center [151, 358] width 29 height 9
click at [176, 356] on button "Send" at bounding box center [181, 358] width 12 height 12
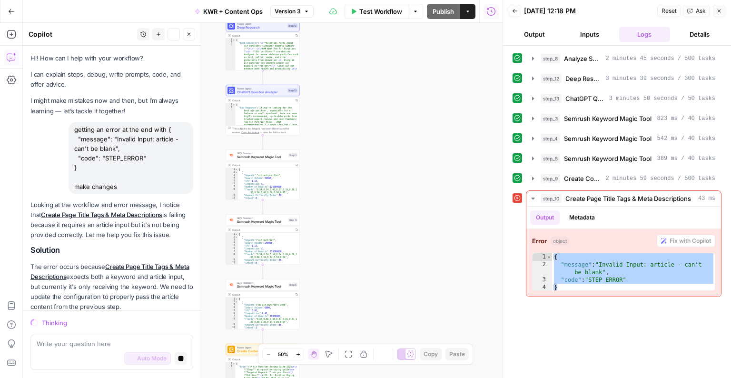
scroll to position [154, 0]
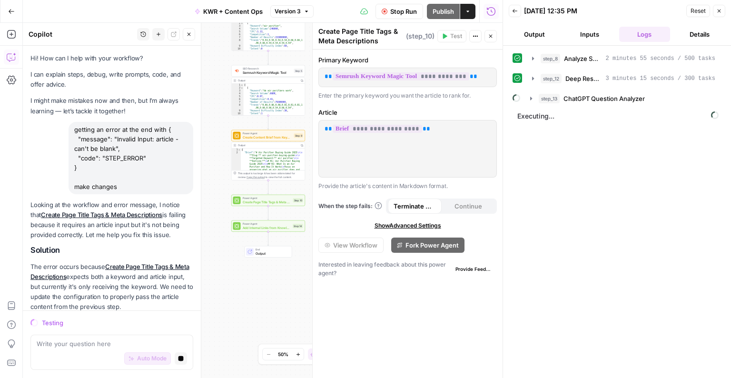
scroll to position [154, 0]
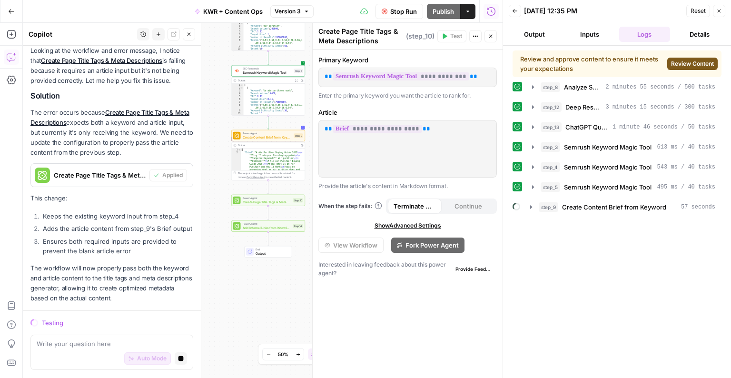
click at [691, 64] on span "Review Content" at bounding box center [692, 63] width 43 height 9
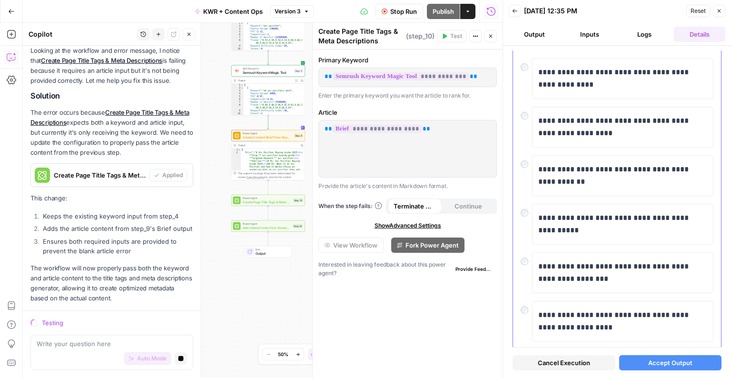
scroll to position [287, 0]
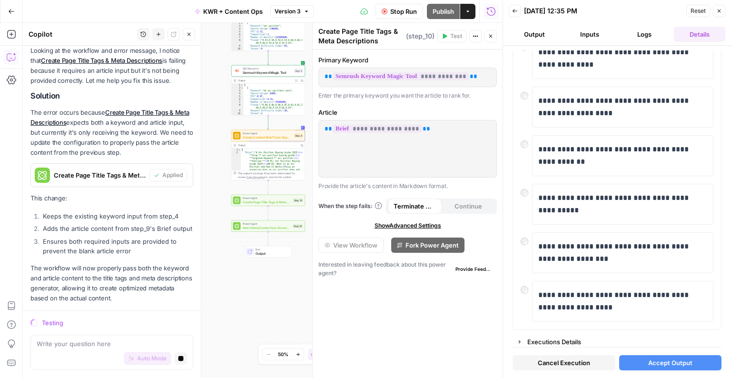
click at [655, 362] on span "Accept Output" at bounding box center [670, 363] width 44 height 10
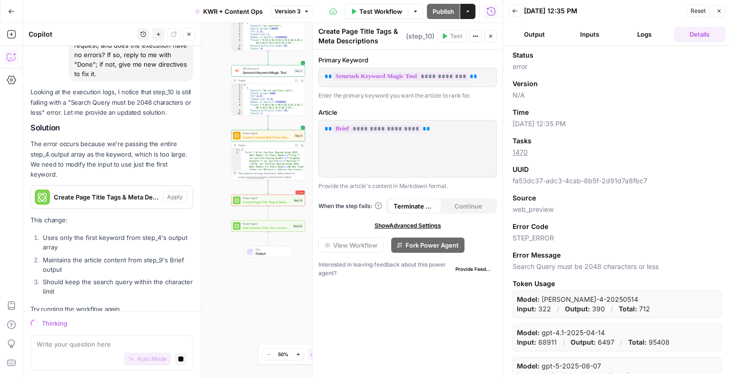
scroll to position [445, 0]
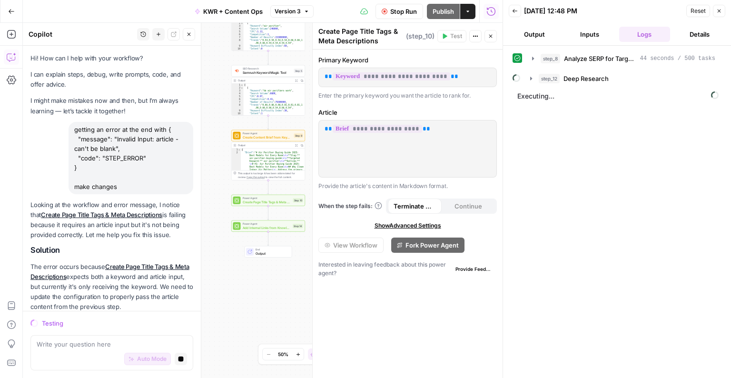
scroll to position [445, 0]
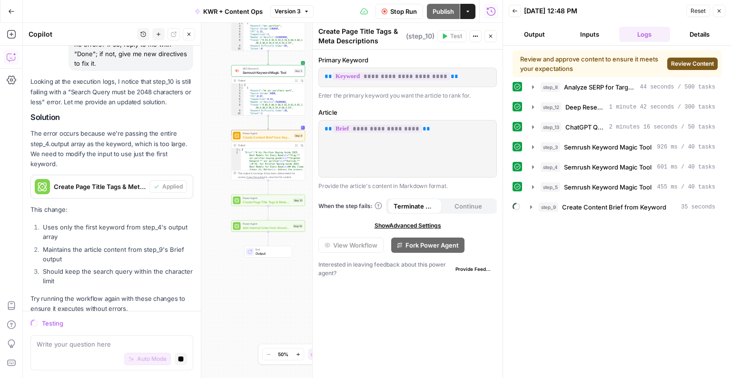
click at [274, 75] on div "SEO Research Semrush Keyword Magic Tool Step 5" at bounding box center [268, 70] width 74 height 11
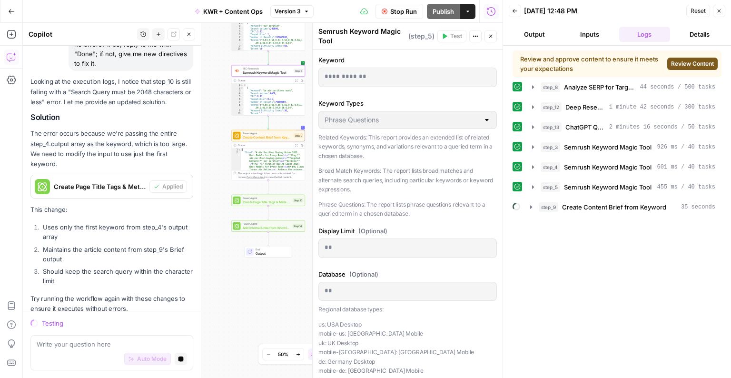
click at [256, 277] on div "Workflow Set Inputs Inputs Power Agent Analyze SERP for Target Keyword Step 8 O…" at bounding box center [263, 200] width 480 height 355
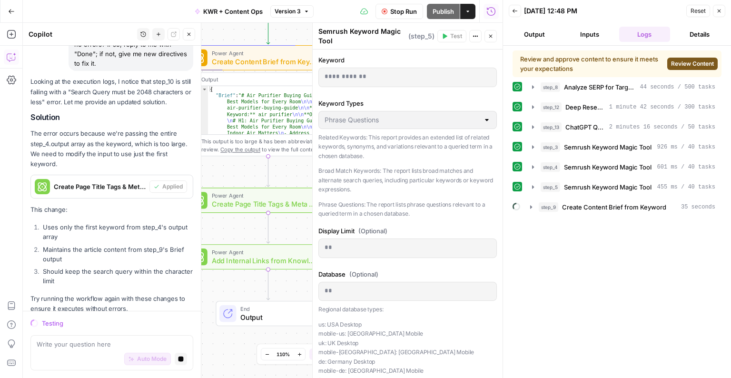
click at [489, 34] on icon "button" at bounding box center [491, 36] width 6 height 6
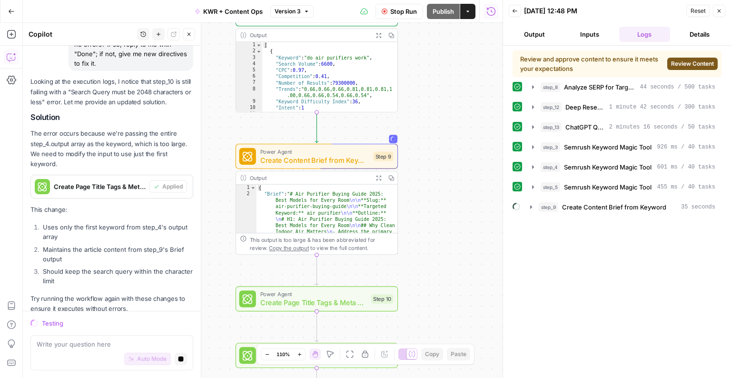
drag, startPoint x: 389, startPoint y: 129, endPoint x: 450, endPoint y: 267, distance: 150.7
click at [450, 287] on div "Workflow Set Inputs Inputs Power Agent Analyze SERP for Target Keyword Step 8 O…" at bounding box center [263, 200] width 480 height 355
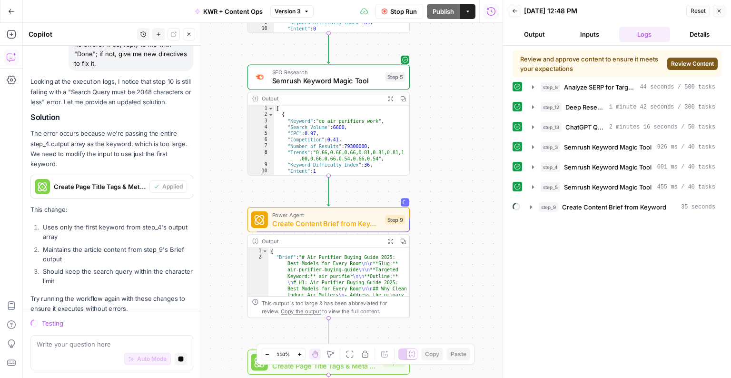
drag, startPoint x: 445, startPoint y: 133, endPoint x: 440, endPoint y: 256, distance: 123.3
click at [435, 271] on div "Workflow Set Inputs Inputs Power Agent Analyze SERP for Target Keyword Step 8 O…" at bounding box center [263, 200] width 480 height 355
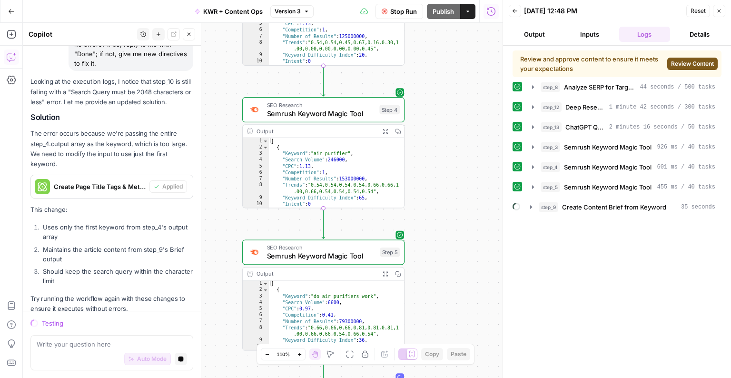
drag, startPoint x: 440, startPoint y: 184, endPoint x: 430, endPoint y: 159, distance: 26.1
click at [448, 243] on div "Workflow Set Inputs Inputs Power Agent Analyze SERP for Target Keyword Step 8 O…" at bounding box center [263, 200] width 480 height 355
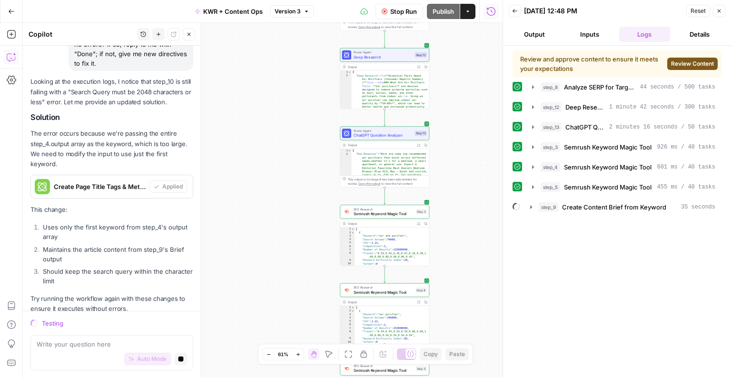
drag, startPoint x: 454, startPoint y: 74, endPoint x: 469, endPoint y: 166, distance: 93.9
click at [469, 220] on div "Workflow Set Inputs Inputs Power Agent Analyze SERP for Target Keyword Step 8 O…" at bounding box center [263, 200] width 480 height 355
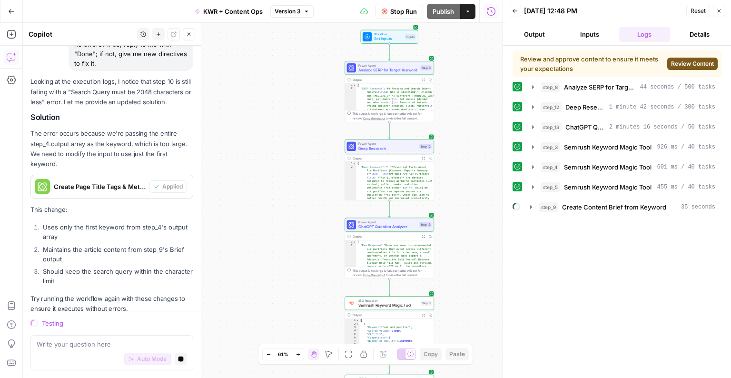
drag, startPoint x: 448, startPoint y: 85, endPoint x: 445, endPoint y: 212, distance: 127.5
click at [445, 212] on div "Workflow Set Inputs Inputs Power Agent Analyze SERP for Target Keyword Step 8 O…" at bounding box center [263, 200] width 480 height 355
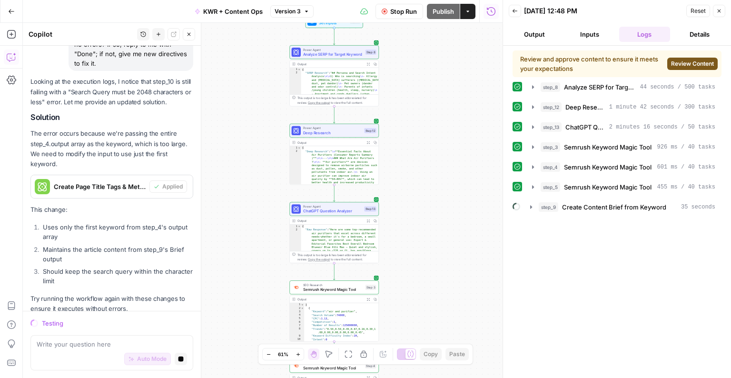
drag, startPoint x: 453, startPoint y: 163, endPoint x: 405, endPoint y: 91, distance: 86.4
click at [405, 91] on div "Workflow Set Inputs Inputs Power Agent Analyze SERP for Target Keyword Step 8 O…" at bounding box center [263, 200] width 480 height 355
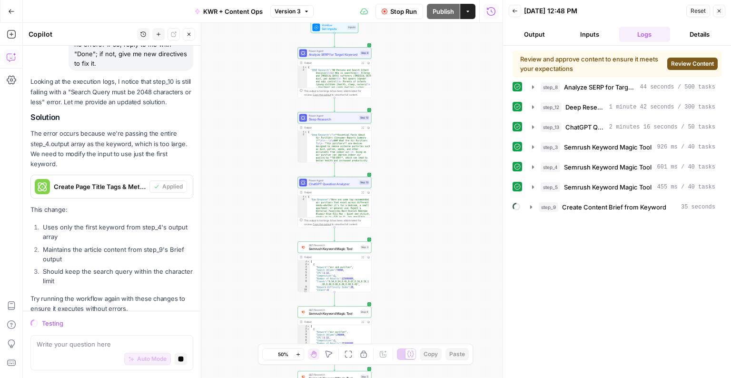
scroll to position [0, 0]
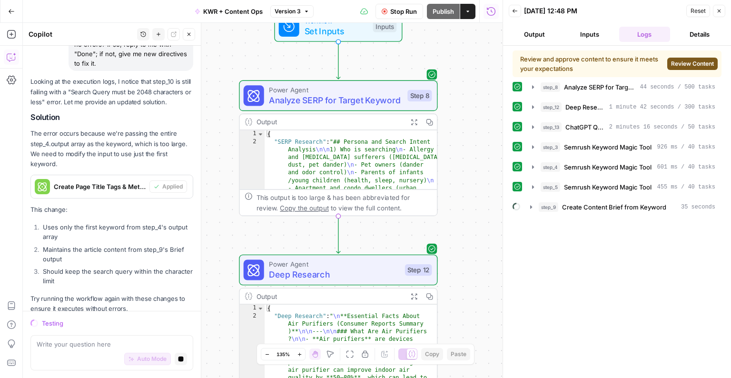
drag, startPoint x: 365, startPoint y: 70, endPoint x: 493, endPoint y: 123, distance: 138.4
click at [493, 123] on div "Workflow Set Inputs Inputs Power Agent Analyze SERP for Target Keyword Step 8 O…" at bounding box center [263, 200] width 480 height 355
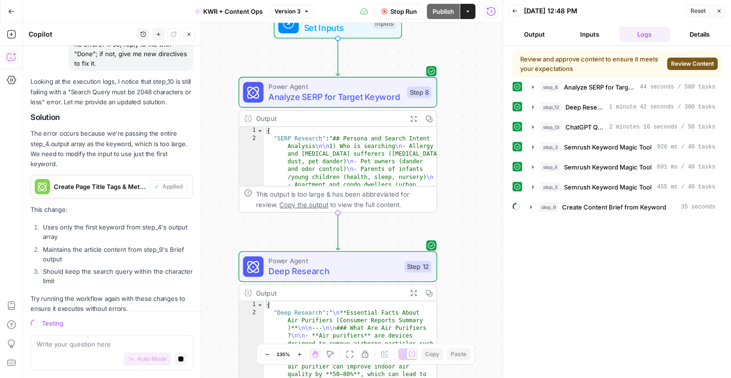
drag, startPoint x: 445, startPoint y: 217, endPoint x: 435, endPoint y: 171, distance: 47.2
click at [439, 176] on div "Workflow Set Inputs Inputs Power Agent Analyze SERP for Target Keyword Step 8 O…" at bounding box center [263, 200] width 480 height 355
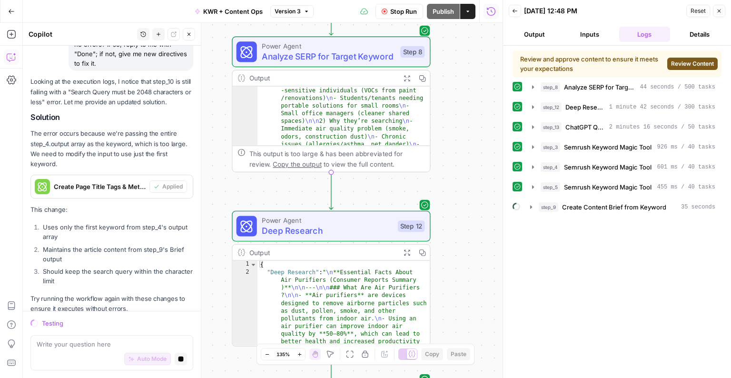
scroll to position [121, 0]
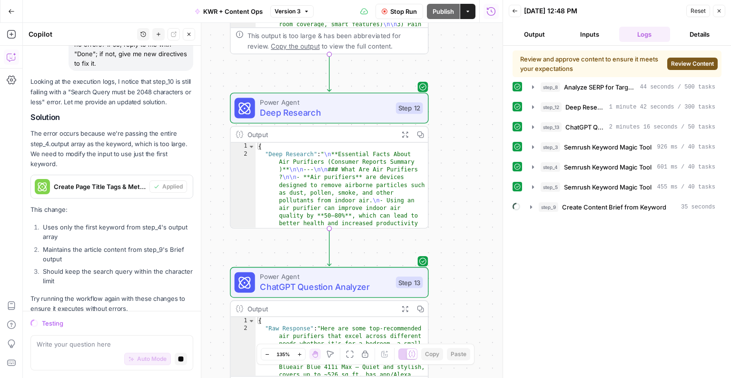
drag, startPoint x: 445, startPoint y: 188, endPoint x: 443, endPoint y: 67, distance: 120.8
click at [443, 67] on div "Workflow Set Inputs Inputs Power Agent Analyze SERP for Target Keyword Step 8 O…" at bounding box center [263, 200] width 480 height 355
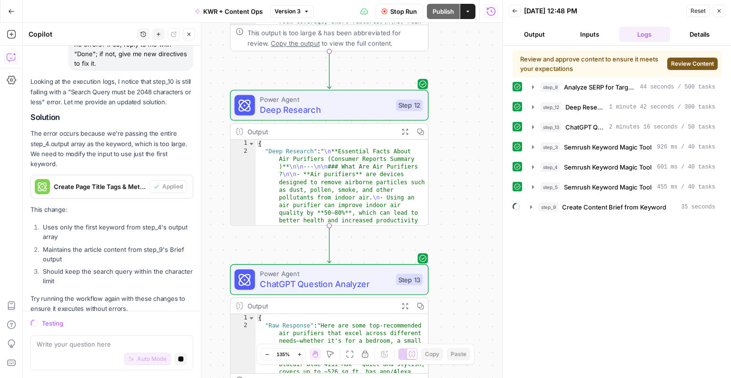
type textarea "**********"
drag, startPoint x: 280, startPoint y: 158, endPoint x: 319, endPoint y: 157, distance: 39.5
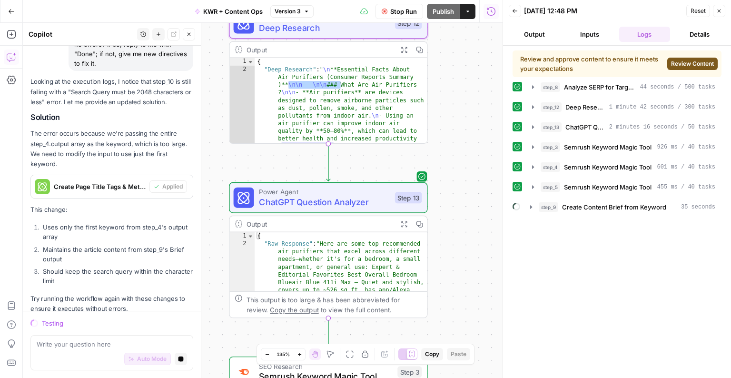
drag, startPoint x: 450, startPoint y: 157, endPoint x: 450, endPoint y: 71, distance: 85.6
click at [450, 71] on div "Workflow Set Inputs Inputs Power Agent Analyze SERP for Target Keyword Step 8 O…" at bounding box center [263, 200] width 480 height 355
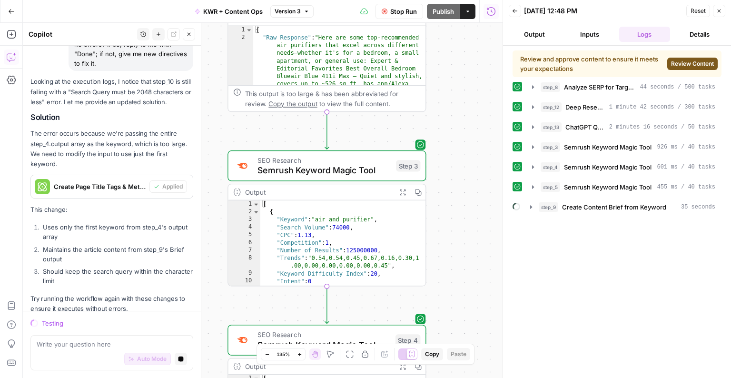
drag, startPoint x: 461, startPoint y: 254, endPoint x: 427, endPoint y: 91, distance: 165.7
click at [459, 51] on div "Workflow Set Inputs Inputs Power Agent Analyze SERP for Target Keyword Step 8 O…" at bounding box center [263, 200] width 480 height 355
type textarea "**********"
drag, startPoint x: 318, startPoint y: 221, endPoint x: 365, endPoint y: 222, distance: 47.1
click at [365, 222] on div "[ { "Keyword" : "air and purifier" , "Search Volume" : 74000 , "CPC" : 1.13 , "…" at bounding box center [341, 250] width 165 height 101
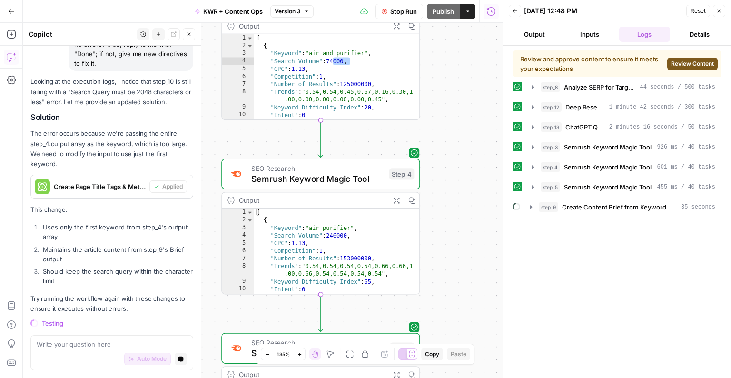
drag, startPoint x: 470, startPoint y: 251, endPoint x: 436, endPoint y: 111, distance: 143.6
click at [465, 85] on div "Workflow Set Inputs Inputs Power Agent Analyze SERP for Target Keyword Step 8 O…" at bounding box center [263, 200] width 480 height 355
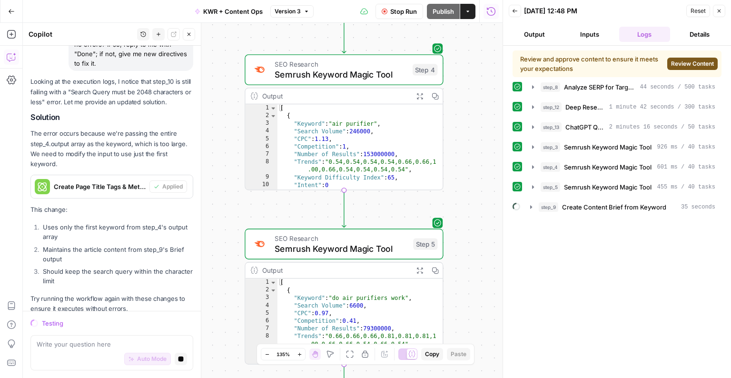
drag, startPoint x: 442, startPoint y: 236, endPoint x: 466, endPoint y: 103, distance: 135.2
click at [466, 103] on div "Workflow Set Inputs Inputs Power Agent Analyze SERP for Target Keyword Step 8 O…" at bounding box center [263, 200] width 480 height 355
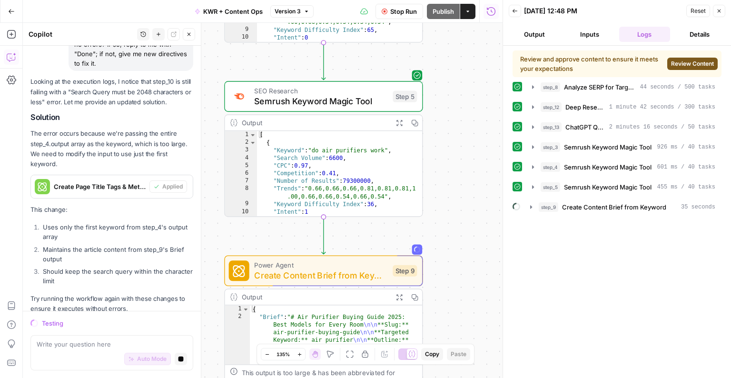
drag, startPoint x: 478, startPoint y: 285, endPoint x: 454, endPoint y: 144, distance: 143.3
click at [455, 141] on div "Workflow Set Inputs Inputs Power Agent Analyze SERP for Target Keyword Step 8 O…" at bounding box center [263, 200] width 480 height 355
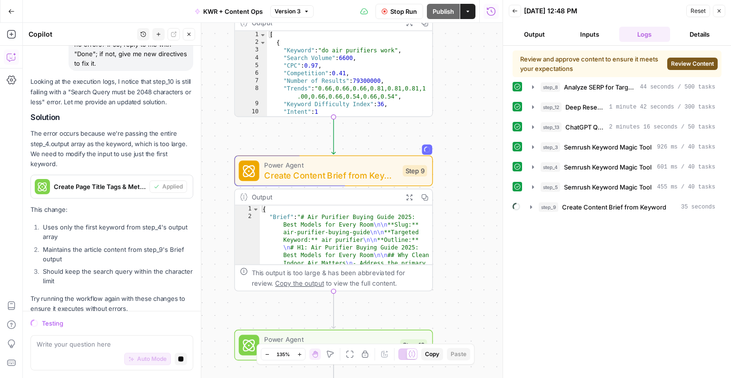
drag, startPoint x: 473, startPoint y: 283, endPoint x: 483, endPoint y: 198, distance: 85.2
click at [483, 198] on div "Workflow Set Inputs Inputs Power Agent Analyze SERP for Target Keyword Step 8 O…" at bounding box center [263, 200] width 480 height 355
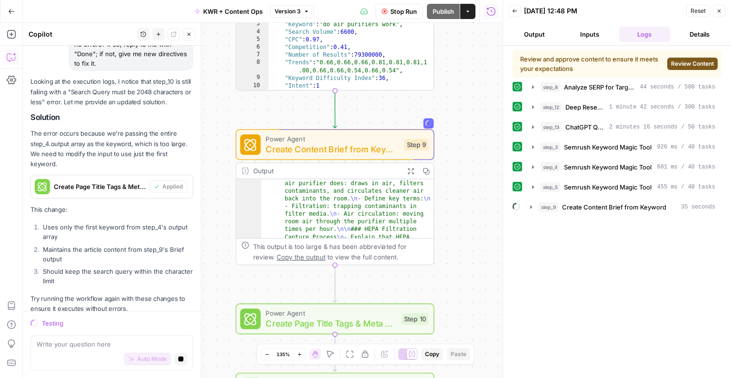
scroll to position [211, 0]
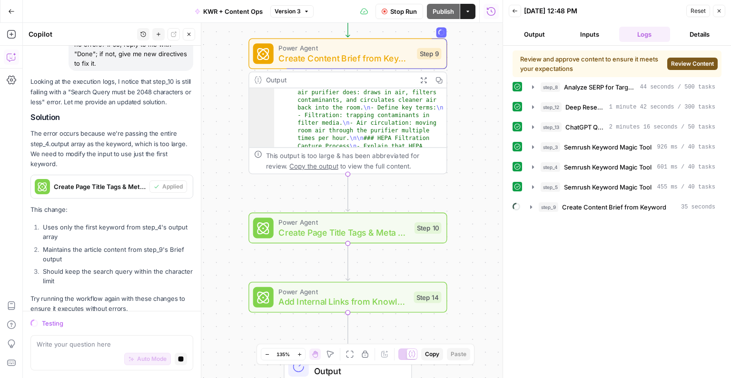
drag, startPoint x: 433, startPoint y: 317, endPoint x: 444, endPoint y: 209, distance: 108.5
click at [444, 213] on div "Power Agent Create Page Title Tags & Meta Descriptions Step 10" at bounding box center [347, 228] width 198 height 31
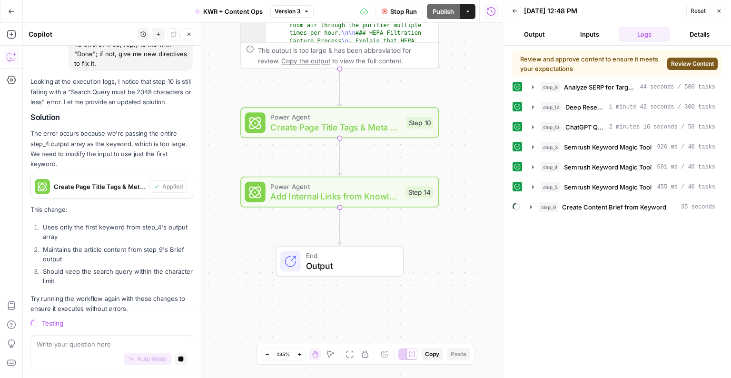
drag, startPoint x: 457, startPoint y: 286, endPoint x: 450, endPoint y: 203, distance: 83.5
click at [450, 203] on div "Workflow Set Inputs Inputs Power Agent Analyze SERP for Target Keyword Step 8 O…" at bounding box center [263, 200] width 480 height 355
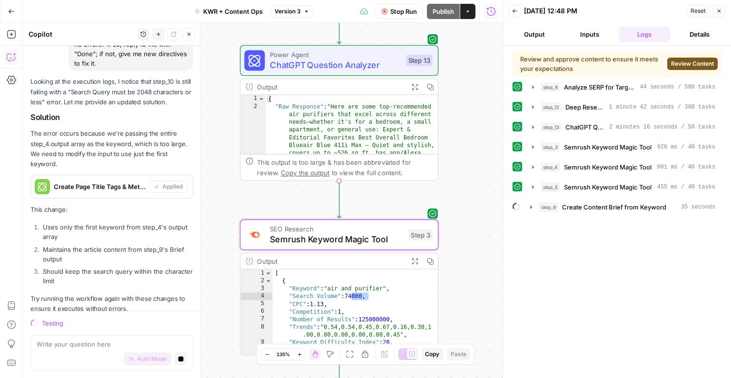
click at [589, 35] on button "Inputs" at bounding box center [589, 34] width 51 height 15
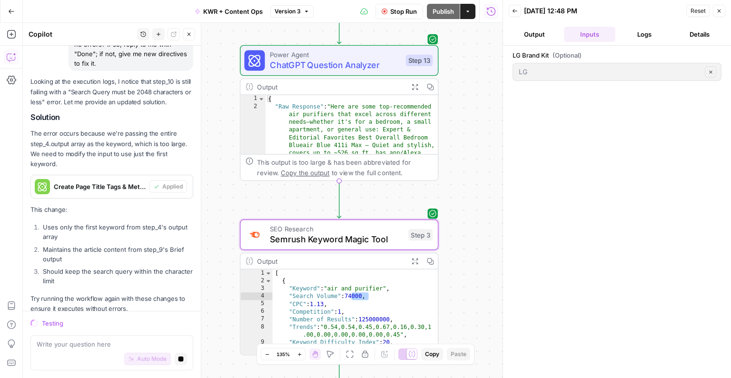
click at [532, 32] on button "Output" at bounding box center [534, 34] width 51 height 15
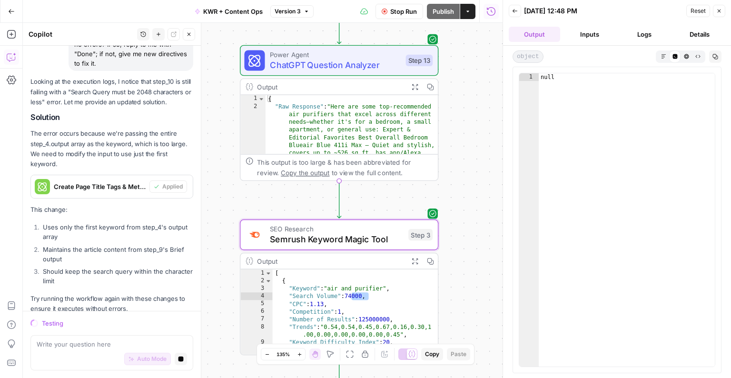
click at [587, 33] on button "Inputs" at bounding box center [589, 34] width 51 height 15
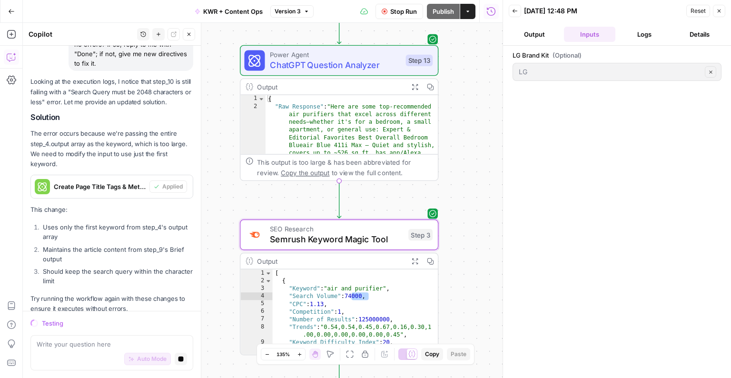
click at [685, 33] on button "Details" at bounding box center [699, 34] width 51 height 15
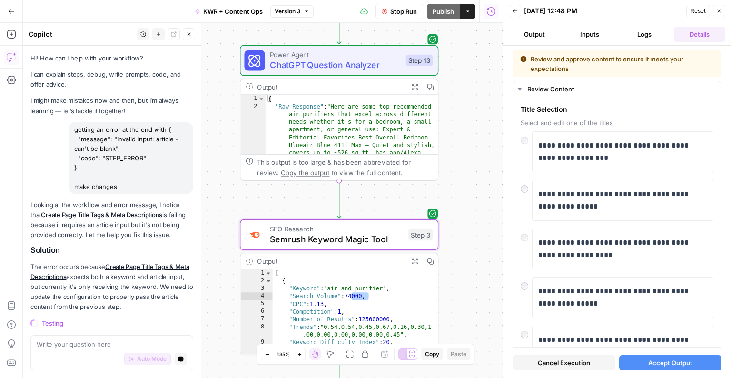
scroll to position [445, 0]
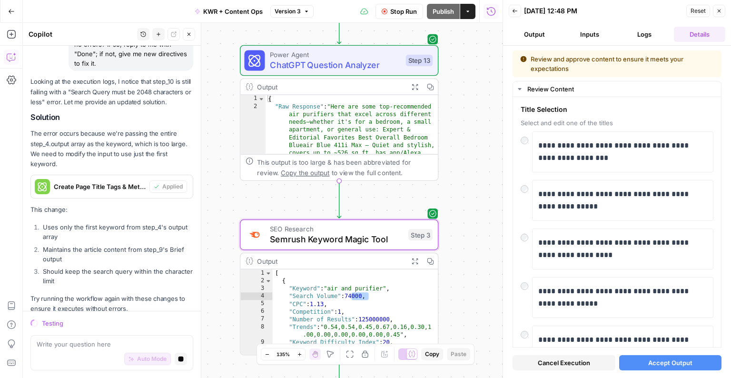
click at [630, 37] on button "Logs" at bounding box center [644, 34] width 51 height 15
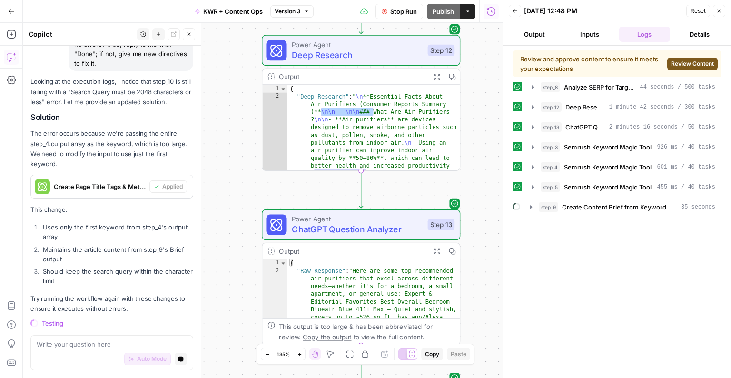
drag, startPoint x: 470, startPoint y: 107, endPoint x: 479, endPoint y: 261, distance: 154.4
click at [489, 290] on div "Workflow Set Inputs Inputs Power Agent Analyze SERP for Target Keyword Step 8 O…" at bounding box center [263, 200] width 480 height 355
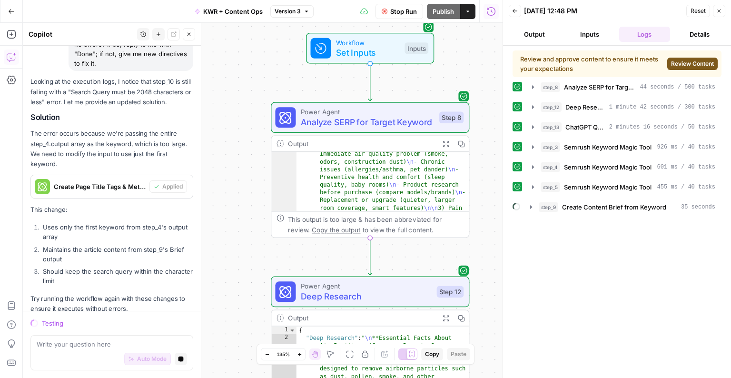
drag, startPoint x: 468, startPoint y: 84, endPoint x: 479, endPoint y: 310, distance: 226.2
click at [479, 311] on div "Workflow Set Inputs Inputs Power Agent Analyze SERP for Target Keyword Step 8 O…" at bounding box center [263, 200] width 480 height 355
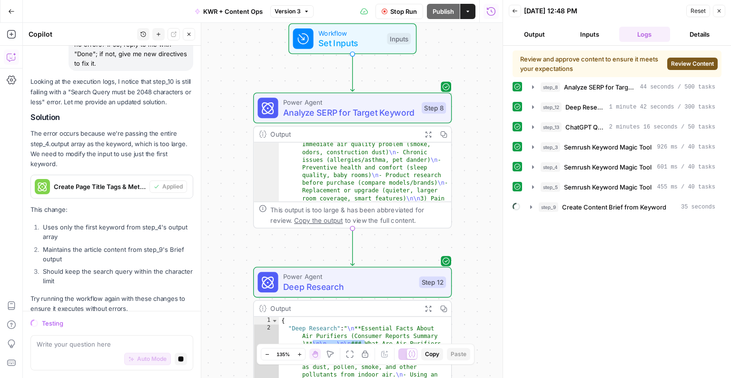
drag, startPoint x: 472, startPoint y: 84, endPoint x: 456, endPoint y: 69, distance: 21.9
click at [456, 69] on div "Workflow Set Inputs Inputs Power Agent Analyze SERP for Target Keyword Step 8 O…" at bounding box center [263, 200] width 480 height 355
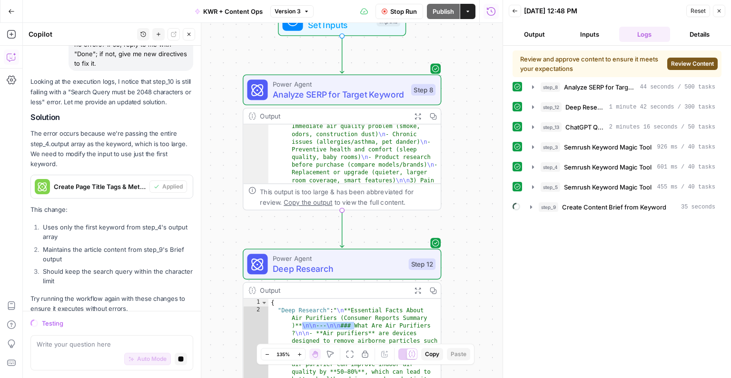
drag, startPoint x: 464, startPoint y: 146, endPoint x: 453, endPoint y: 127, distance: 21.9
click at [454, 127] on div "Workflow Set Inputs Inputs Power Agent Analyze SERP for Target Keyword Step 8 O…" at bounding box center [263, 200] width 480 height 355
click at [698, 65] on span "Review Content" at bounding box center [692, 63] width 43 height 9
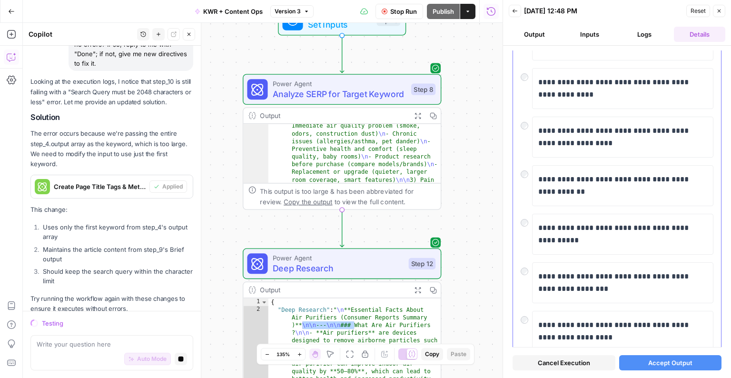
scroll to position [287, 0]
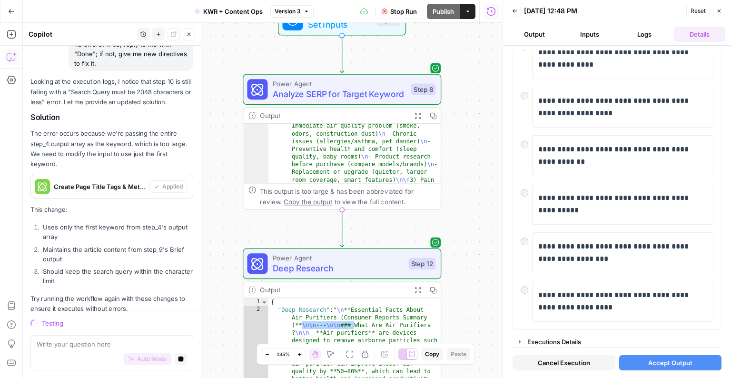
click at [660, 363] on span "Accept Output" at bounding box center [670, 363] width 44 height 10
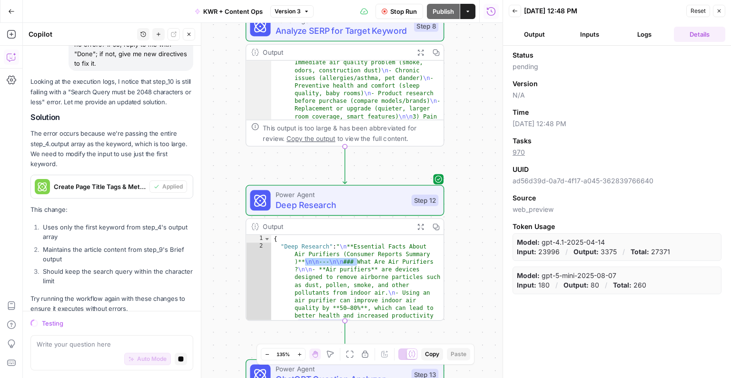
drag, startPoint x: 471, startPoint y: 153, endPoint x: 471, endPoint y: 37, distance: 116.1
click at [471, 37] on div "Workflow Set Inputs Inputs Power Agent Analyze SERP for Target Keyword Step 8 O…" at bounding box center [263, 200] width 480 height 355
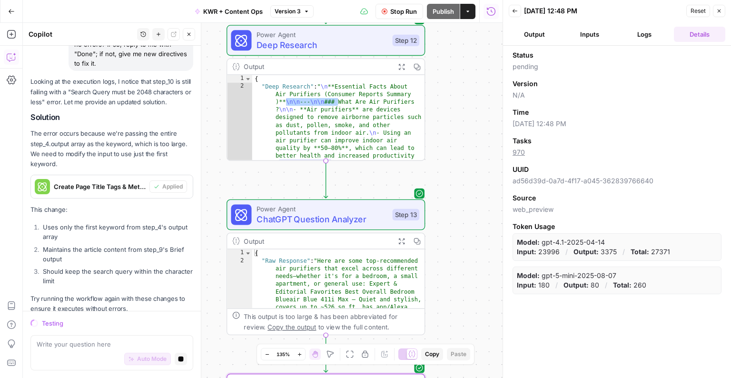
drag, startPoint x: 454, startPoint y: 225, endPoint x: 437, endPoint y: 113, distance: 114.1
click at [437, 113] on div "Workflow Set Inputs Inputs Power Agent Analyze SERP for Target Keyword Step 8 O…" at bounding box center [263, 200] width 480 height 355
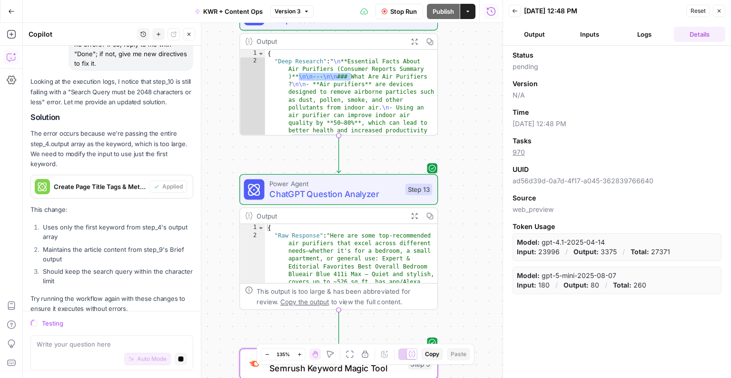
drag, startPoint x: 457, startPoint y: 214, endPoint x: 470, endPoint y: 188, distance: 28.3
click at [470, 188] on div "Workflow Set Inputs Inputs Power Agent Analyze SERP for Target Keyword Step 8 O…" at bounding box center [263, 200] width 480 height 355
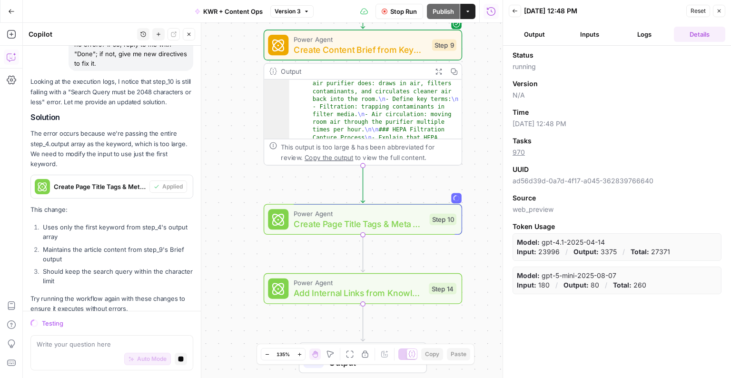
drag, startPoint x: 490, startPoint y: 141, endPoint x: 489, endPoint y: 160, distance: 19.0
click at [489, 160] on div "Workflow Set Inputs Inputs Power Agent Analyze SERP for Target Keyword Step 8 O…" at bounding box center [263, 200] width 480 height 355
click at [435, 69] on icon "button" at bounding box center [438, 71] width 7 height 7
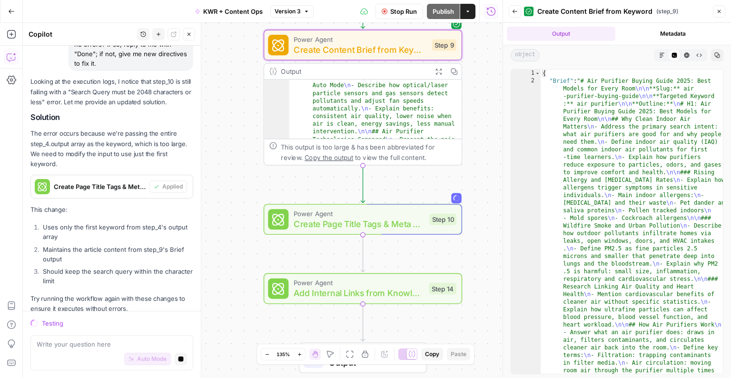
type textarea "**********"
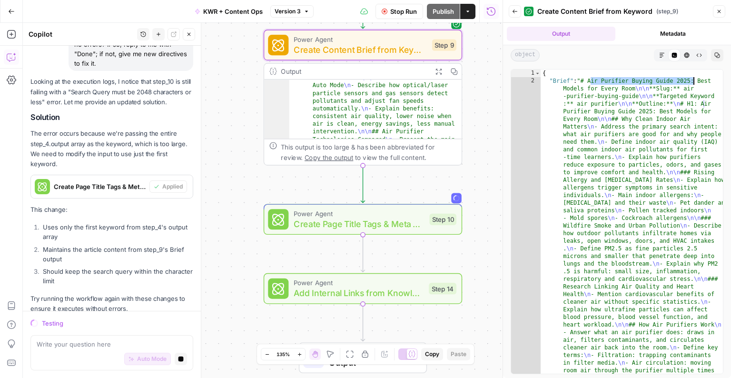
drag, startPoint x: 592, startPoint y: 82, endPoint x: 695, endPoint y: 77, distance: 102.9
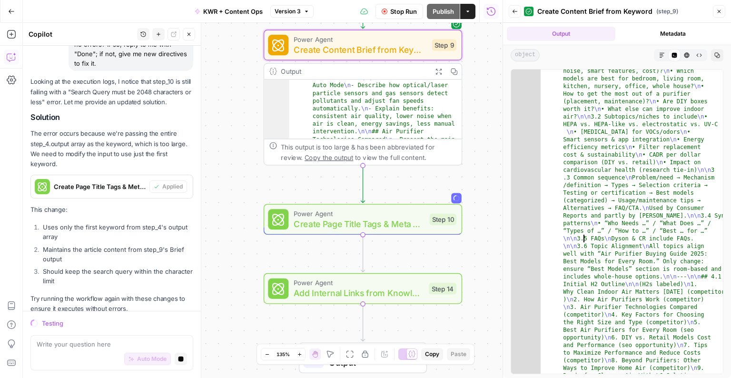
scroll to position [731, 0]
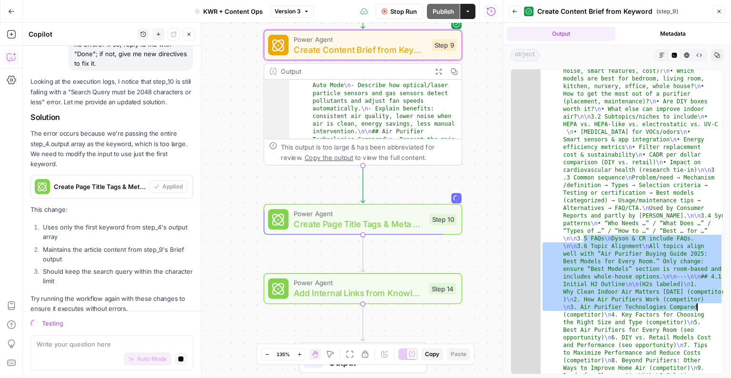
drag, startPoint x: 583, startPoint y: 237, endPoint x: 703, endPoint y: 310, distance: 140.4
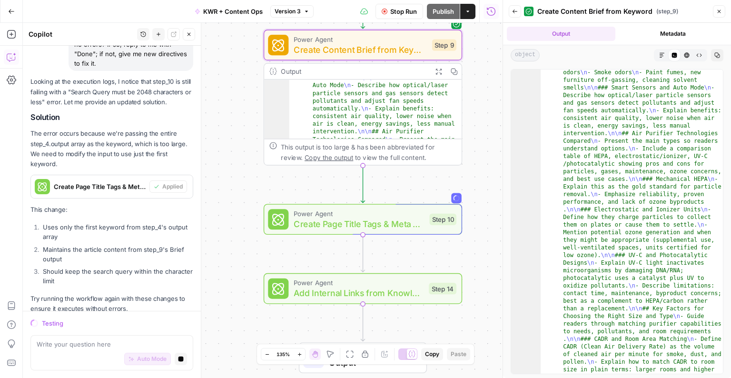
scroll to position [519, 0]
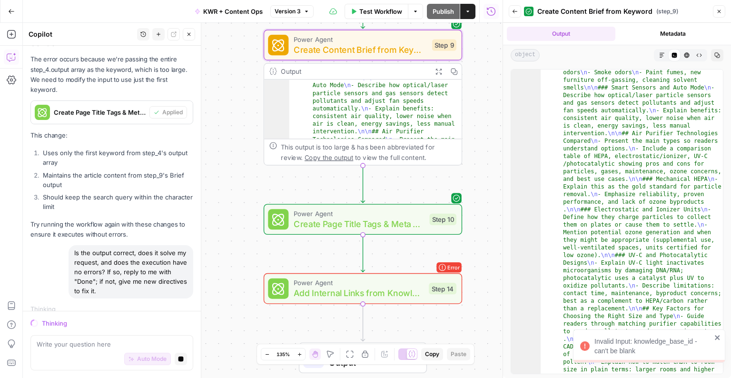
click at [719, 336] on icon "close" at bounding box center [717, 337] width 7 height 8
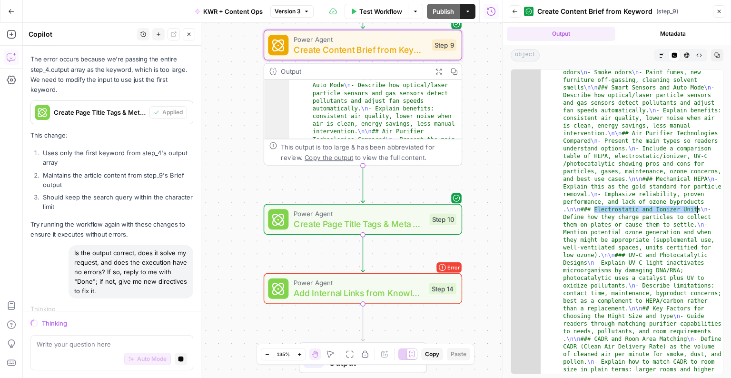
drag, startPoint x: 593, startPoint y: 208, endPoint x: 697, endPoint y: 208, distance: 104.2
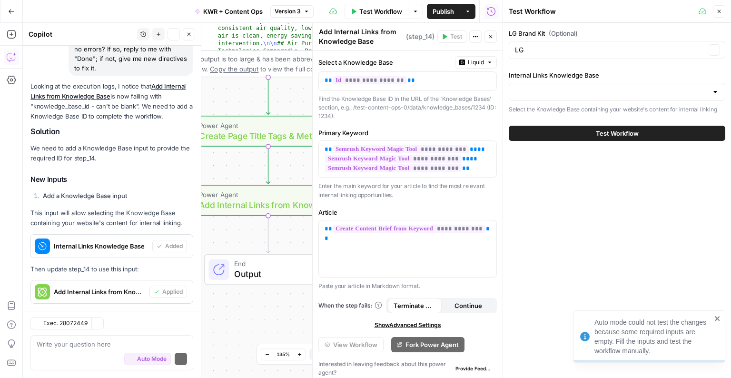
scroll to position [788, 0]
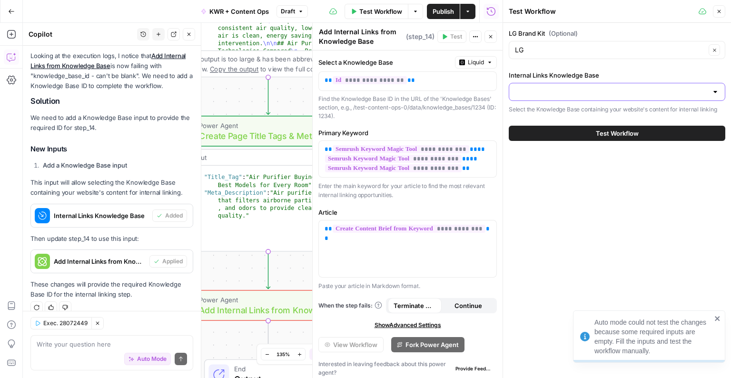
click at [559, 94] on input "Internal Links Knowledge Base" at bounding box center [611, 92] width 193 height 10
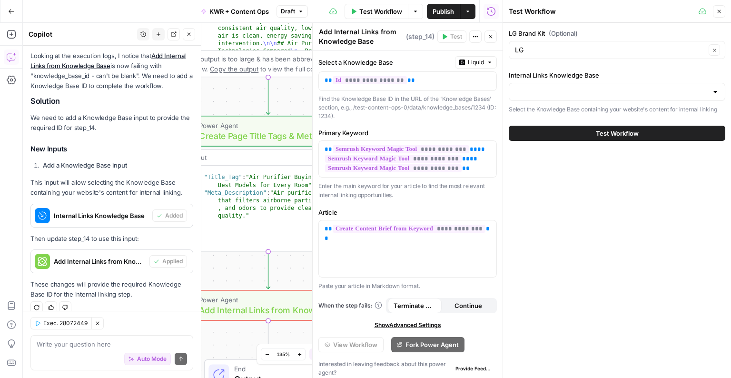
click at [574, 149] on div "LG Brand Kit (Optional) LG Clear Internal Links Knowledge Base Select the Knowl…" at bounding box center [617, 200] width 228 height 355
click at [187, 34] on icon "button" at bounding box center [189, 34] width 6 height 6
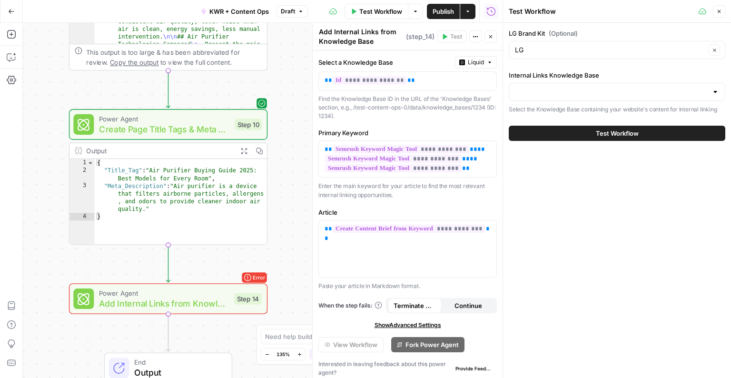
drag, startPoint x: 146, startPoint y: 116, endPoint x: 43, endPoint y: 108, distance: 103.5
click at [43, 108] on div "Workflow Set Inputs Inputs Power Agent Analyze SERP for Target Keyword Step 8 O…" at bounding box center [263, 200] width 480 height 355
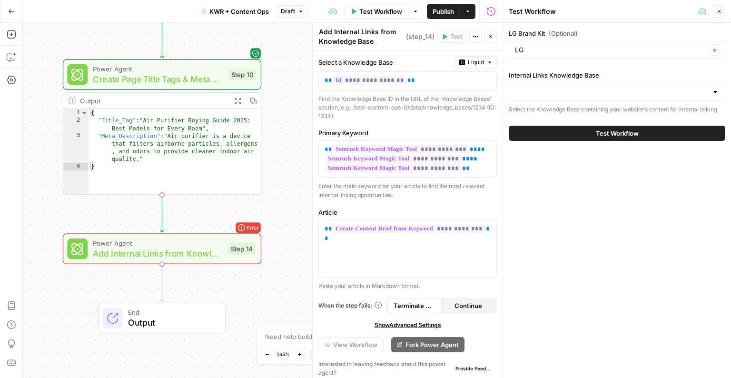
drag, startPoint x: 257, startPoint y: 256, endPoint x: 255, endPoint y: 206, distance: 50.0
click at [255, 206] on div "Workflow Set Inputs Inputs Power Agent Analyze SERP for Target Keyword Step 8 O…" at bounding box center [263, 200] width 480 height 355
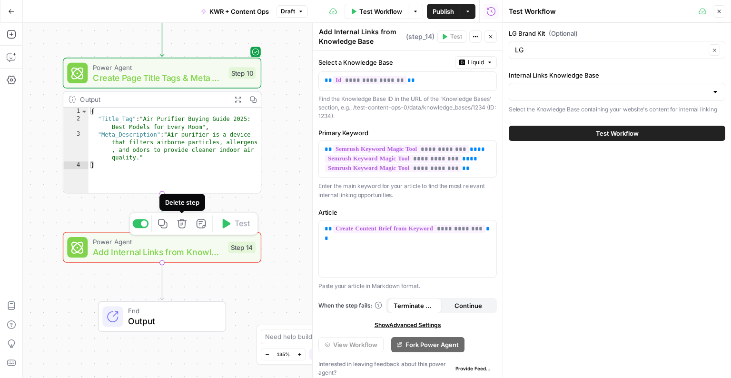
click at [186, 225] on icon "button" at bounding box center [181, 223] width 10 height 10
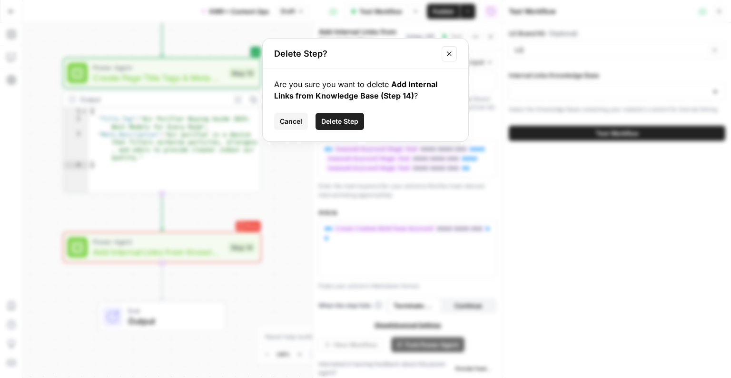
click at [352, 127] on div "Are you sure you want to delete Add Internal Links from Knowledge Base (Step 14…" at bounding box center [366, 105] width 206 height 72
click at [352, 126] on span "Delete Step" at bounding box center [339, 122] width 37 height 10
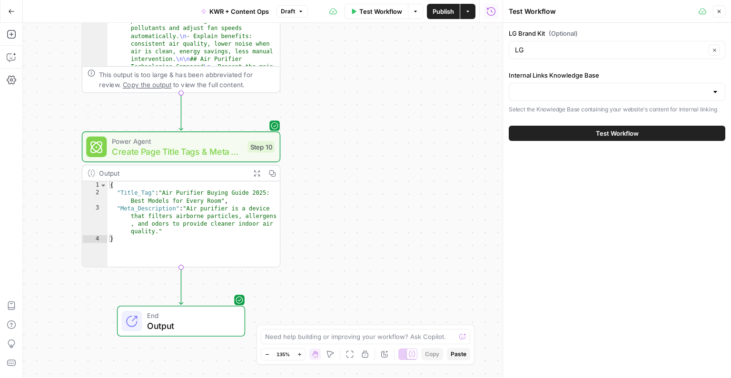
drag, startPoint x: 310, startPoint y: 166, endPoint x: 334, endPoint y: 255, distance: 92.2
click at [334, 255] on div "Workflow Set Inputs Inputs Power Agent Analyze SERP for Target Keyword Step 8 O…" at bounding box center [263, 200] width 480 height 355
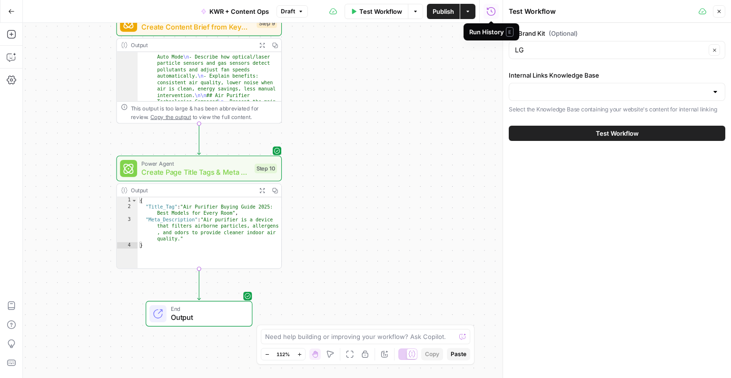
click at [605, 177] on div "LG Brand Kit (Optional) LG Clear Internal Links Knowledge Base Select the Knowl…" at bounding box center [617, 200] width 228 height 355
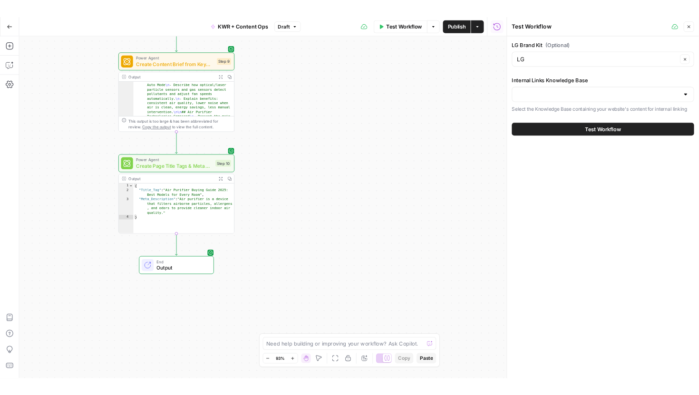
scroll to position [375, 0]
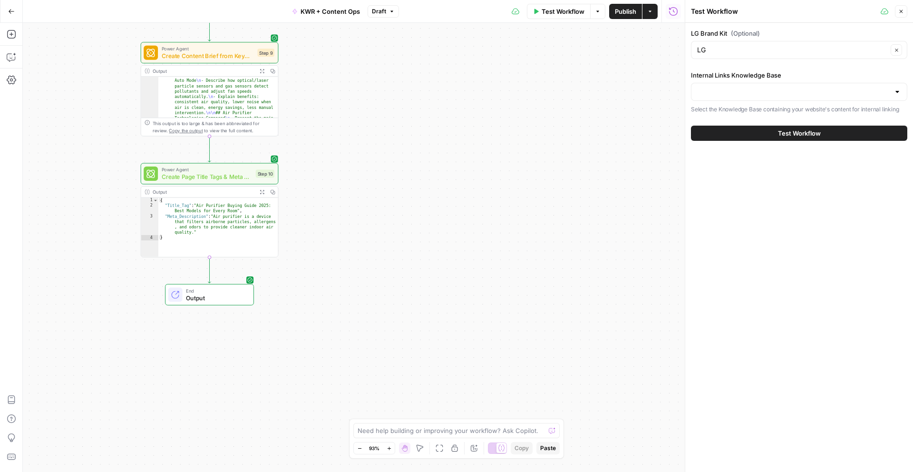
click at [347, 89] on div "Workflow Set Inputs Inputs Power Agent Analyze SERP for Target Keyword Step 8 O…" at bounding box center [354, 247] width 662 height 449
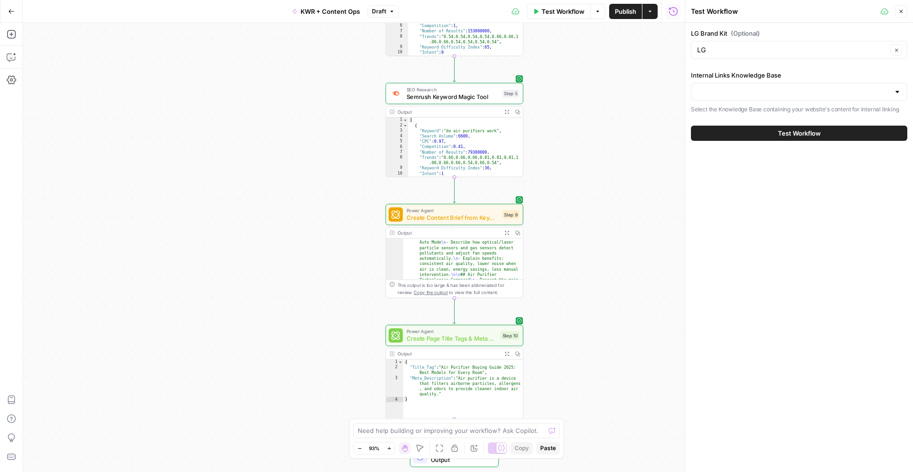
drag, startPoint x: 345, startPoint y: 87, endPoint x: 595, endPoint y: 250, distance: 298.6
click at [595, 250] on div "Workflow Set Inputs Inputs Power Agent Analyze SERP for Target Keyword Step 8 O…" at bounding box center [354, 247] width 662 height 449
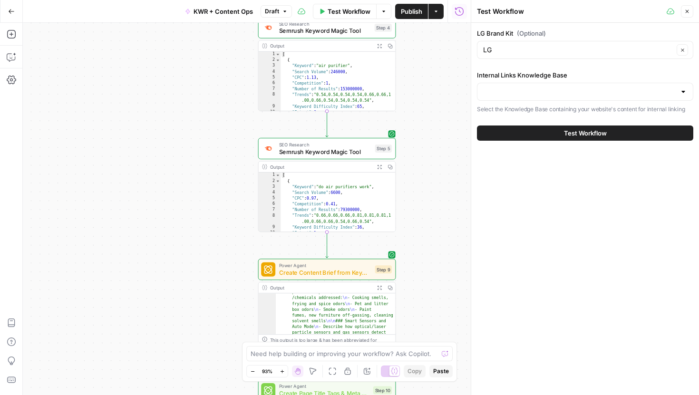
drag, startPoint x: 373, startPoint y: 148, endPoint x: 233, endPoint y: 202, distance: 150.4
click at [233, 202] on div "Workflow Set Inputs Inputs Power Agent Analyze SERP for Target Keyword Step 8 O…" at bounding box center [247, 209] width 448 height 372
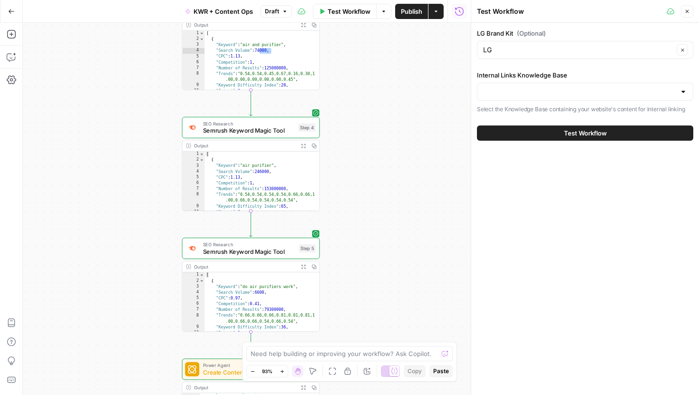
drag, startPoint x: 392, startPoint y: 148, endPoint x: 327, endPoint y: 325, distance: 188.1
click at [327, 325] on div "Workflow Set Inputs Inputs Power Agent Analyze SERP for Target Keyword Step 8 O…" at bounding box center [247, 209] width 448 height 372
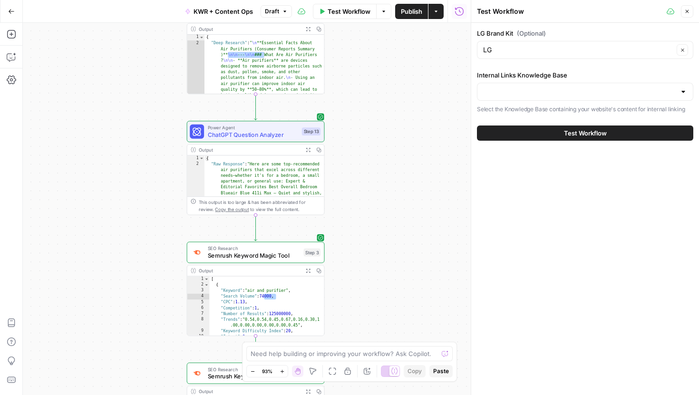
drag, startPoint x: 353, startPoint y: 133, endPoint x: 355, endPoint y: 303, distance: 169.8
click at [355, 303] on div "Workflow Set Inputs Inputs Power Agent Analyze SERP for Target Keyword Step 8 O…" at bounding box center [247, 209] width 448 height 372
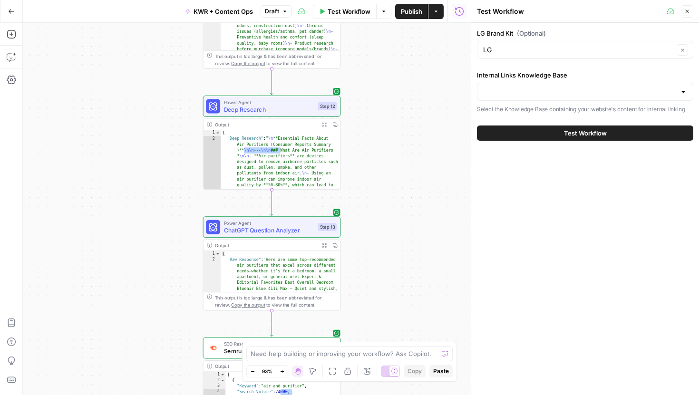
drag, startPoint x: 362, startPoint y: 126, endPoint x: 383, endPoint y: 236, distance: 113.0
click at [383, 236] on div "Workflow Set Inputs Inputs Power Agent Analyze SERP for Target Keyword Step 8 O…" at bounding box center [247, 209] width 448 height 372
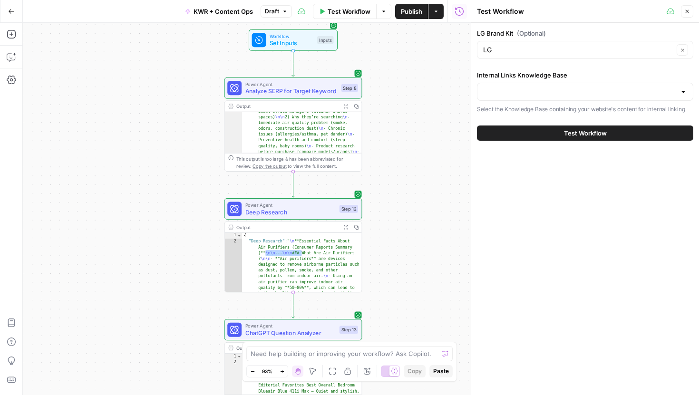
drag, startPoint x: 376, startPoint y: 129, endPoint x: 392, endPoint y: 215, distance: 87.5
click at [392, 215] on div "Workflow Set Inputs Inputs Power Agent Analyze SERP for Target Keyword Step 8 O…" at bounding box center [247, 209] width 448 height 372
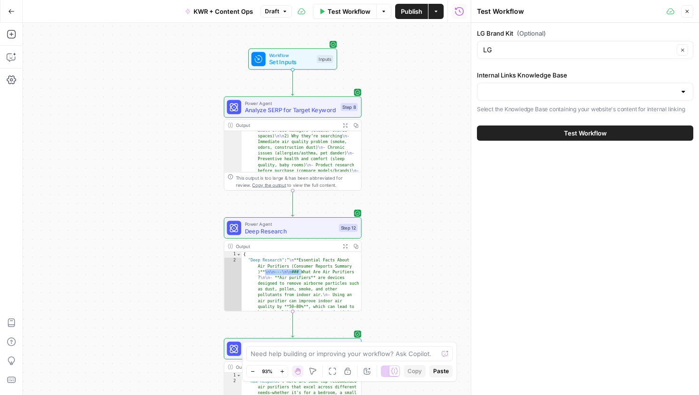
drag, startPoint x: 388, startPoint y: 196, endPoint x: 388, endPoint y: 247, distance: 51.4
click at [388, 247] on div "Workflow Set Inputs Inputs Power Agent Analyze SERP for Target Keyword Step 8 O…" at bounding box center [247, 209] width 448 height 372
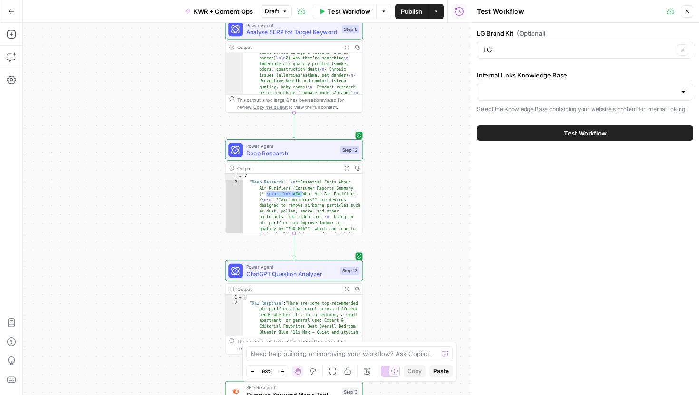
drag, startPoint x: 395, startPoint y: 131, endPoint x: 396, endPoint y: 16, distance: 115.6
click at [396, 17] on div "Go Back KWR + Content Ops Draft Test Workflow Options Publish Actions Run Histo…" at bounding box center [235, 197] width 471 height 395
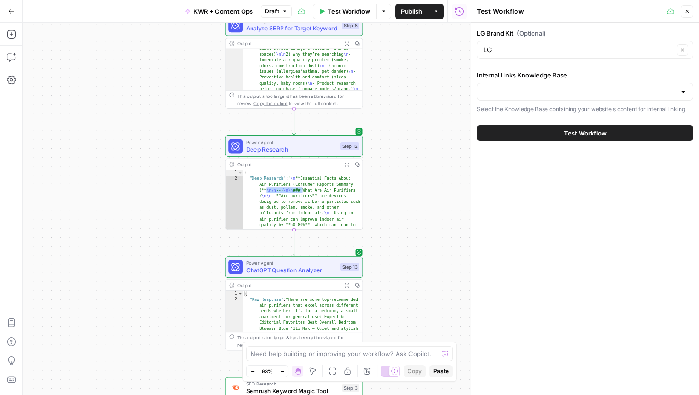
drag, startPoint x: 372, startPoint y: 159, endPoint x: 373, endPoint y: 54, distance: 105.6
click at [372, 55] on div "Workflow Set Inputs Inputs Power Agent Analyze SERP for Target Keyword Step 8 O…" at bounding box center [247, 209] width 448 height 372
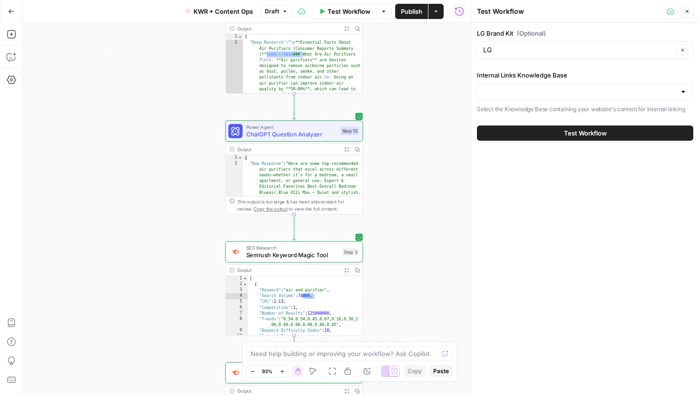
drag, startPoint x: 382, startPoint y: 194, endPoint x: 383, endPoint y: 60, distance: 133.2
click at [383, 60] on div "Workflow Set Inputs Inputs Power Agent Analyze SERP for Target Keyword Step 8 O…" at bounding box center [247, 209] width 448 height 372
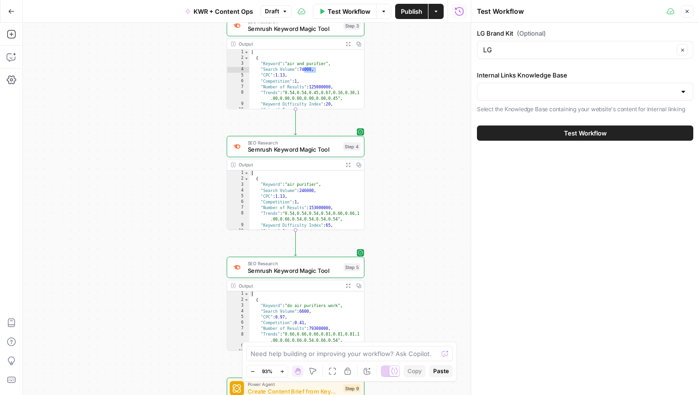
drag, startPoint x: 383, startPoint y: 207, endPoint x: 383, endPoint y: 40, distance: 167.0
click at [383, 40] on div "Workflow Set Inputs Inputs Power Agent Analyze SERP for Target Keyword Step 8 O…" at bounding box center [247, 209] width 448 height 372
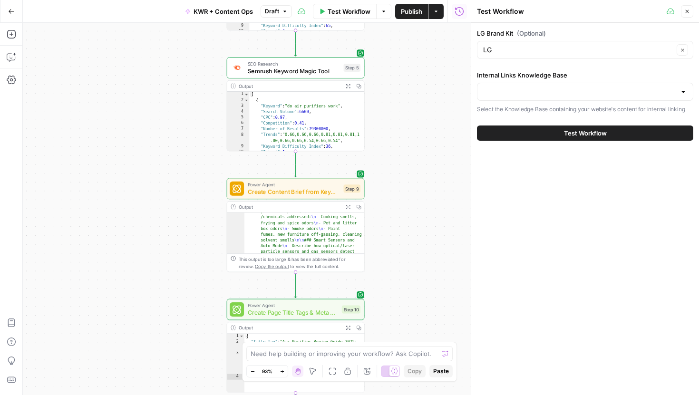
drag, startPoint x: 392, startPoint y: 200, endPoint x: 392, endPoint y: 35, distance: 165.1
click at [392, 35] on div "Workflow Set Inputs Inputs Power Agent Analyze SERP for Target Keyword Step 8 O…" at bounding box center [247, 209] width 448 height 372
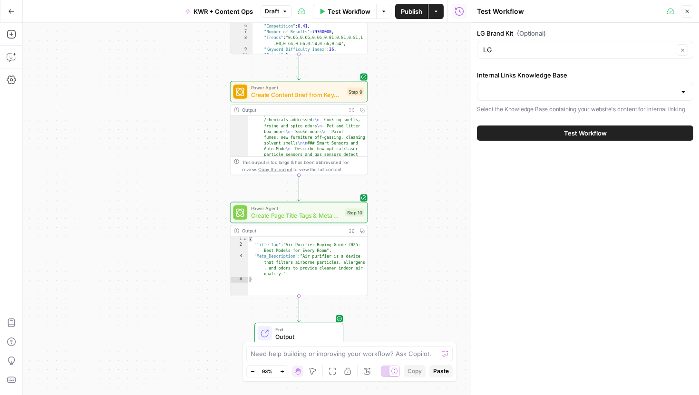
drag, startPoint x: 386, startPoint y: 213, endPoint x: 412, endPoint y: 67, distance: 148.4
click at [411, 68] on div "Workflow Set Inputs Inputs Power Agent Analyze SERP for Target Keyword Step 8 O…" at bounding box center [247, 209] width 448 height 372
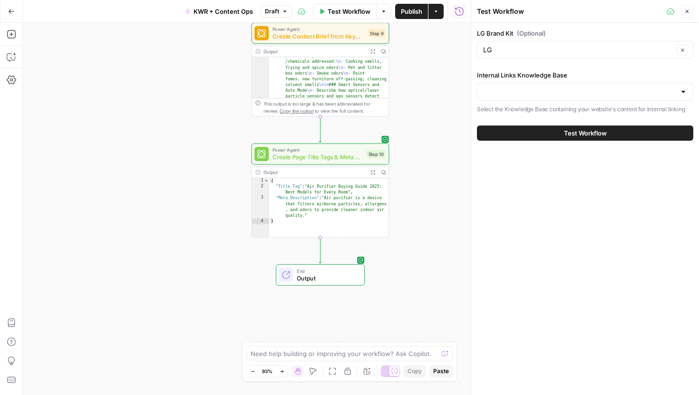
drag, startPoint x: 407, startPoint y: 211, endPoint x: 396, endPoint y: 113, distance: 99.1
click at [397, 111] on div "Workflow Set Inputs Inputs Power Agent Analyze SERP for Target Keyword Step 8 O…" at bounding box center [247, 209] width 448 height 372
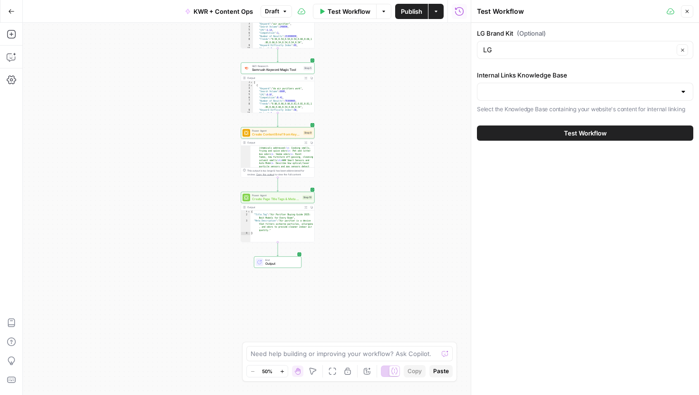
drag, startPoint x: 396, startPoint y: 113, endPoint x: 313, endPoint y: 249, distance: 159.7
click at [314, 248] on div "Workflow Set Inputs Inputs Power Agent Analyze SERP for Target Keyword Step 8 O…" at bounding box center [247, 209] width 448 height 372
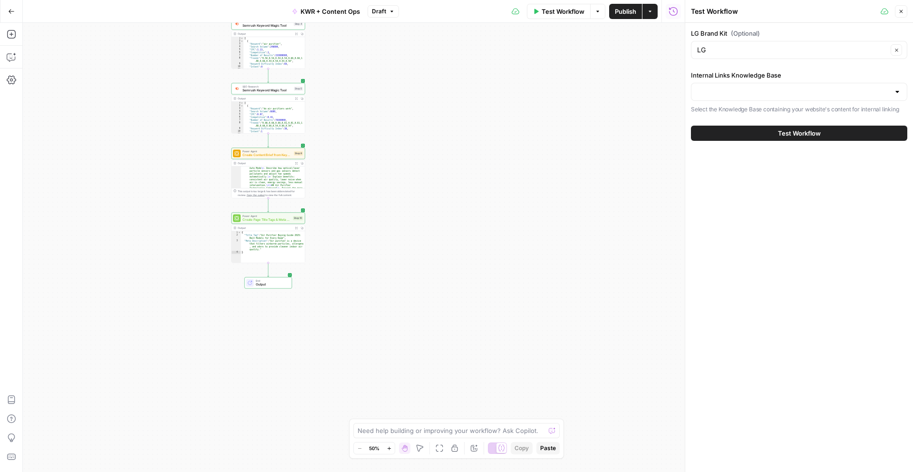
click at [481, 56] on div "Workflow Set Inputs Inputs Power Agent Analyze SERP for Target Keyword Step 8 O…" at bounding box center [354, 247] width 662 height 449
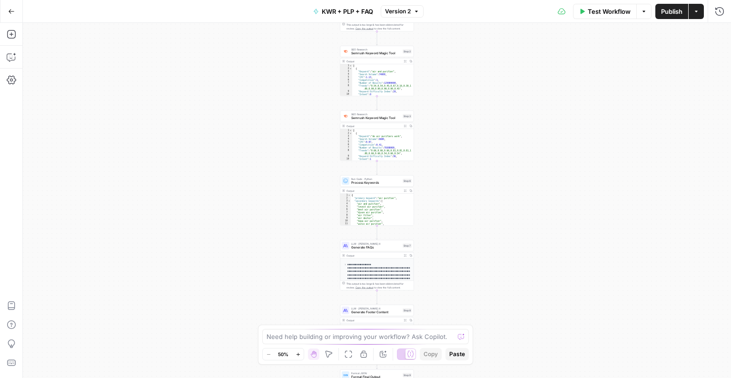
click at [16, 12] on button "Go Back" at bounding box center [11, 11] width 17 height 17
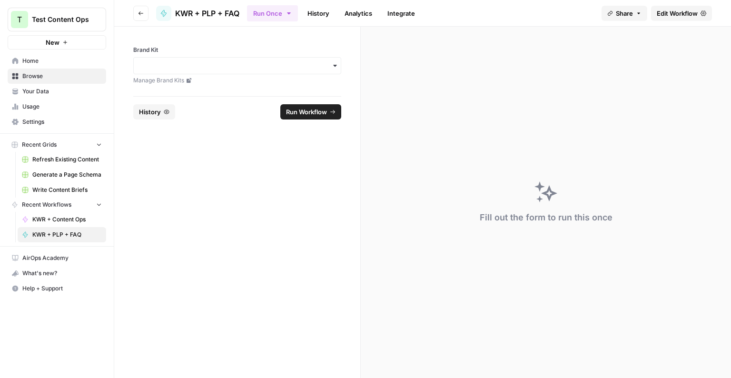
click at [55, 221] on span "KWR + Content Ops" at bounding box center [66, 219] width 69 height 9
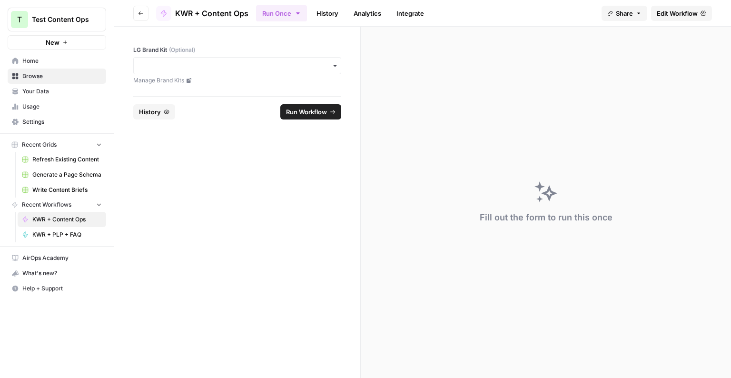
click at [46, 58] on span "Home" at bounding box center [61, 61] width 79 height 9
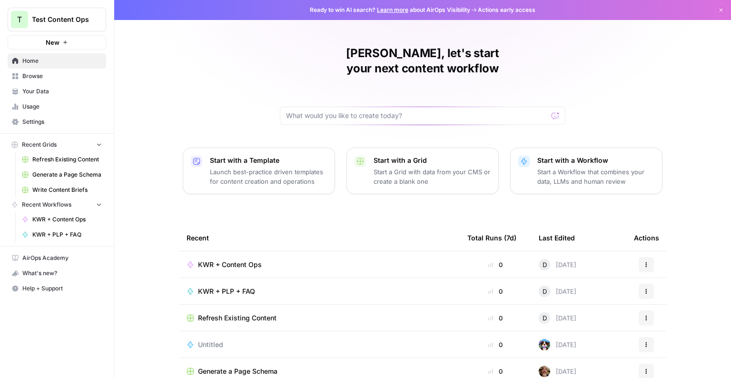
scroll to position [59, 0]
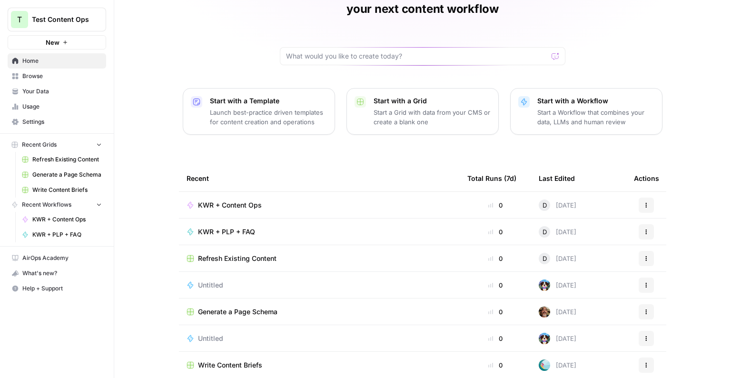
click at [549, 226] on div "D" at bounding box center [543, 231] width 11 height 11
click at [236, 227] on span "KWR + PLP + FAQ" at bounding box center [226, 232] width 57 height 10
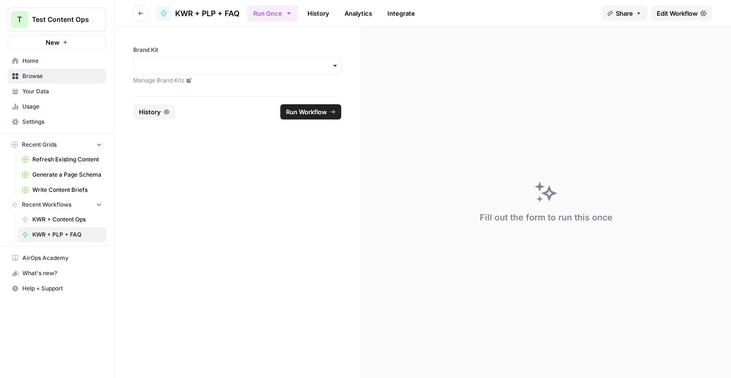
click at [64, 43] on icon "button" at bounding box center [65, 42] width 6 height 6
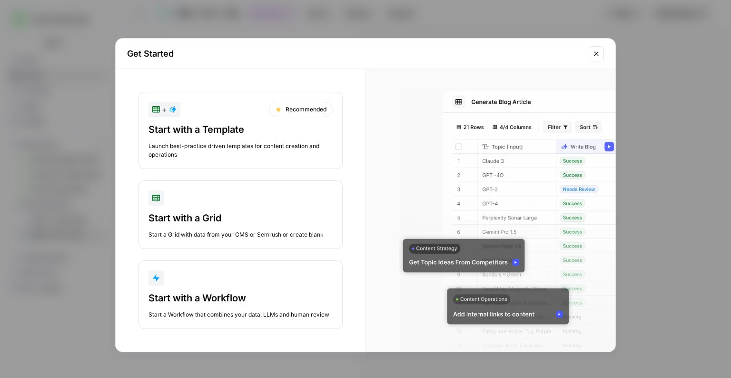
click at [237, 132] on div "Start with a Template" at bounding box center [240, 129] width 184 height 13
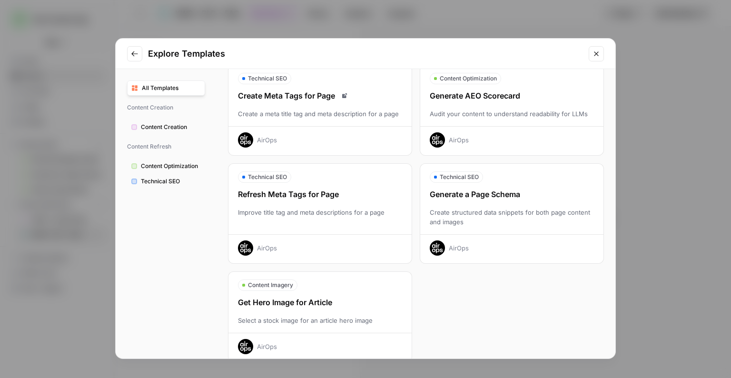
scroll to position [271, 0]
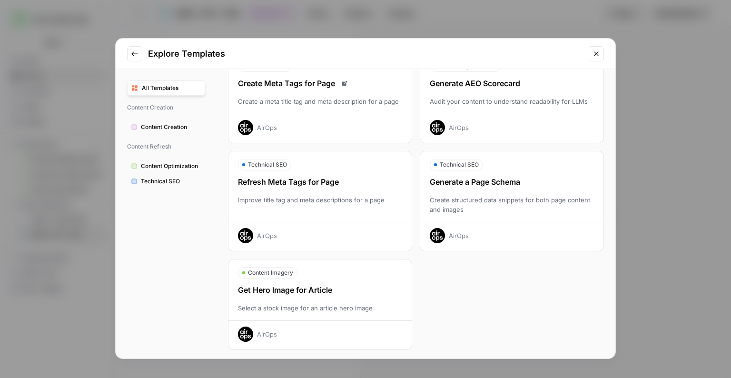
click at [170, 121] on button "Content Creation" at bounding box center [166, 126] width 78 height 15
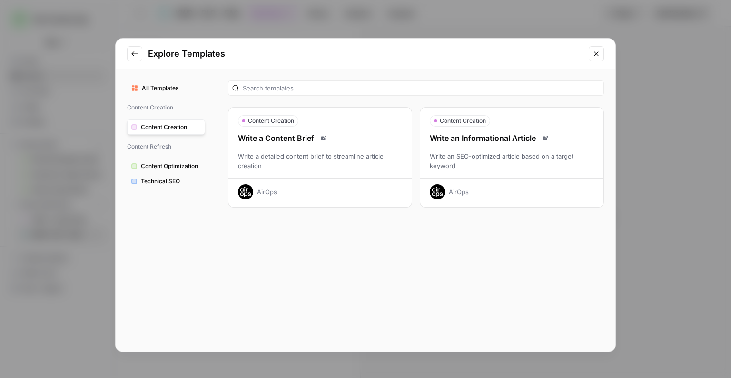
click at [181, 176] on button "Technical SEO" at bounding box center [166, 181] width 78 height 15
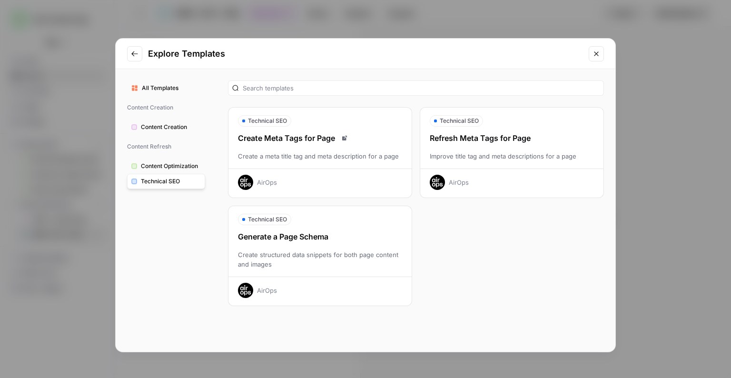
click at [133, 53] on icon "Go to previous step" at bounding box center [134, 53] width 6 height 5
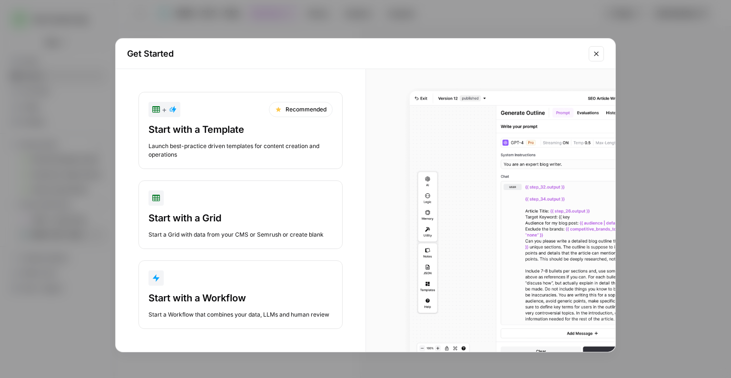
click at [269, 274] on div "button" at bounding box center [240, 277] width 184 height 15
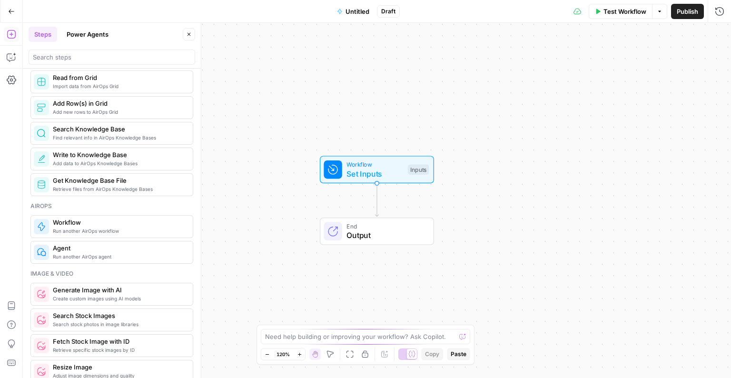
scroll to position [480, 0]
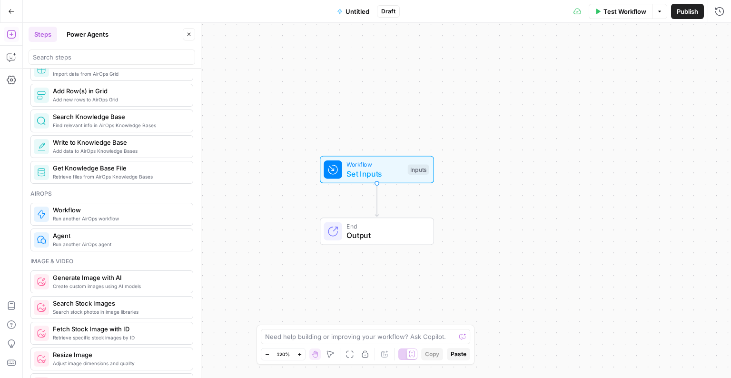
click at [101, 37] on button "Power Agents" at bounding box center [87, 34] width 53 height 15
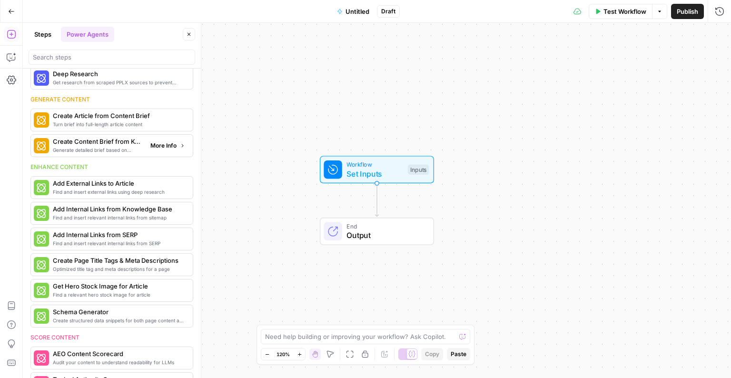
scroll to position [78, 0]
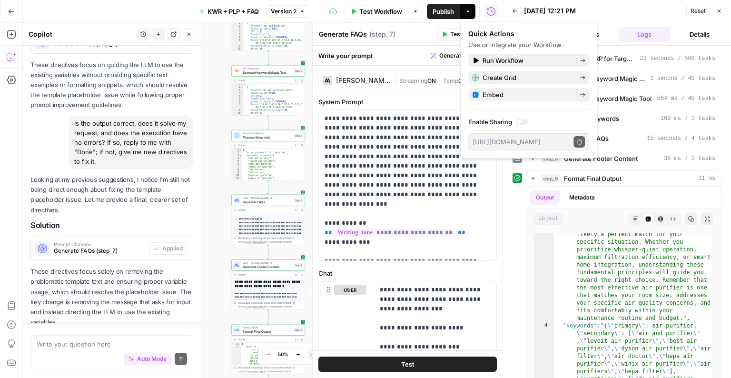
scroll to position [1145, 0]
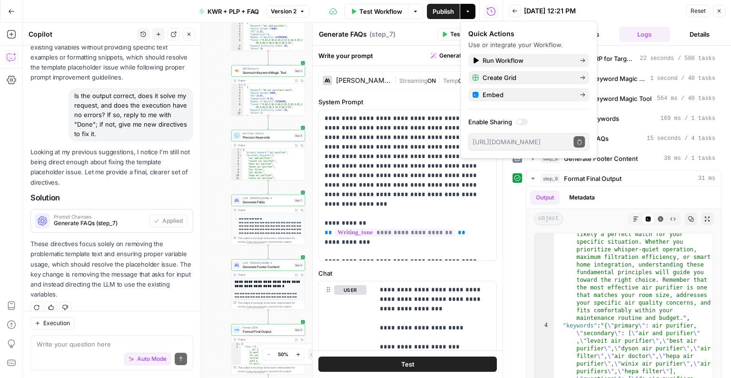
click at [608, 14] on div "08/26/25 at 12:21 PM" at bounding box center [603, 11] width 159 height 10
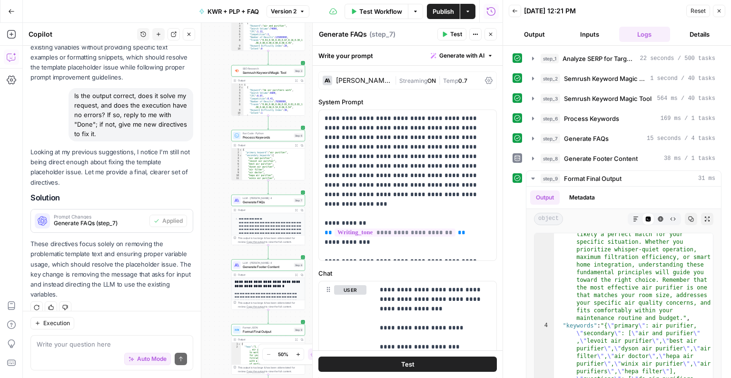
click at [189, 34] on icon "button" at bounding box center [188, 34] width 3 height 3
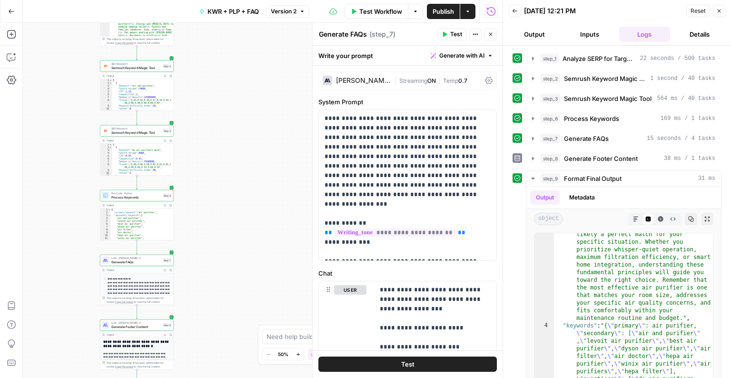
drag, startPoint x: 165, startPoint y: 58, endPoint x: 67, endPoint y: 111, distance: 111.3
click at [67, 111] on div "Workflow Set Inputs Inputs Power Agent Analyze SERP for Target Keyword Step 1 O…" at bounding box center [263, 200] width 480 height 355
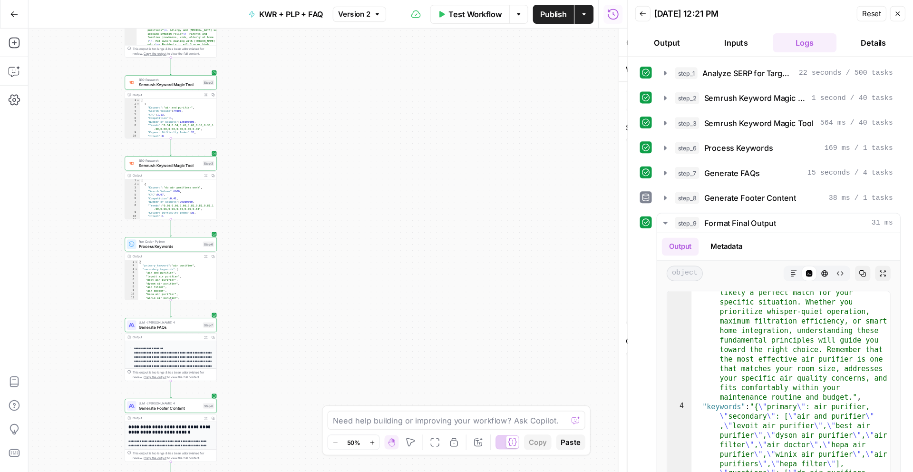
scroll to position [1487, 0]
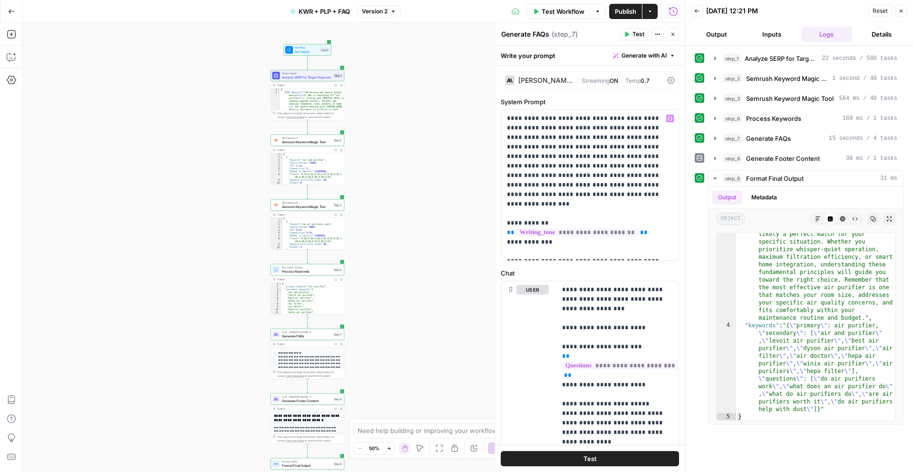
drag, startPoint x: 344, startPoint y: 103, endPoint x: 516, endPoint y: 176, distance: 186.9
click at [516, 176] on body "T Test Content Ops New Home Browse Your Data Usage Settings Recent Grids Refres…" at bounding box center [456, 236] width 913 height 472
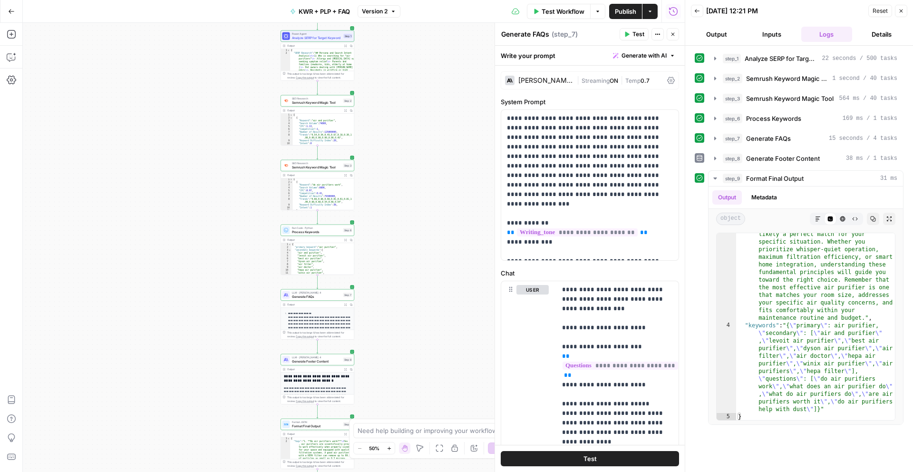
drag, startPoint x: 398, startPoint y: 147, endPoint x: 411, endPoint y: 39, distance: 109.2
click at [411, 39] on div "Workflow Set Inputs Inputs Power Agent Analyze SERP for Target Keyword Step 1 O…" at bounding box center [354, 247] width 662 height 449
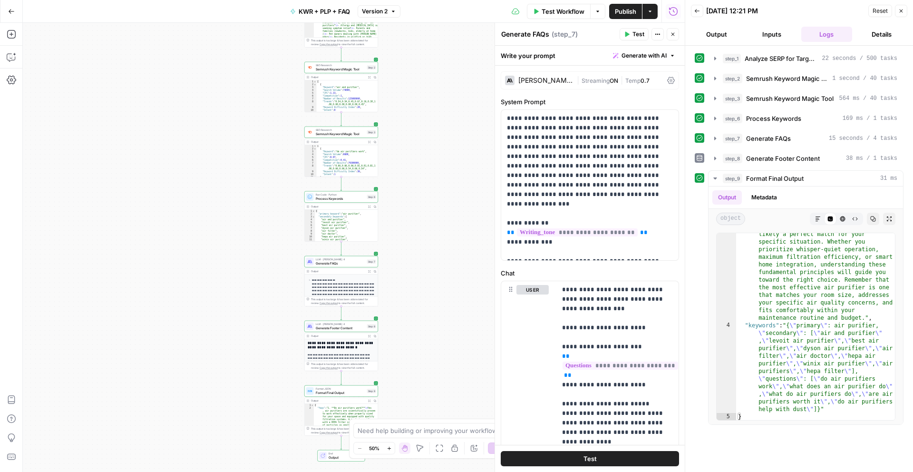
drag, startPoint x: 421, startPoint y: 195, endPoint x: 441, endPoint y: 231, distance: 41.3
click at [441, 231] on div "Workflow Set Inputs Inputs Power Agent Analyze SERP for Target Keyword Step 1 O…" at bounding box center [354, 247] width 662 height 449
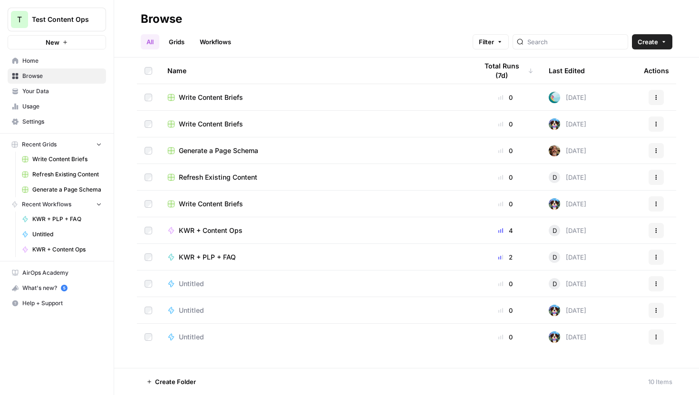
click at [36, 123] on span "Settings" at bounding box center [61, 121] width 79 height 9
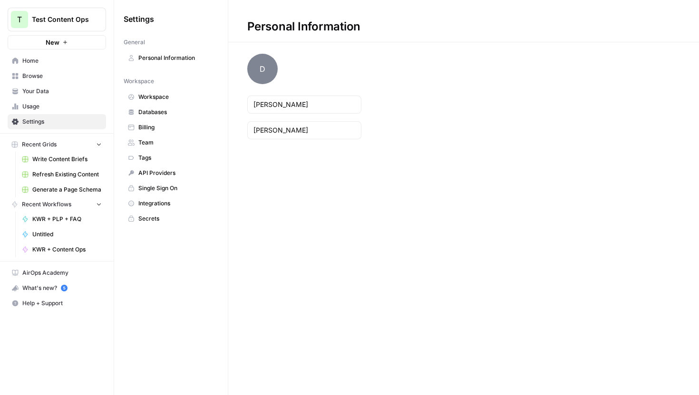
click at [36, 110] on span "Usage" at bounding box center [61, 106] width 79 height 9
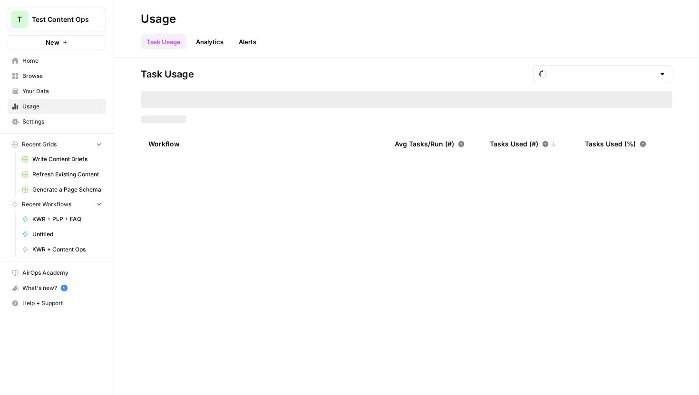
type input "August Included Tasks"
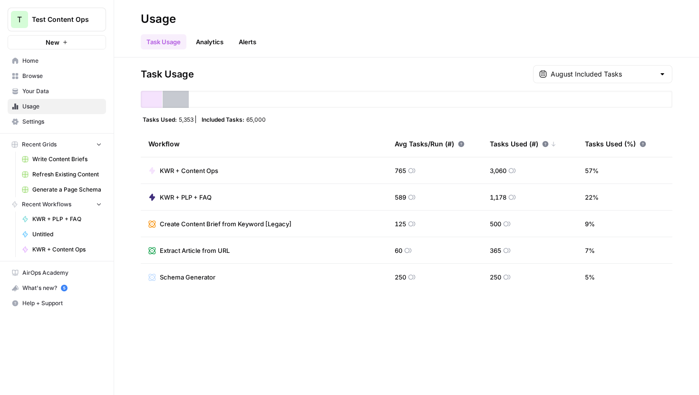
click at [252, 336] on div "Task Usage August Included Tasks Tasks Used: 5,353 Included Tasks: 65,000 Workf…" at bounding box center [406, 227] width 585 height 338
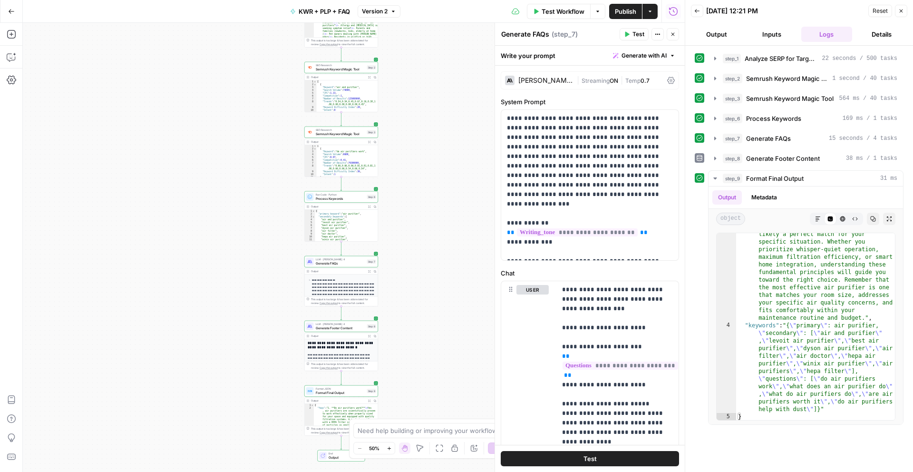
scroll to position [1487, 0]
